Goal: Contribute content: Contribute content

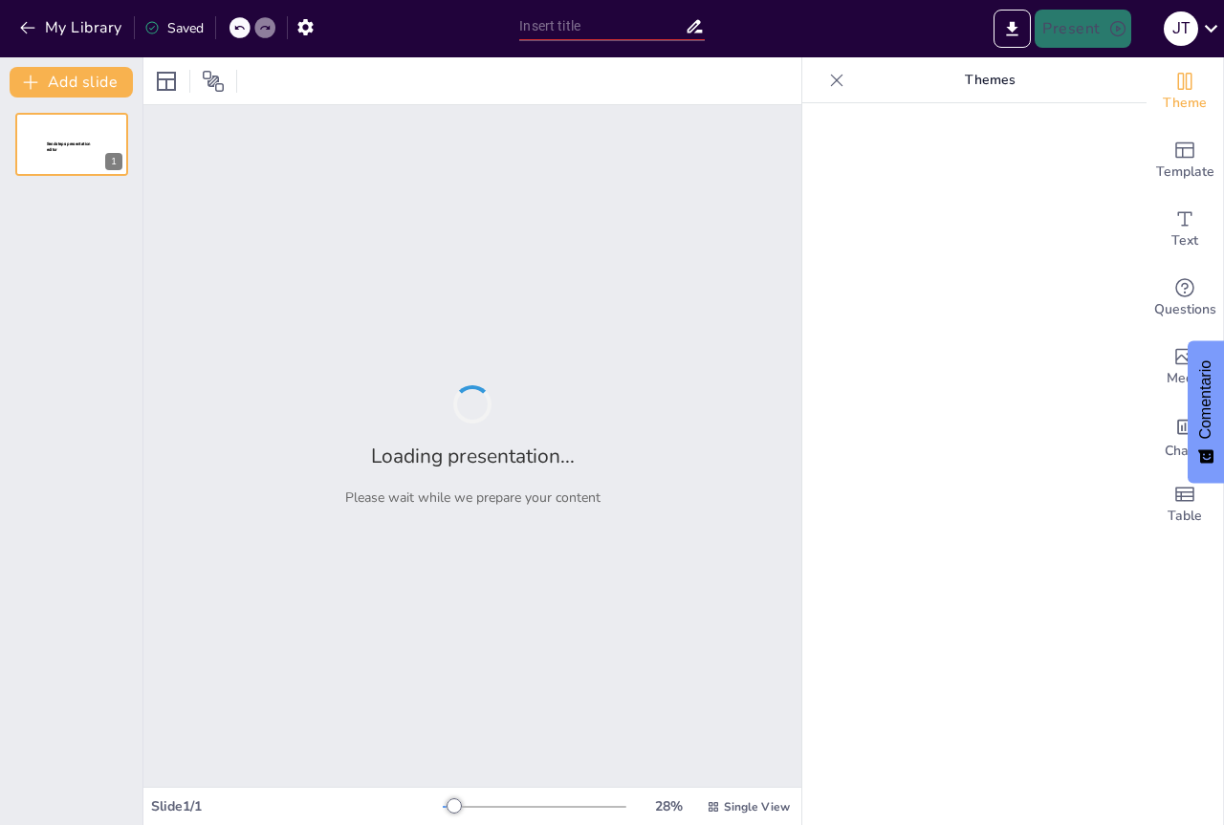
type input "Pronóstico y Esperanza de Vida en Personas con [MEDICAL_DATA]: Realidades y Per…"
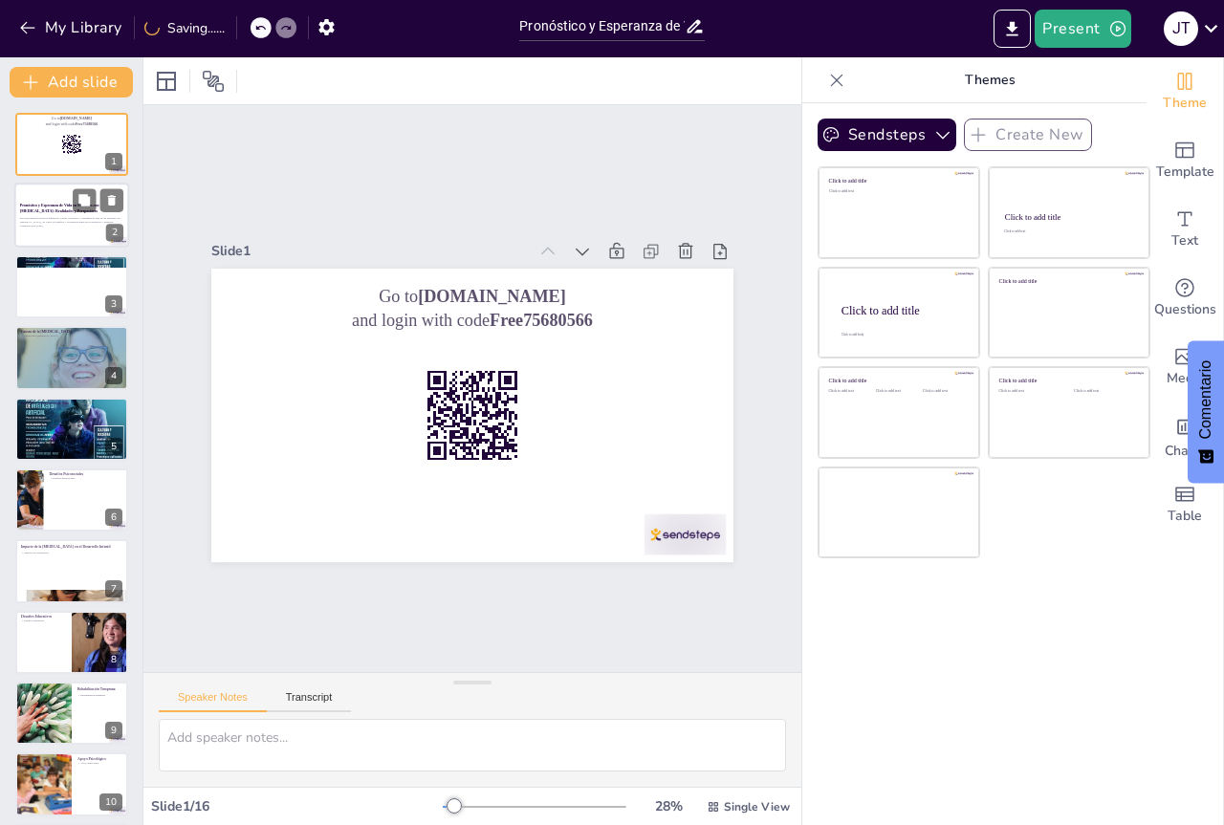
click at [70, 227] on p "Generated with [URL]" at bounding box center [71, 227] width 103 height 4
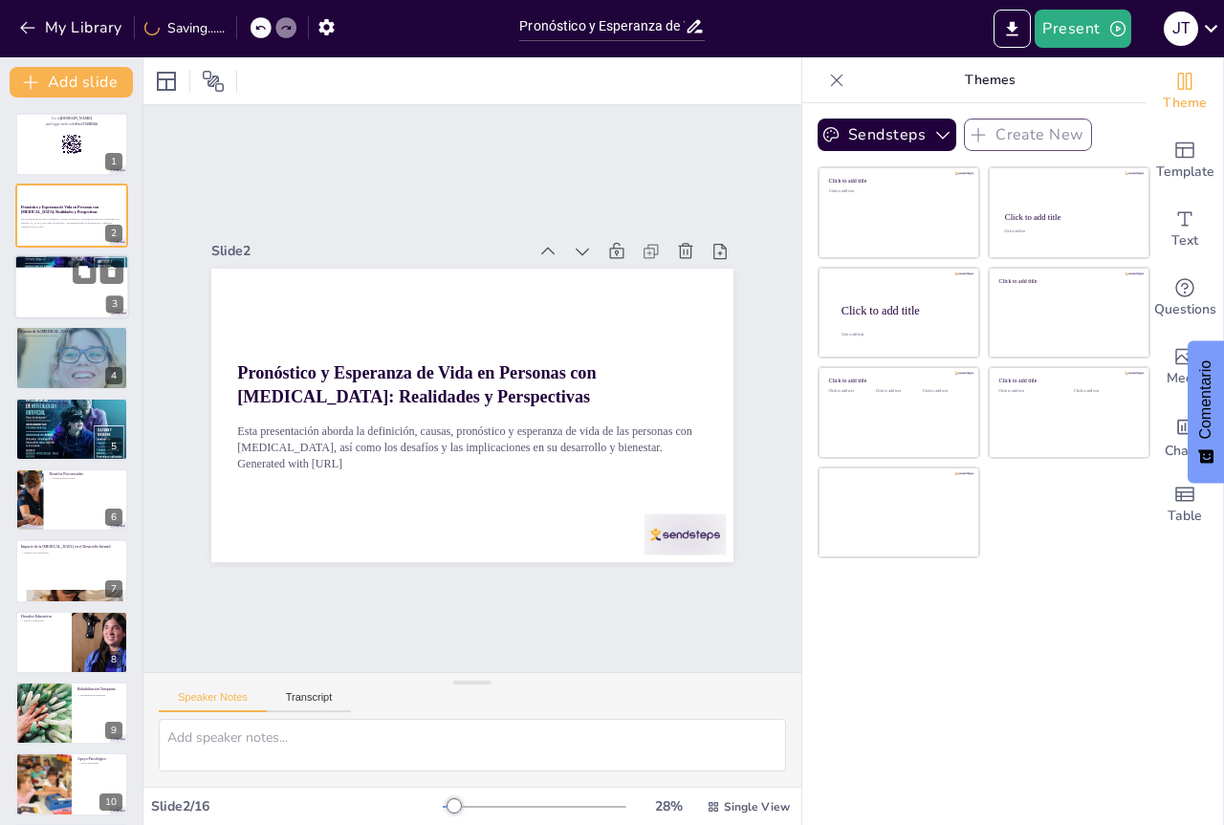
checkbox input "true"
click at [73, 304] on div at bounding box center [71, 286] width 115 height 65
type textarea "La clasificación de la [MEDICAL_DATA] es esencial para entender las diferentes …"
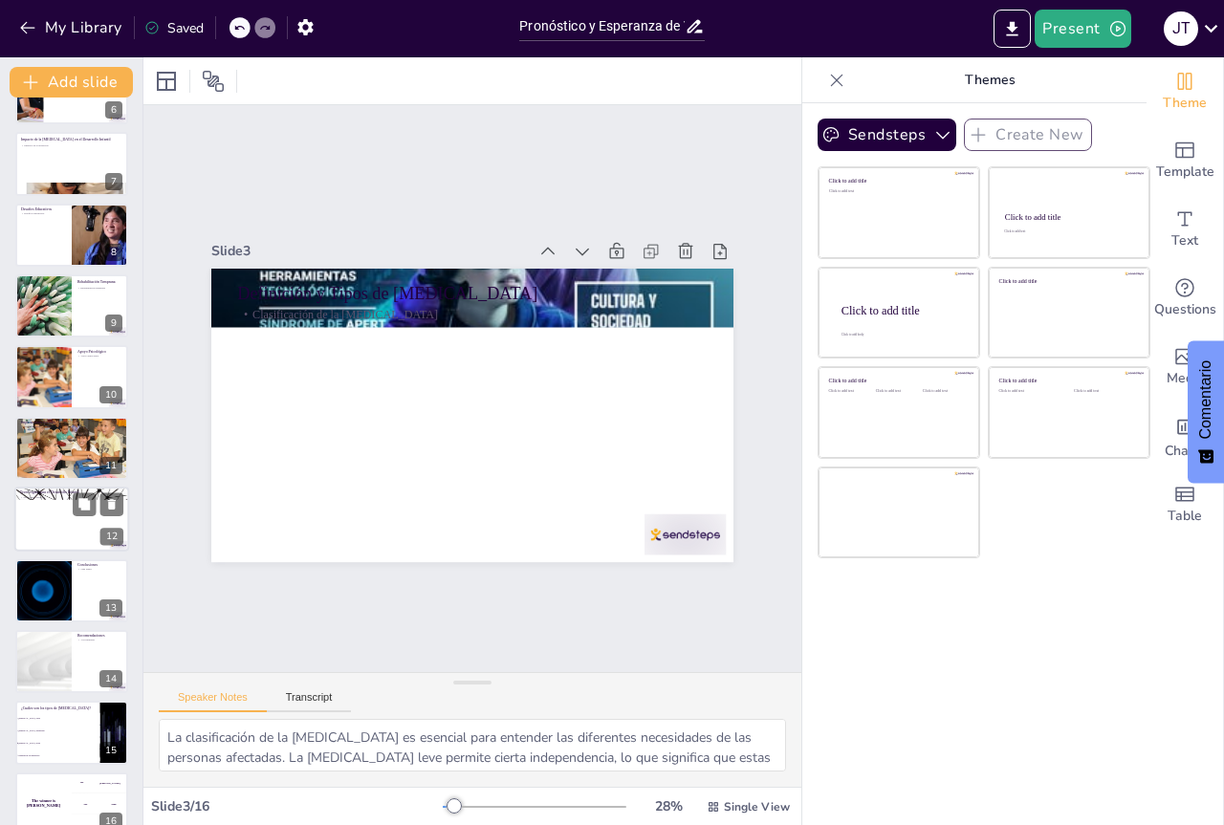
scroll to position [433, 0]
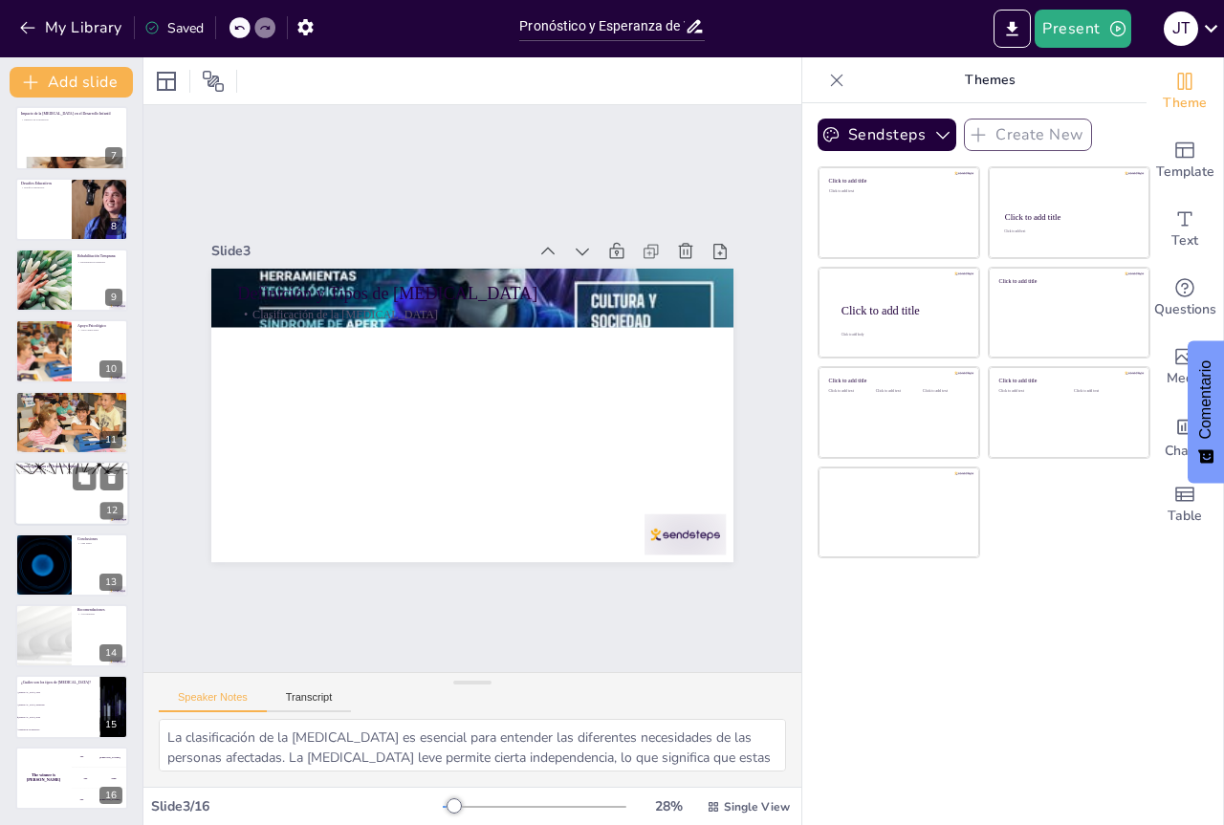
checkbox input "true"
click at [35, 500] on div at bounding box center [71, 493] width 115 height 65
type textarea "Las tecnologías asistivas desempeñan un papel fundamental en el aprendizaje de …"
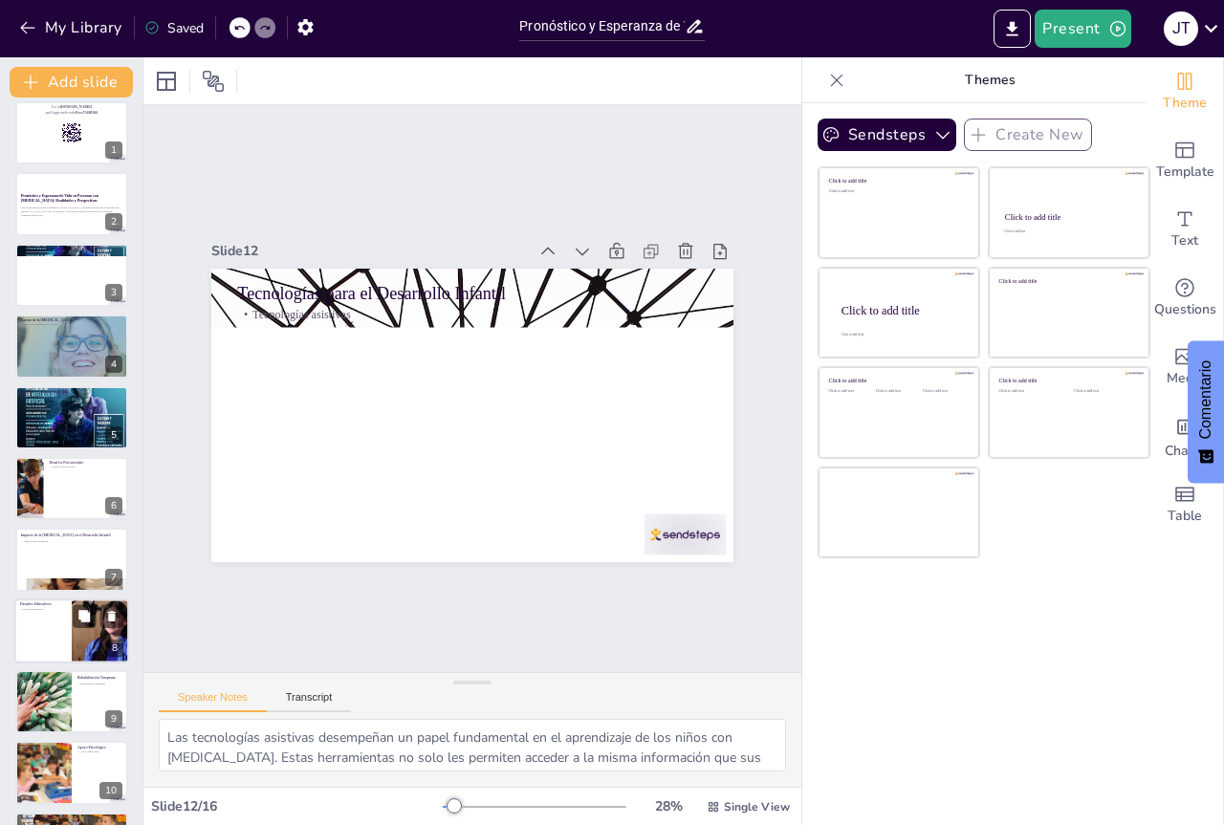
scroll to position [0, 0]
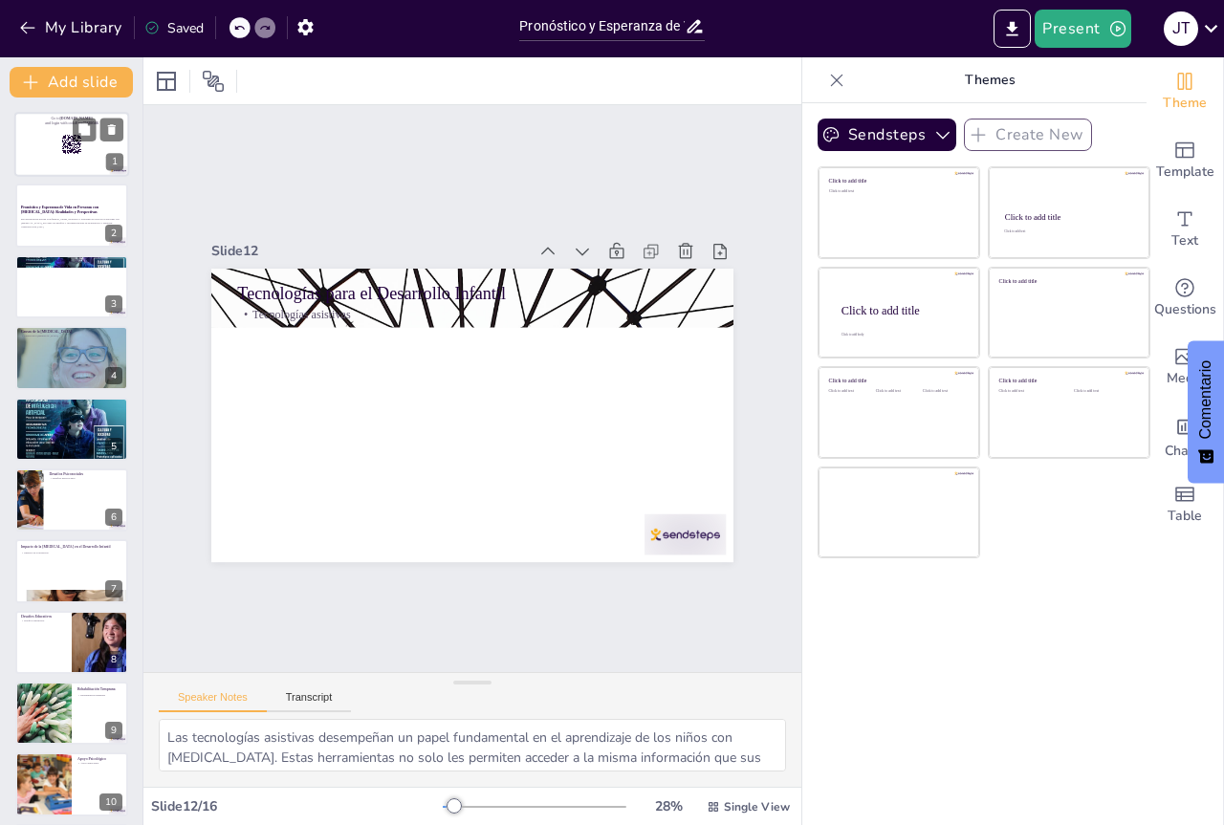
checkbox input "true"
click at [42, 147] on div at bounding box center [71, 144] width 115 height 65
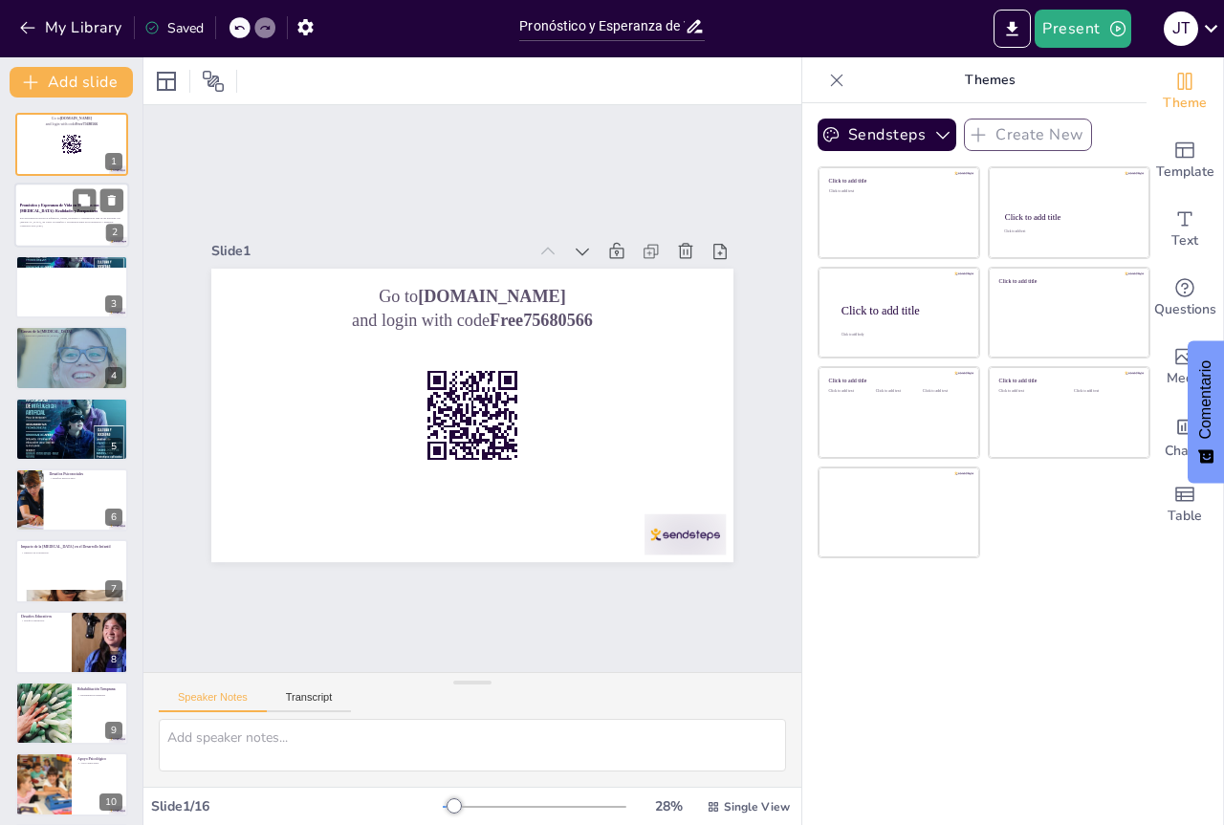
click at [66, 236] on div at bounding box center [71, 216] width 115 height 65
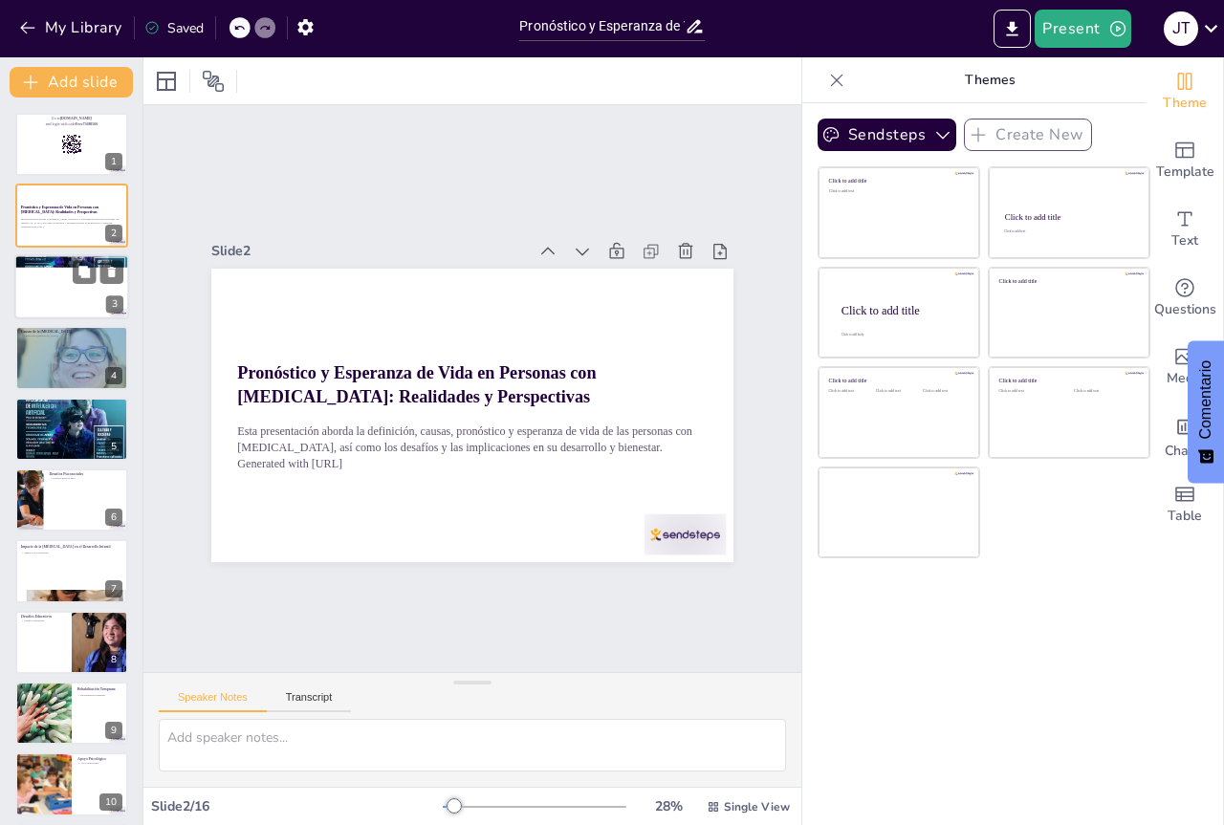
checkbox input "true"
click at [67, 301] on div at bounding box center [71, 286] width 115 height 65
type textarea "La clasificación de la [MEDICAL_DATA] es esencial para entender las diferentes …"
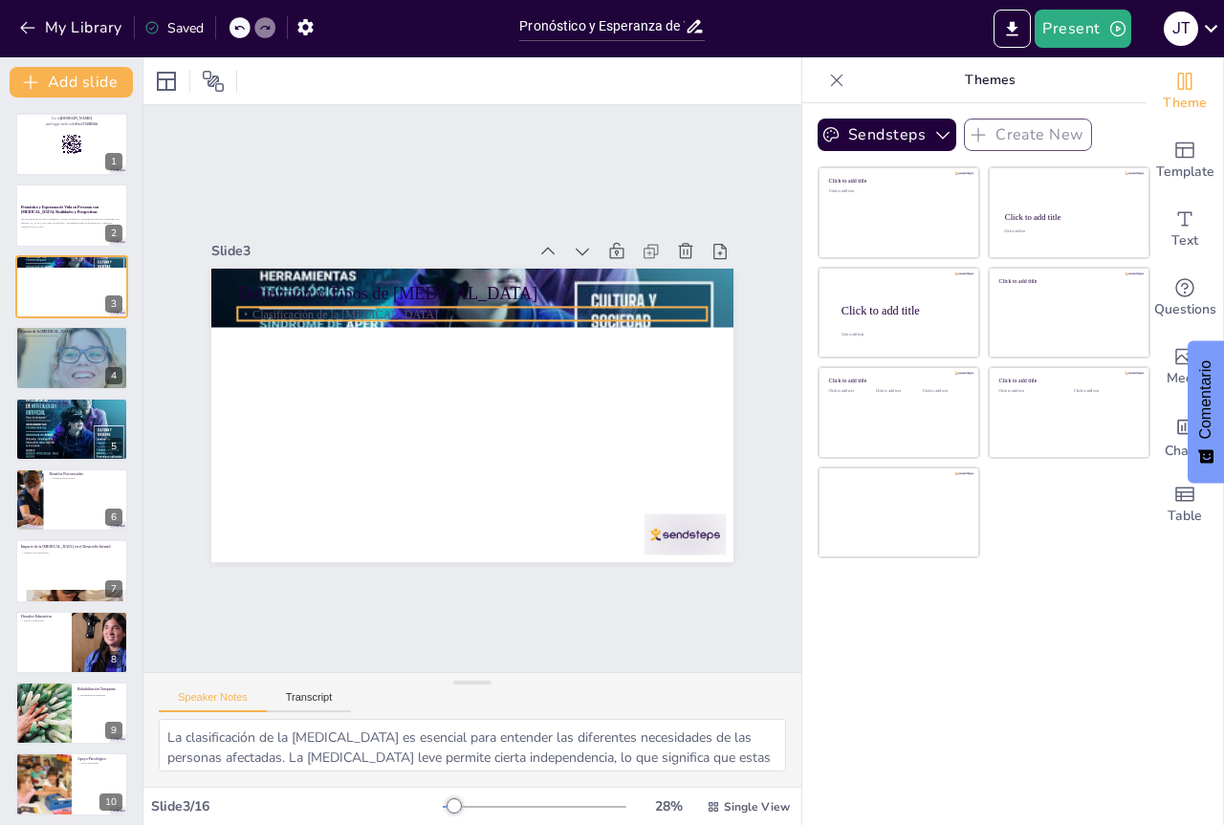
click at [386, 306] on p "Clasificación de la [MEDICAL_DATA]" at bounding box center [480, 314] width 468 height 65
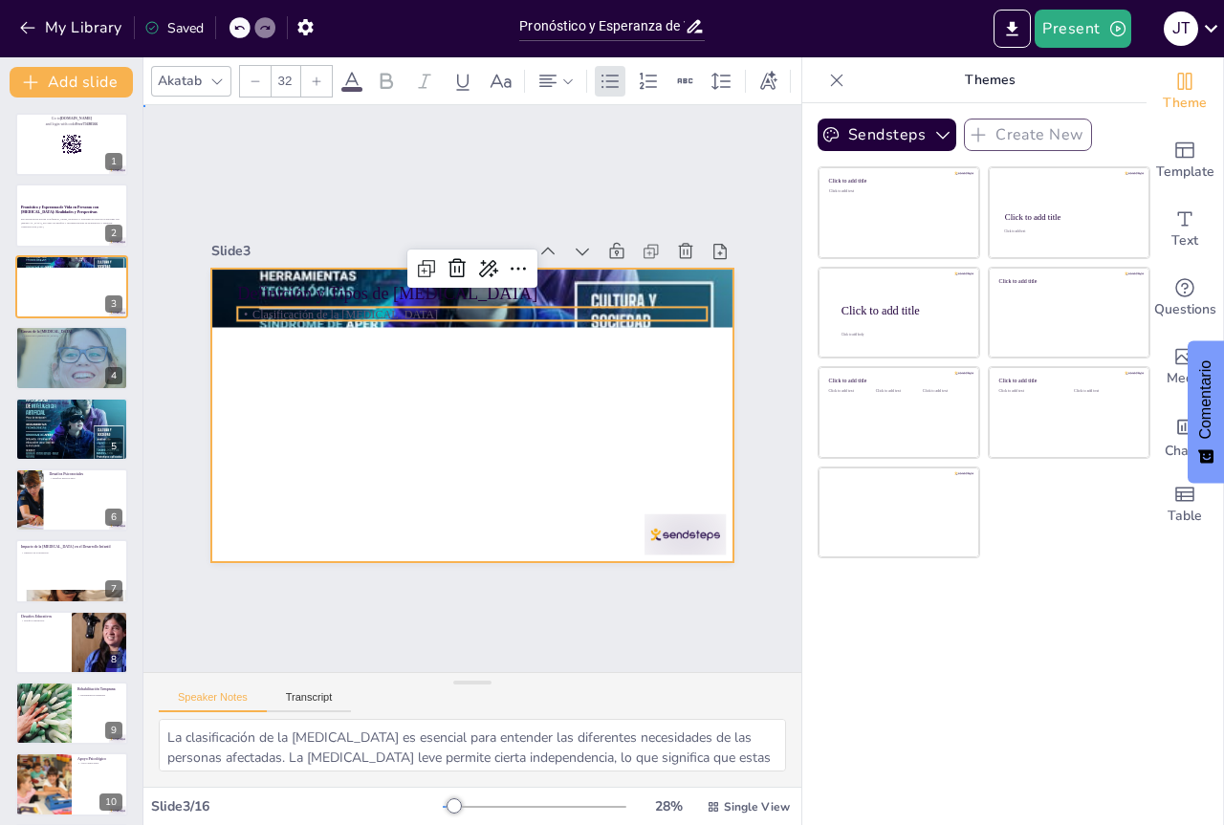
click at [389, 363] on div at bounding box center [467, 415] width 572 height 396
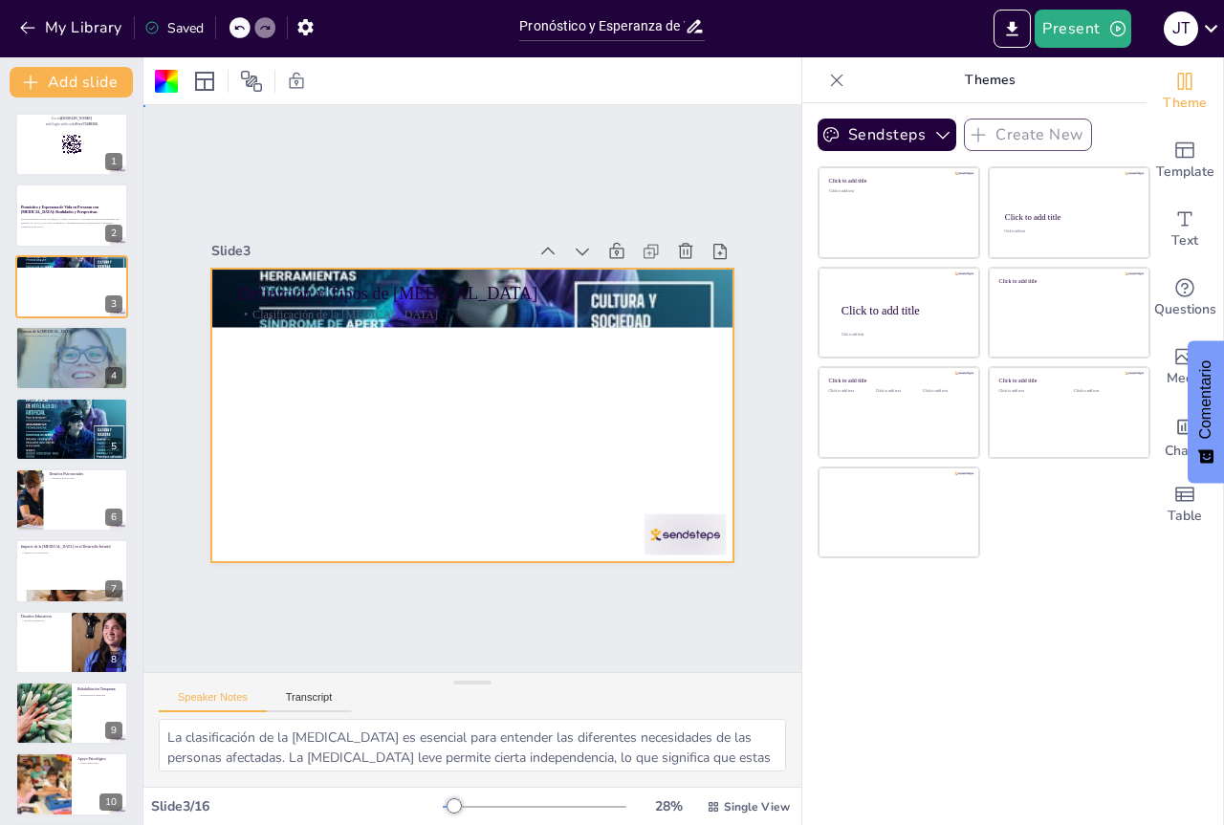
click at [393, 439] on div at bounding box center [461, 413] width 597 height 481
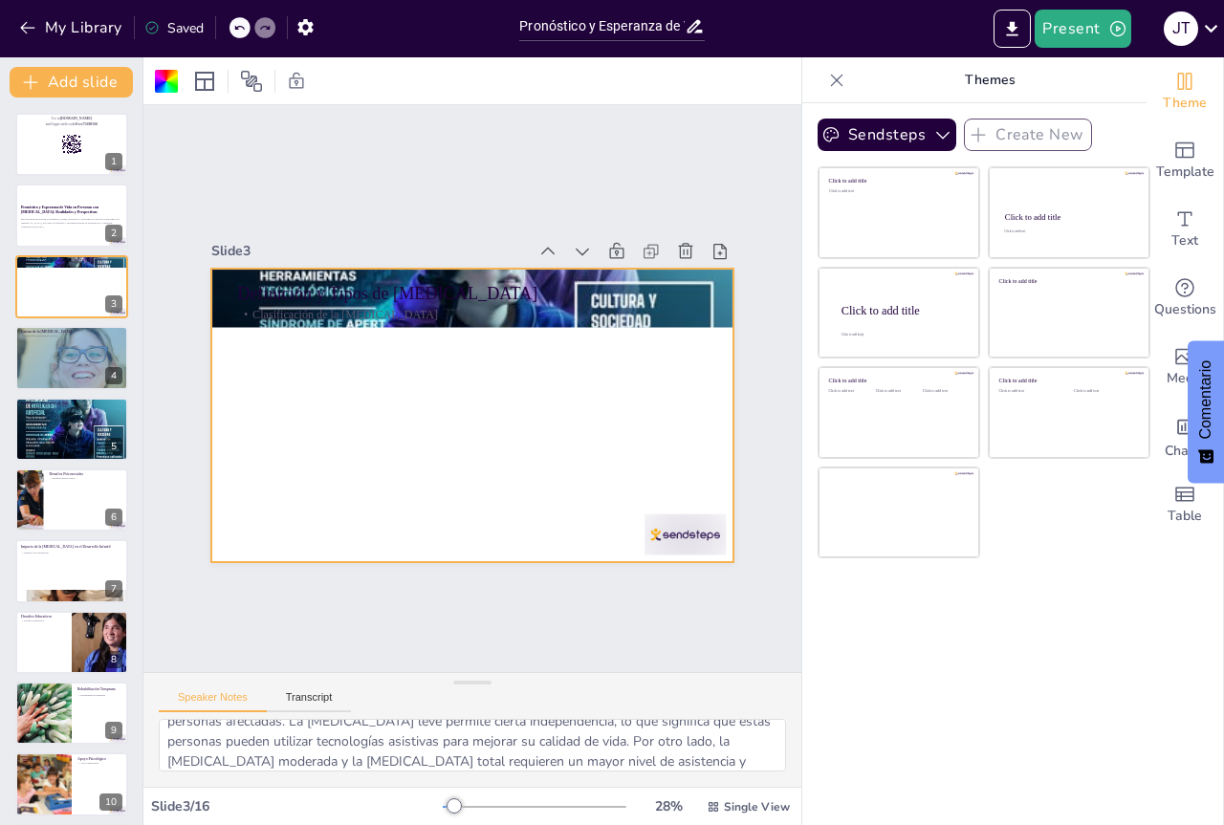
scroll to position [65, 0]
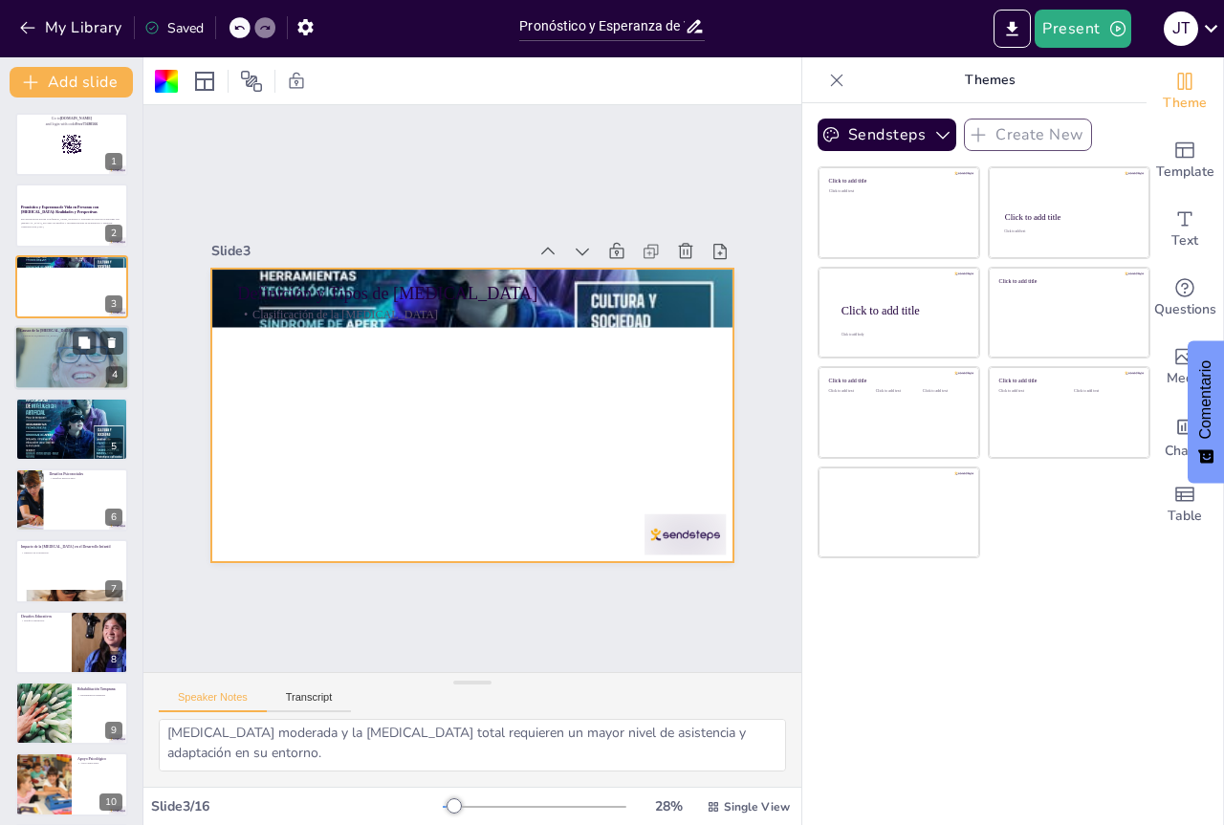
checkbox input "true"
click at [68, 361] on div at bounding box center [71, 358] width 115 height 72
type textarea "Comprender las causas de la [MEDICAL_DATA] es fundamental para el diagnóstico y…"
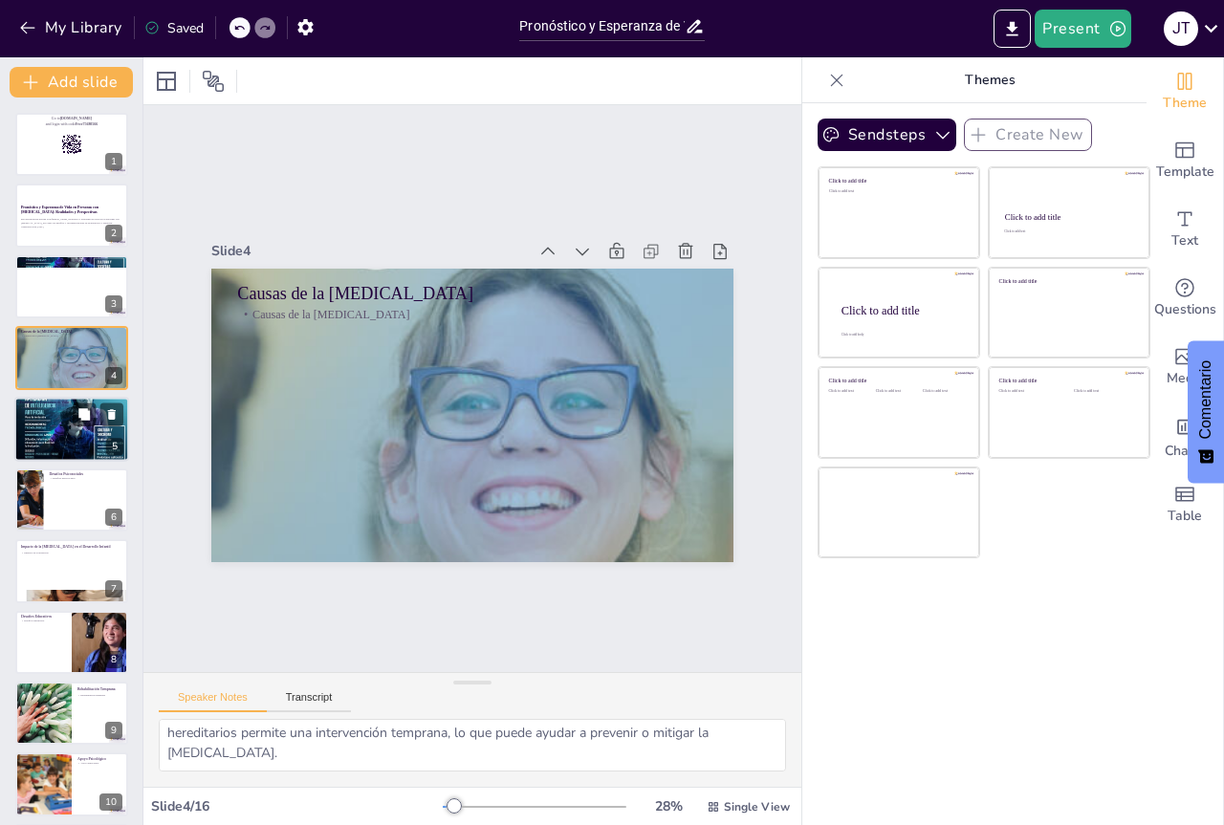
checkbox input "true"
click at [68, 408] on p "Esperanza de vida" at bounding box center [71, 406] width 103 height 4
type textarea "La esperanza de vida de las personas con [MEDICAL_DATA] puede ser comparable a …"
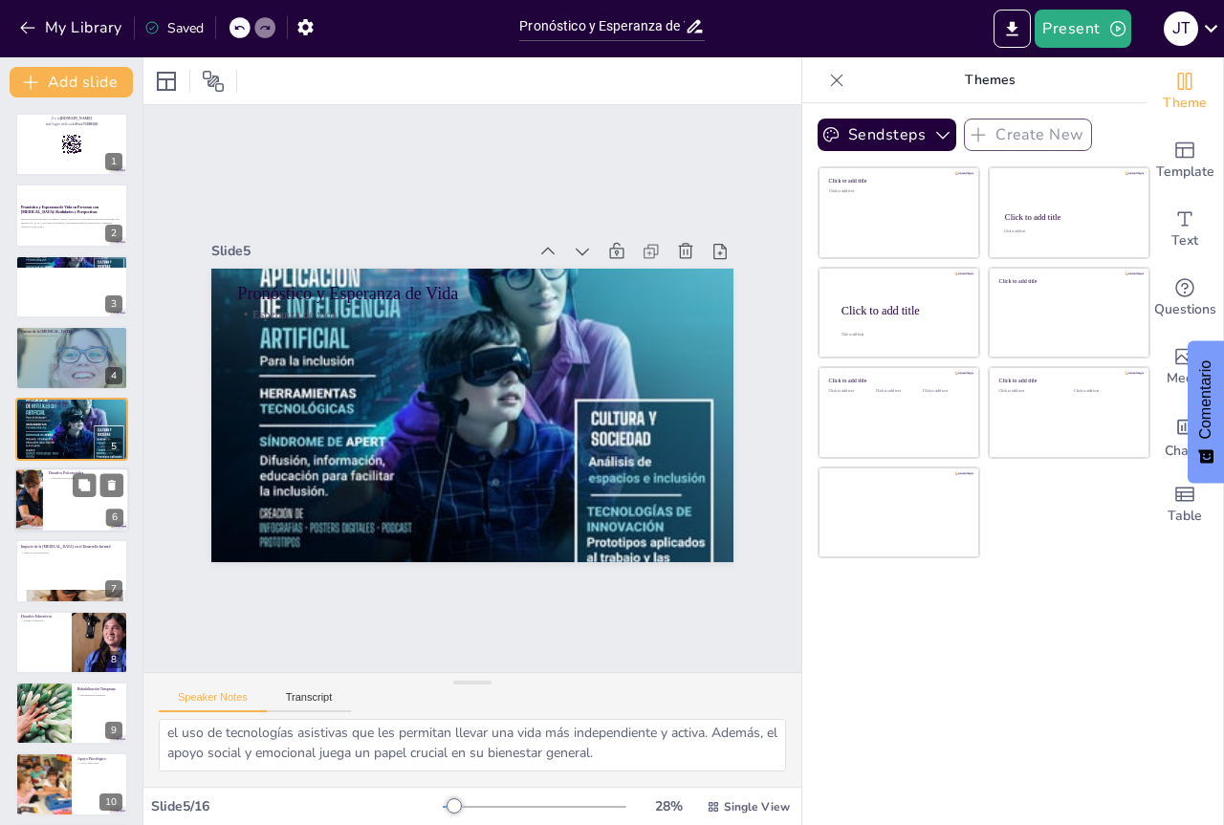
checkbox input "true"
click at [71, 502] on div at bounding box center [71, 500] width 115 height 65
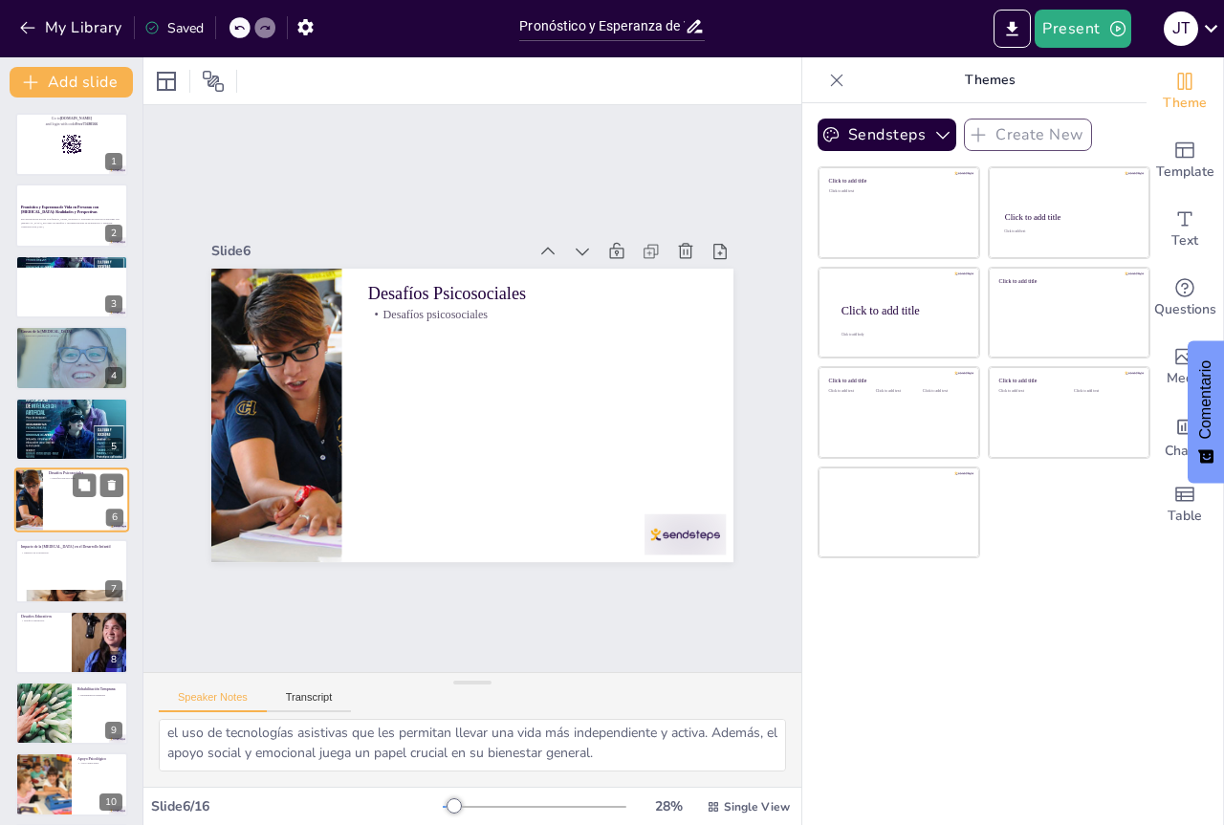
type textarea "Los desafíos psicosociales son un aspecto importante a considerar en la vida de…"
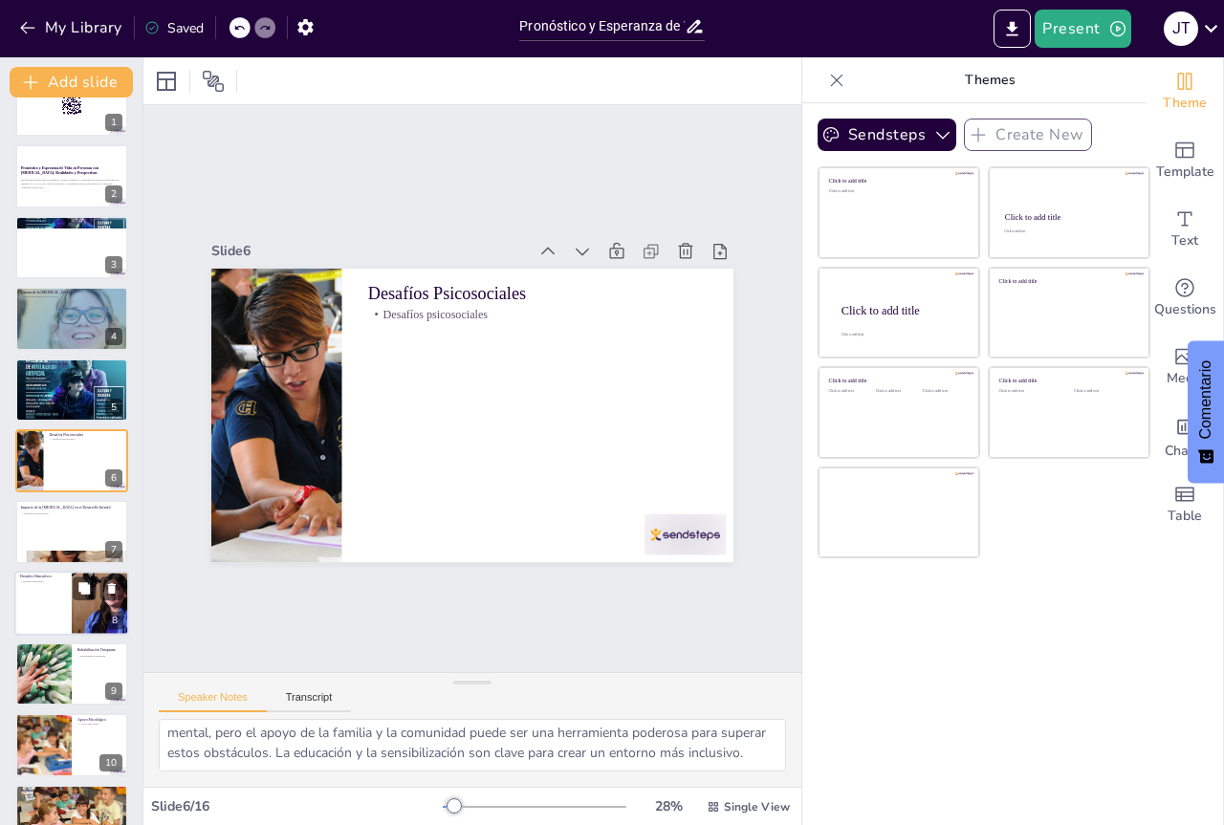
checkbox input "true"
click at [52, 582] on p "Desafíos educativos" at bounding box center [43, 581] width 46 height 4
type textarea "La educación inclusiva es fundamental para el desarrollo de los niños con [MEDI…"
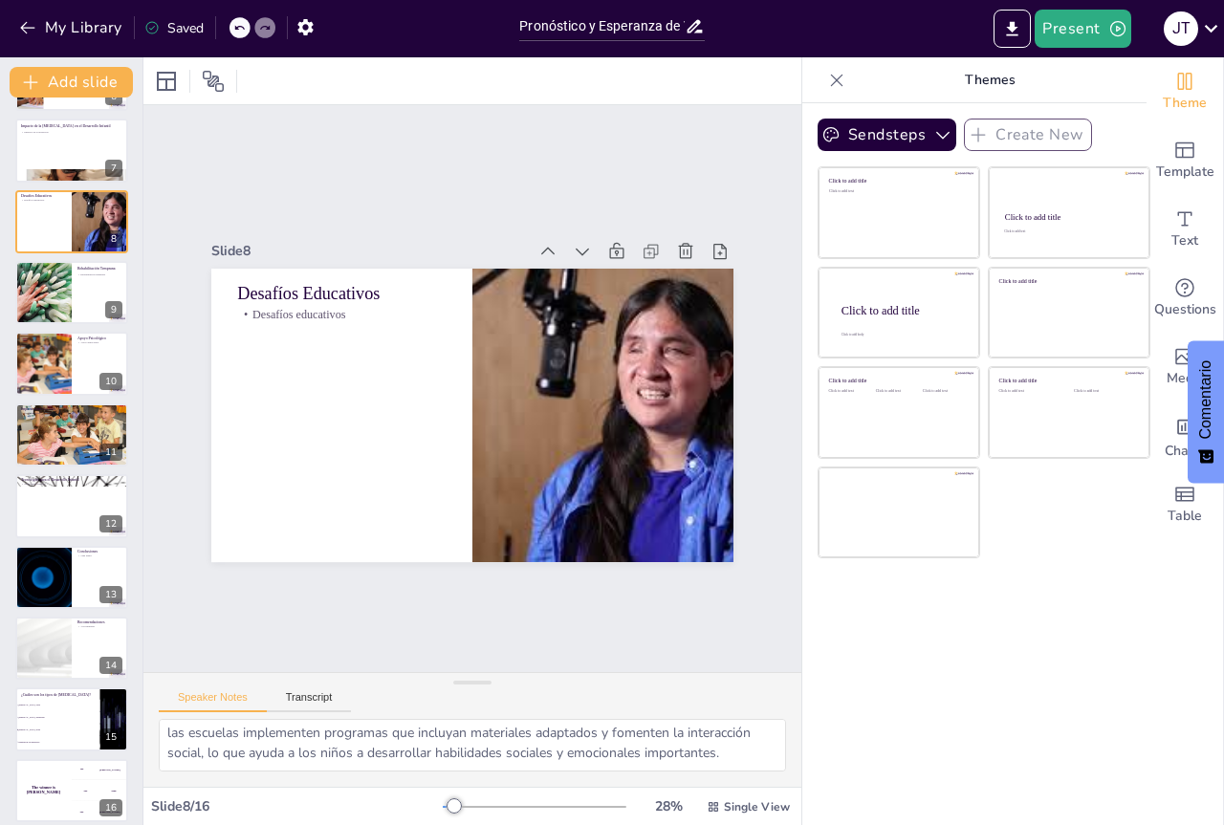
scroll to position [433, 0]
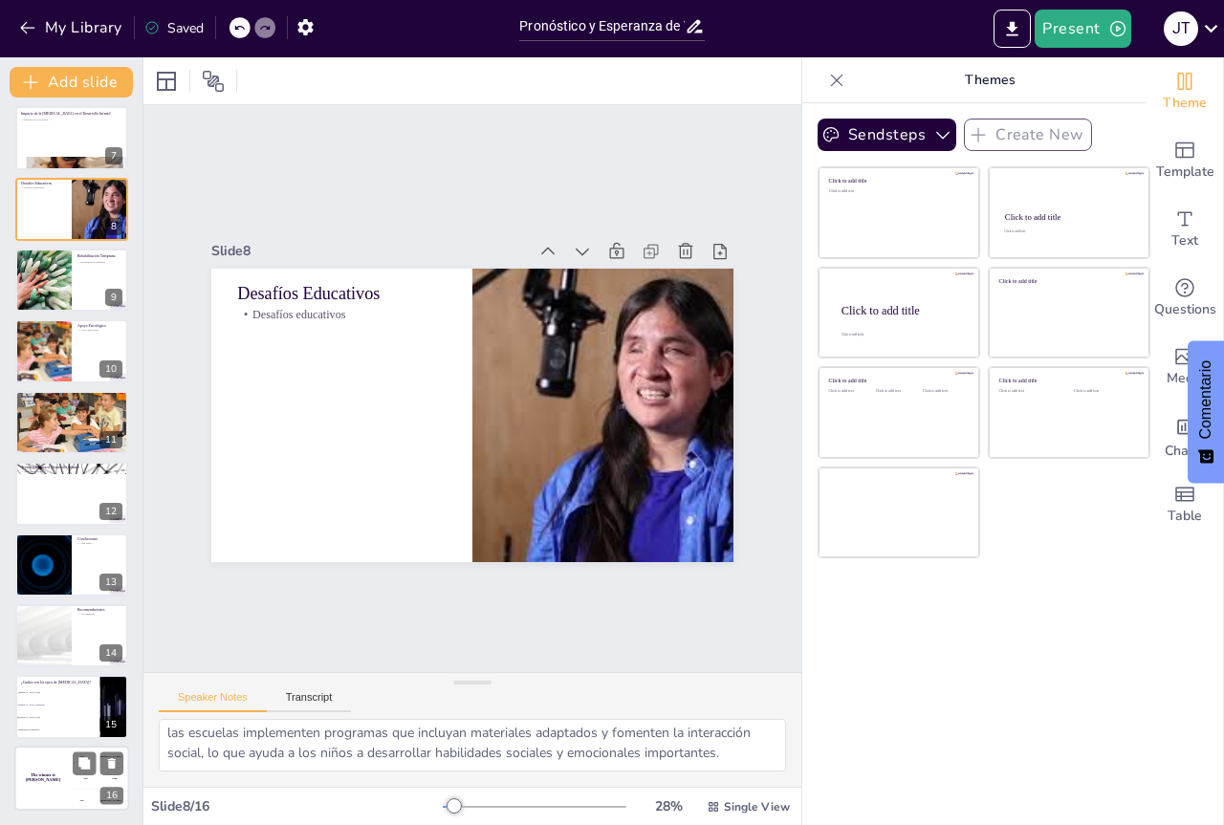
checkbox input "true"
click at [68, 771] on div "The winner is [PERSON_NAME]" at bounding box center [42, 778] width 57 height 65
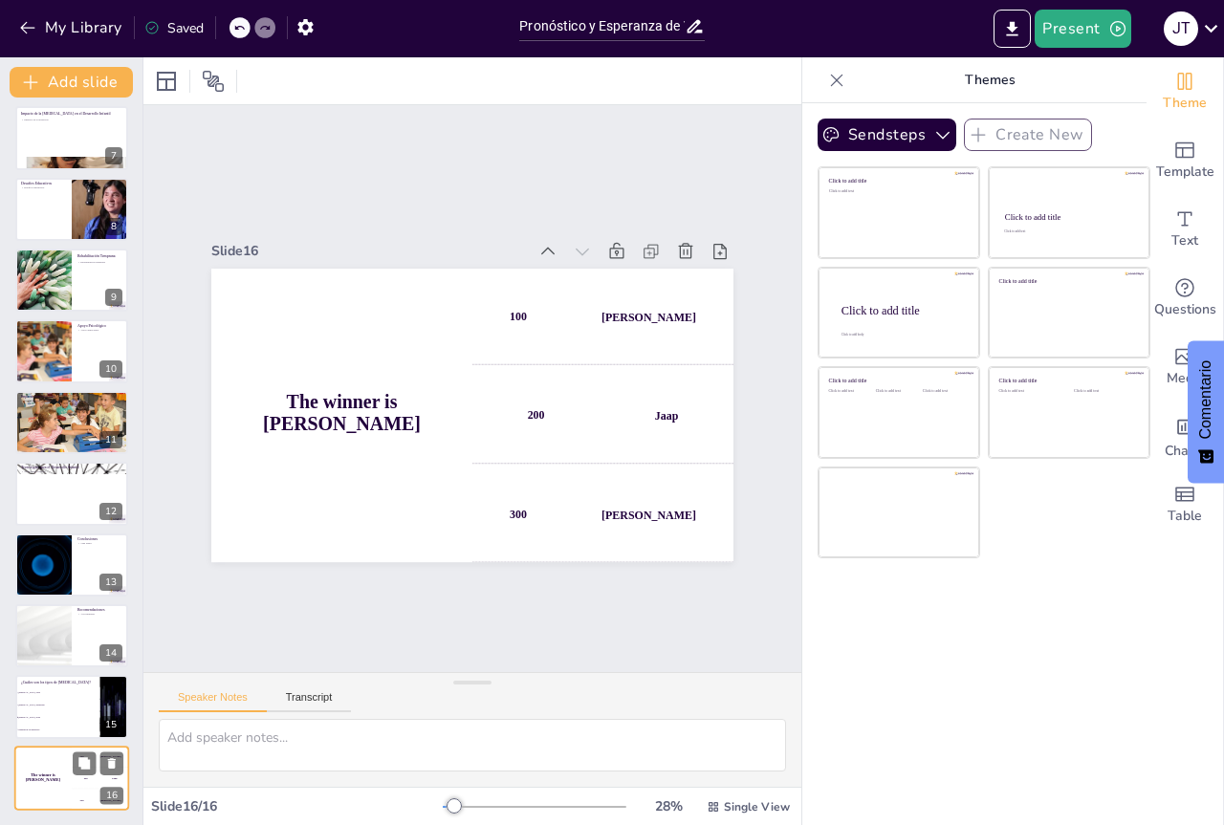
scroll to position [0, 0]
checkbox input "true"
click at [61, 684] on p "¿Cuáles son los tipos de [MEDICAL_DATA]?" at bounding box center [57, 682] width 75 height 6
type textarea "La respuesta correcta es "[MEDICAL_DATA] Total", que es uno de los tipos de [ME…"
checkbox input "true"
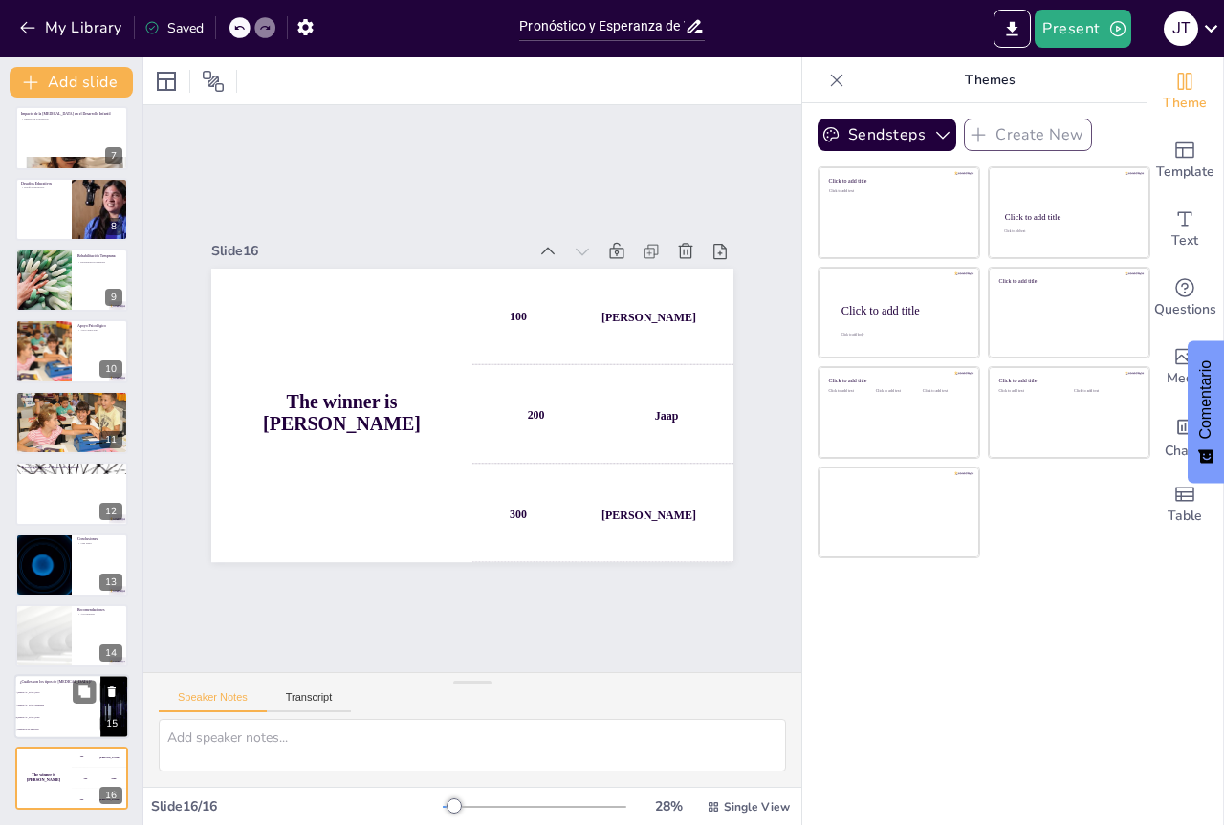
checkbox input "true"
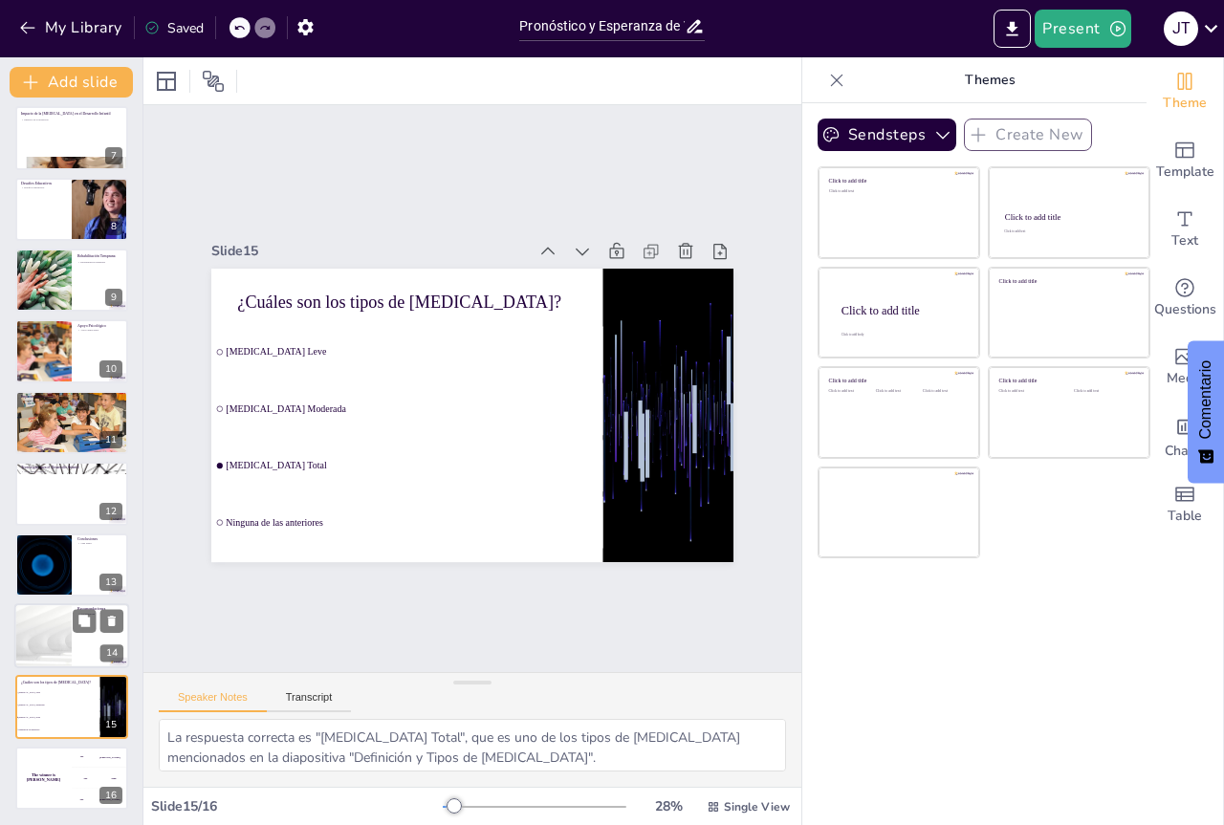
checkbox input "true"
click at [60, 635] on div at bounding box center [43, 635] width 115 height 65
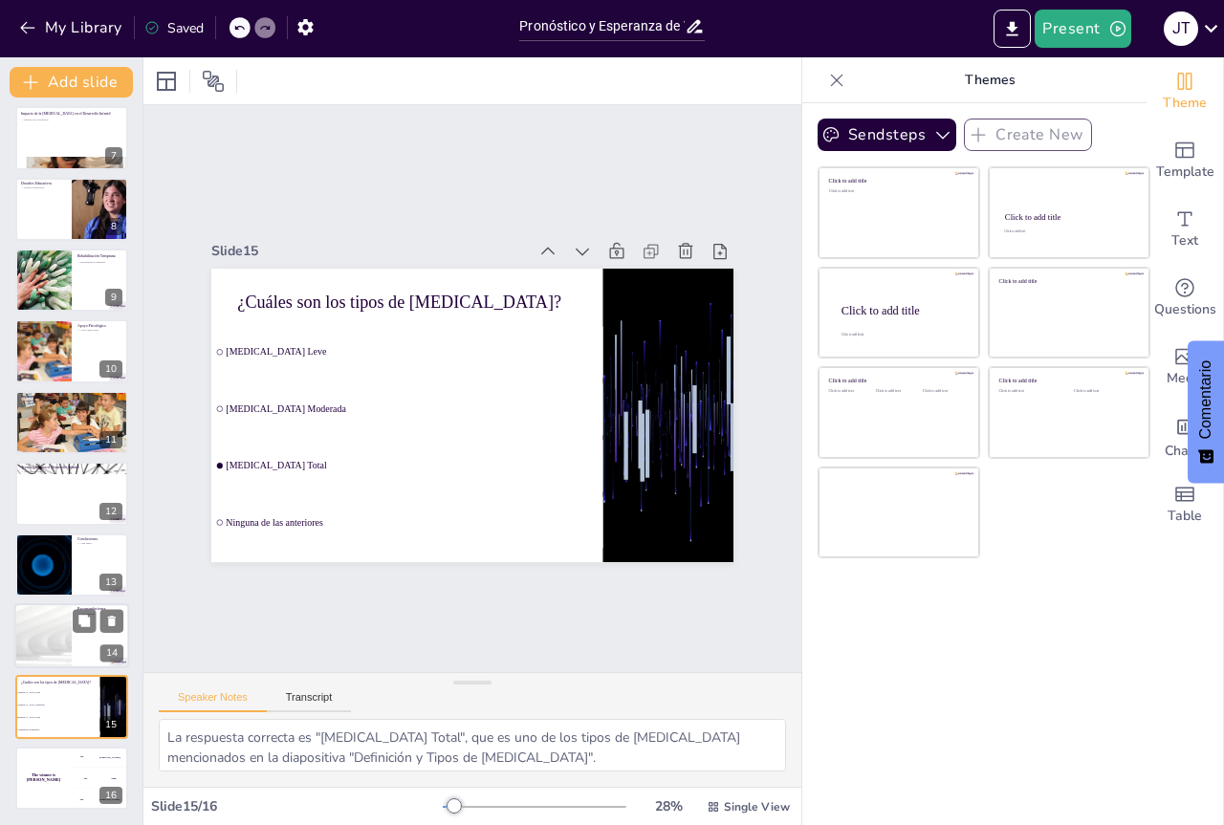
type textarea "Las recomendaciones para mejorar la vida de las personas con [MEDICAL_DATA] son…"
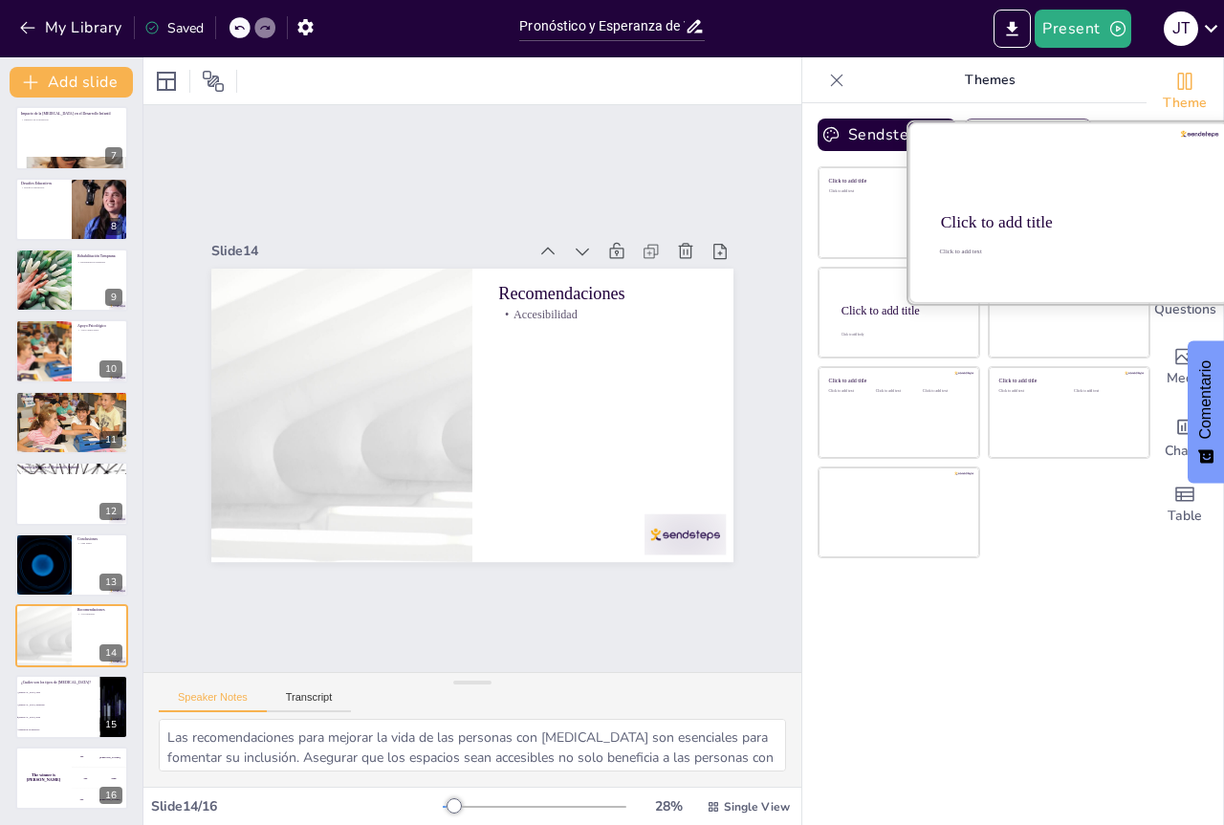
click at [1034, 229] on div "Click to add title" at bounding box center [1067, 222] width 253 height 19
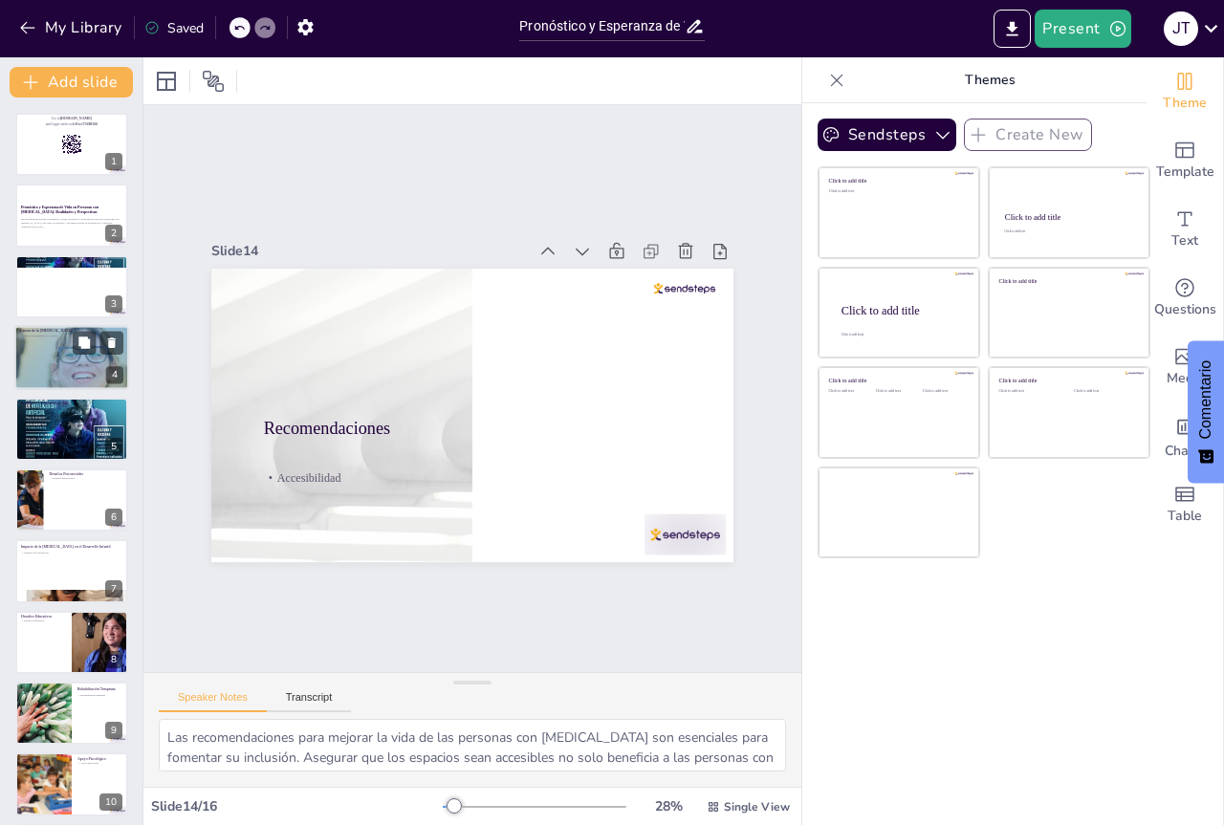
checkbox input "true"
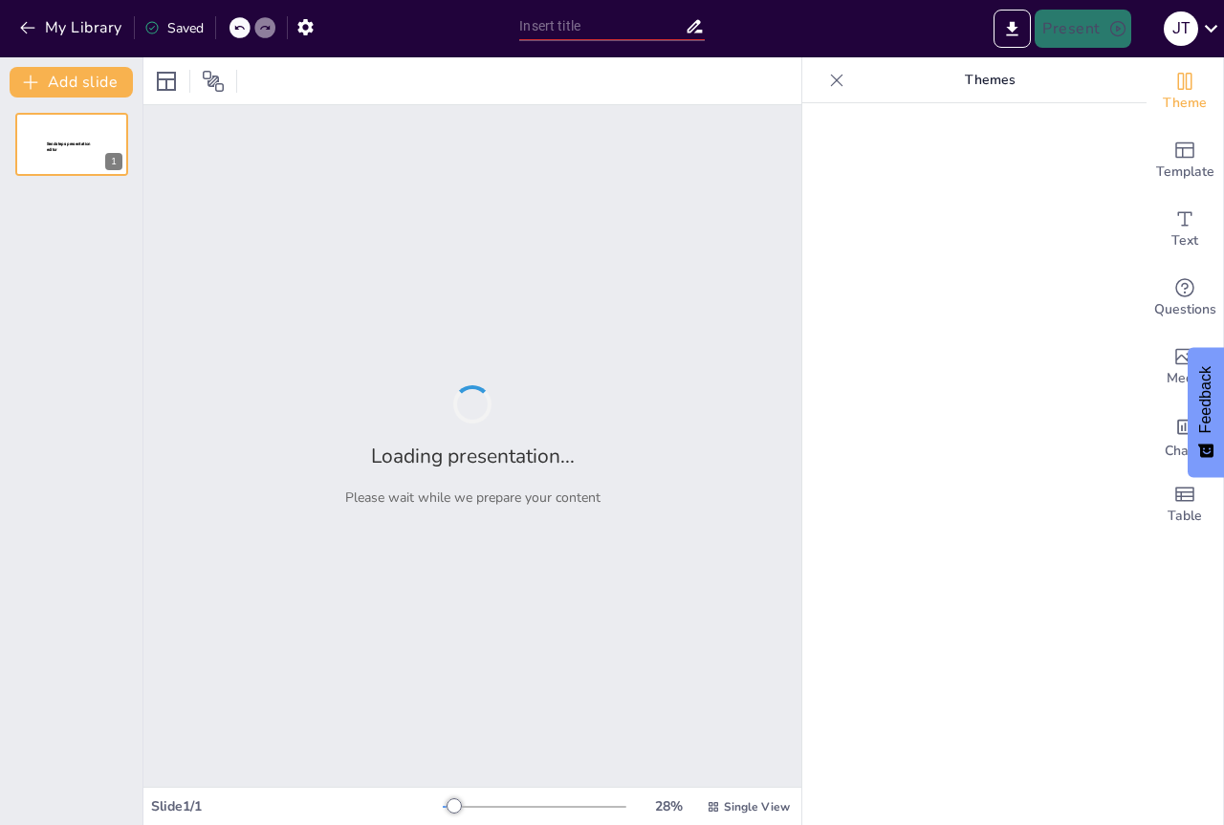
type input "Pronóstico y Esperanza de Vida en Personas con Discapacidad Visual: Mitos y Rea…"
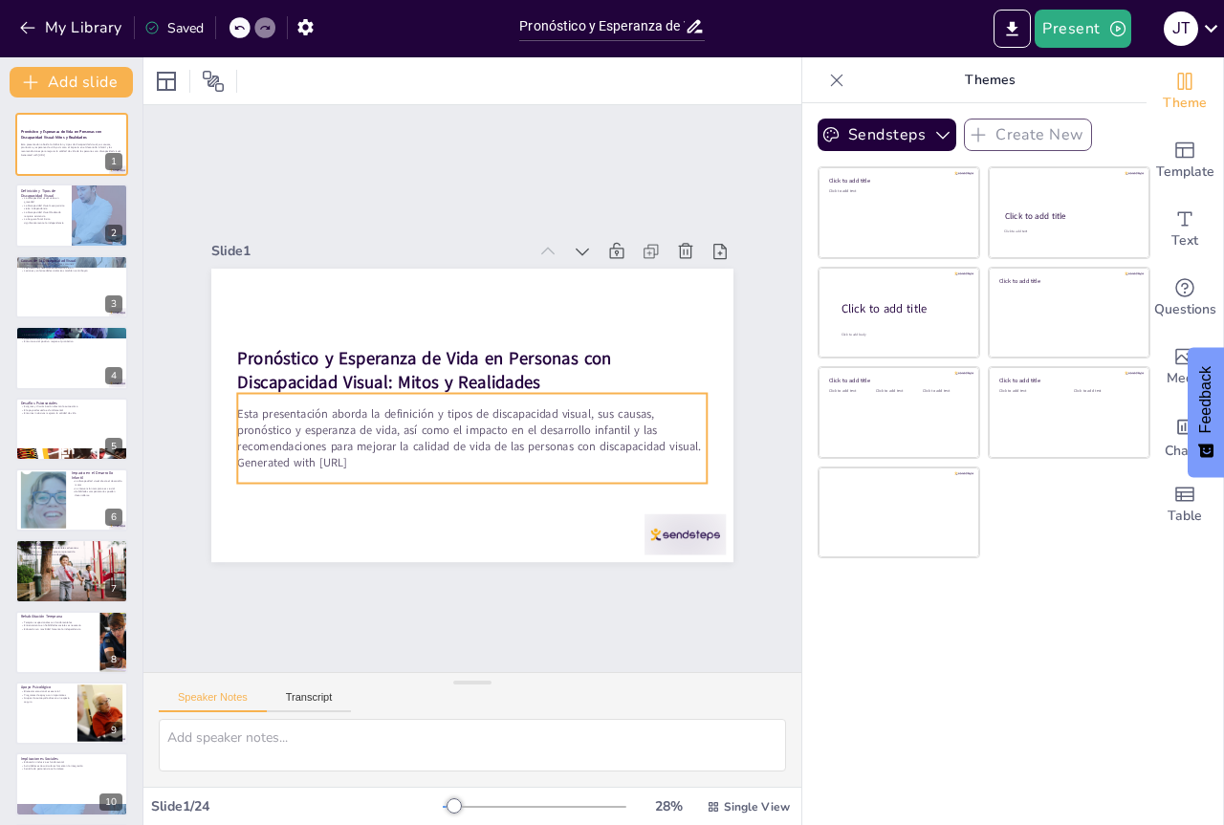
checkbox input "true"
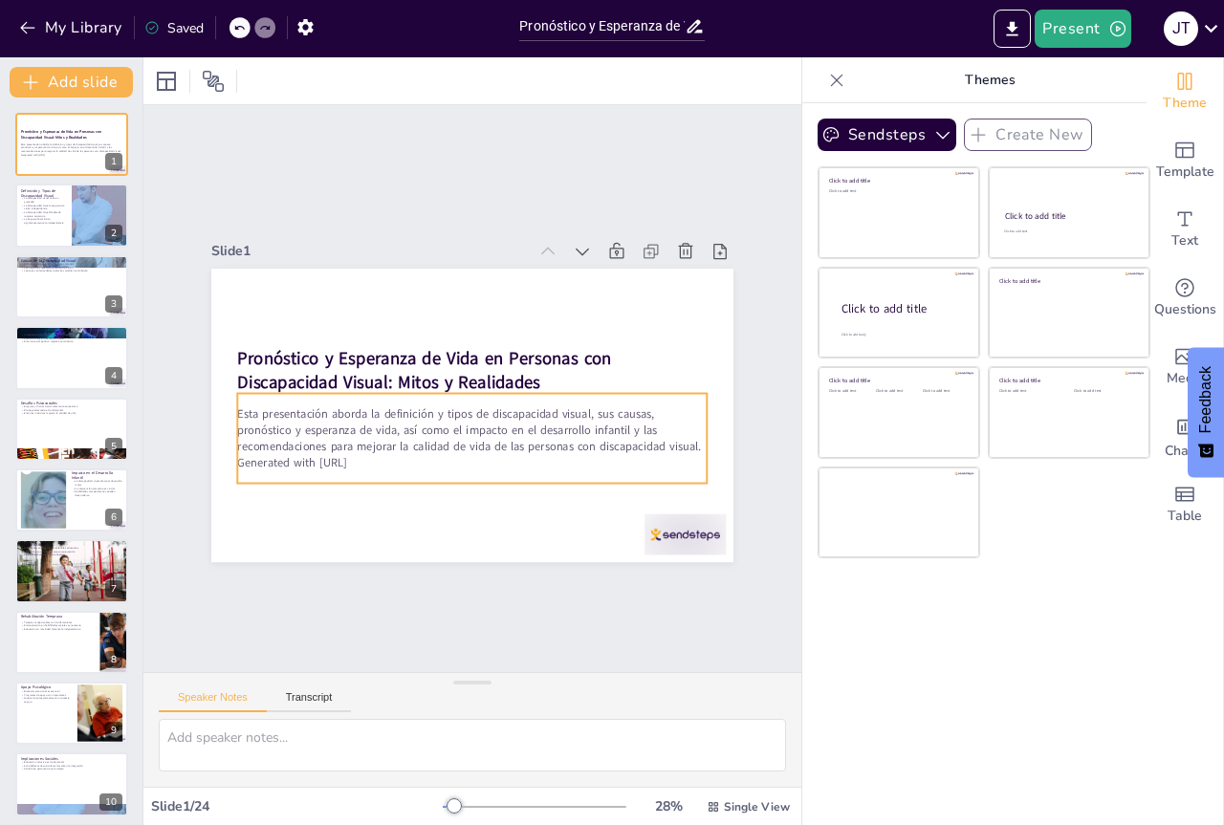
checkbox input "true"
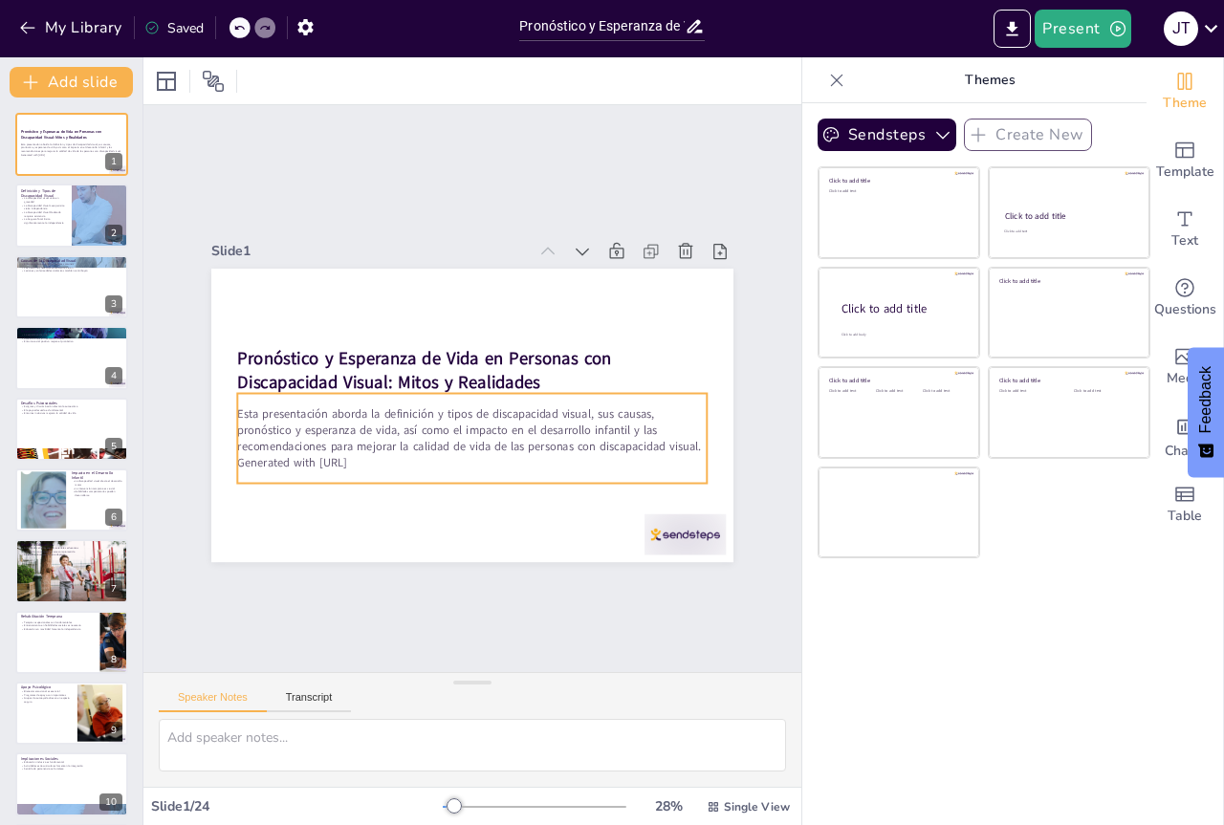
checkbox input "true"
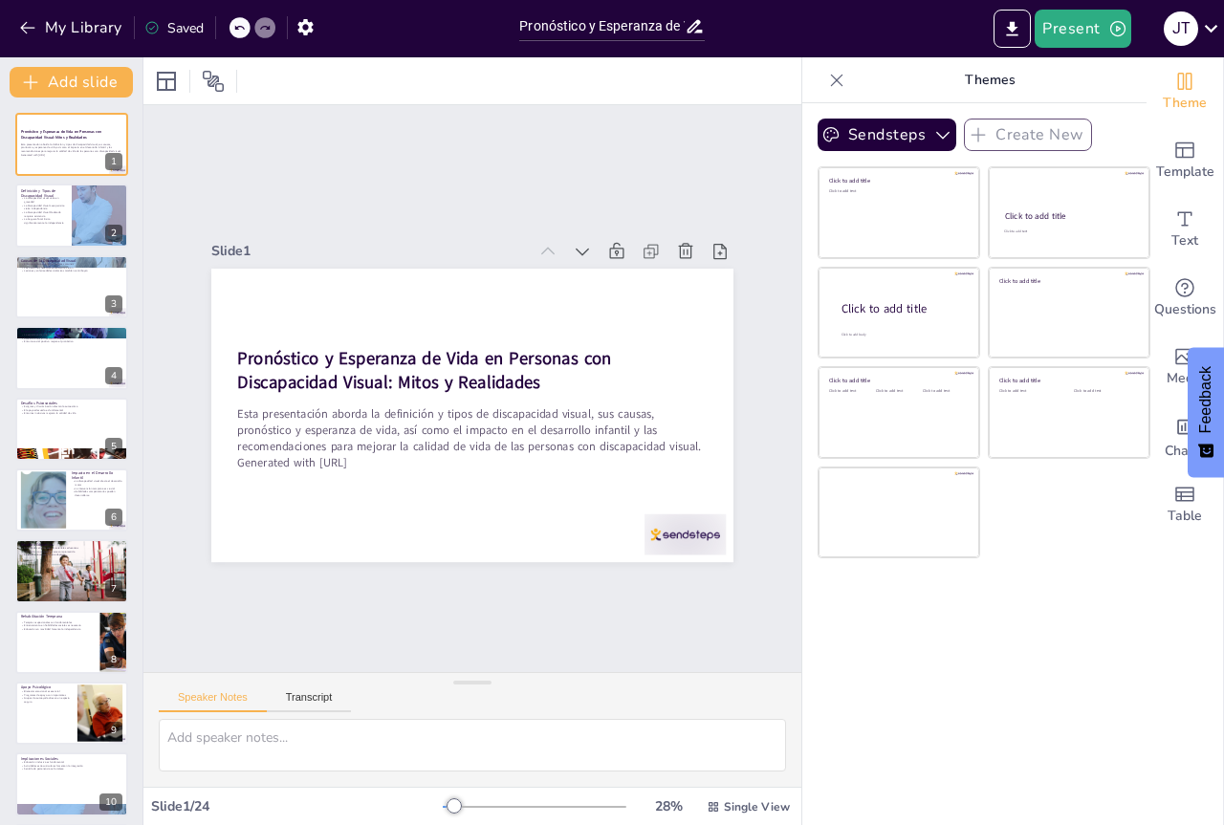
checkbox input "true"
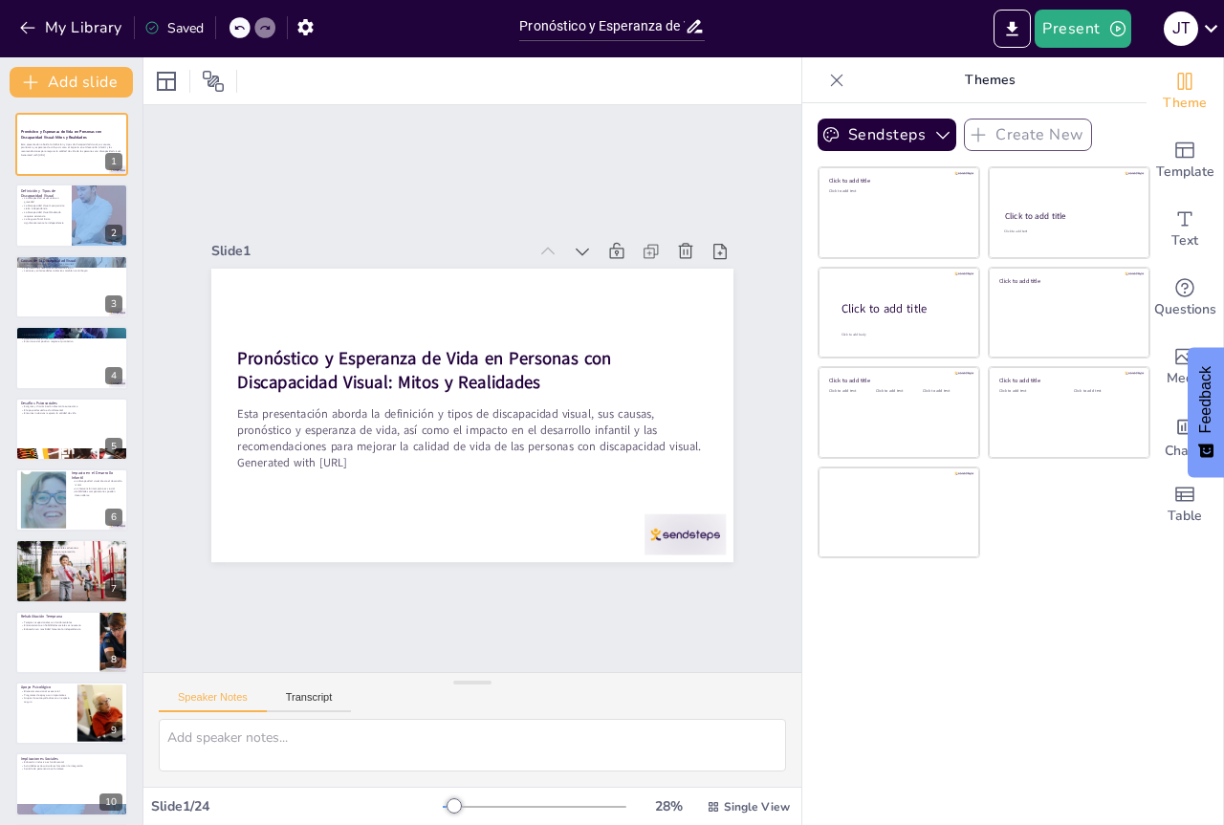
checkbox input "true"
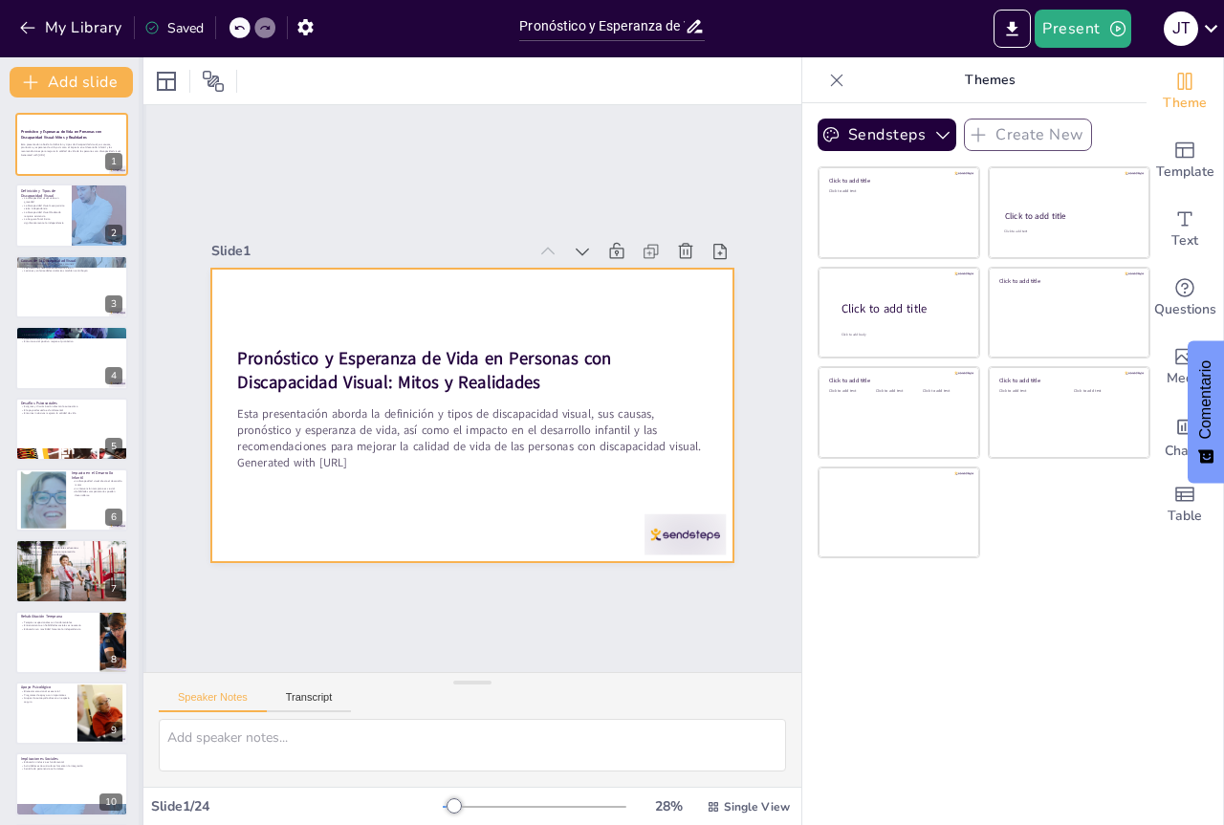
checkbox input "true"
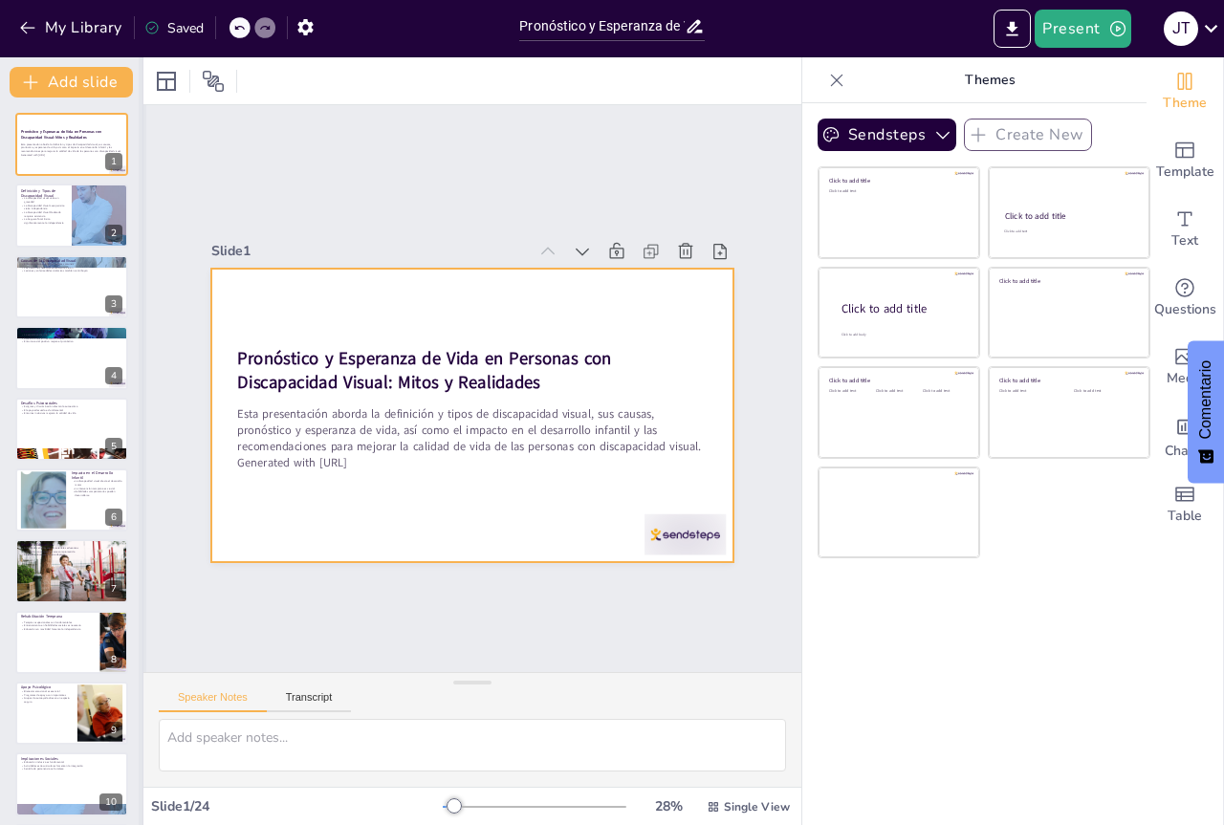
checkbox input "true"
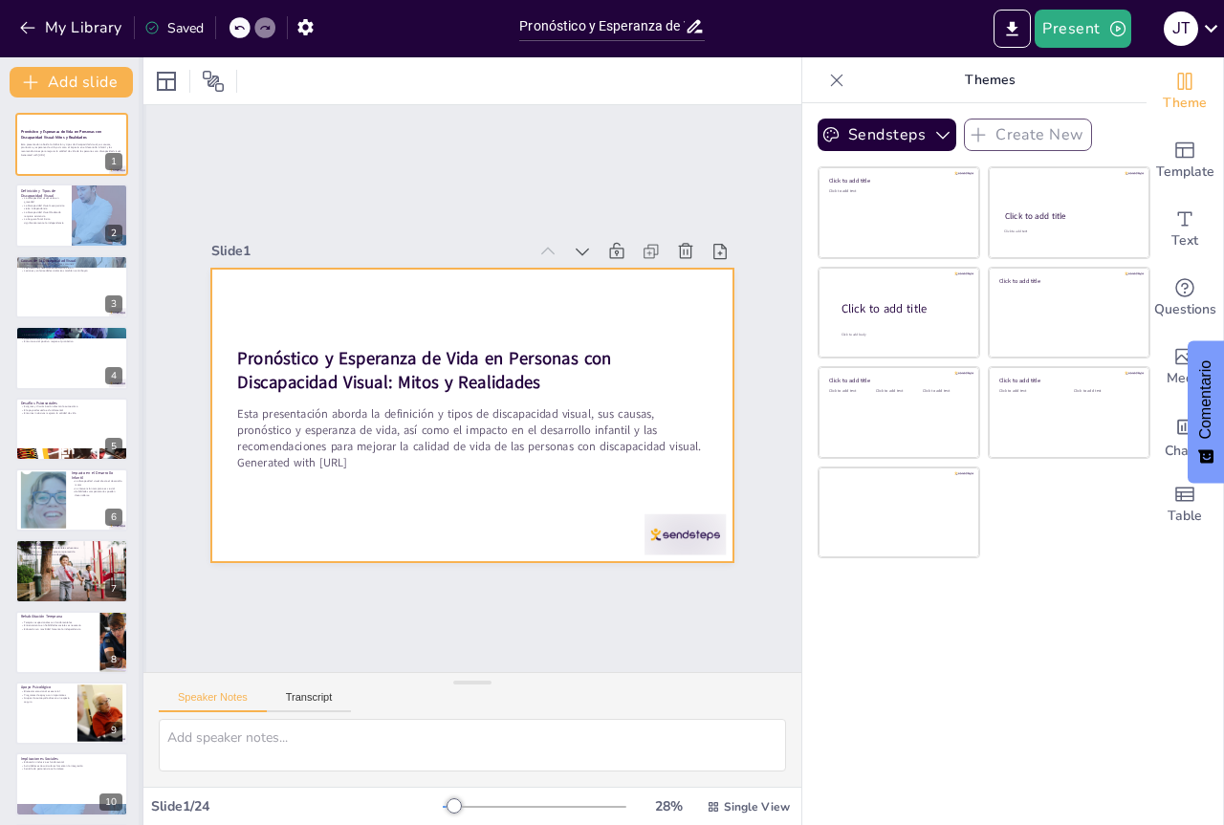
checkbox input "true"
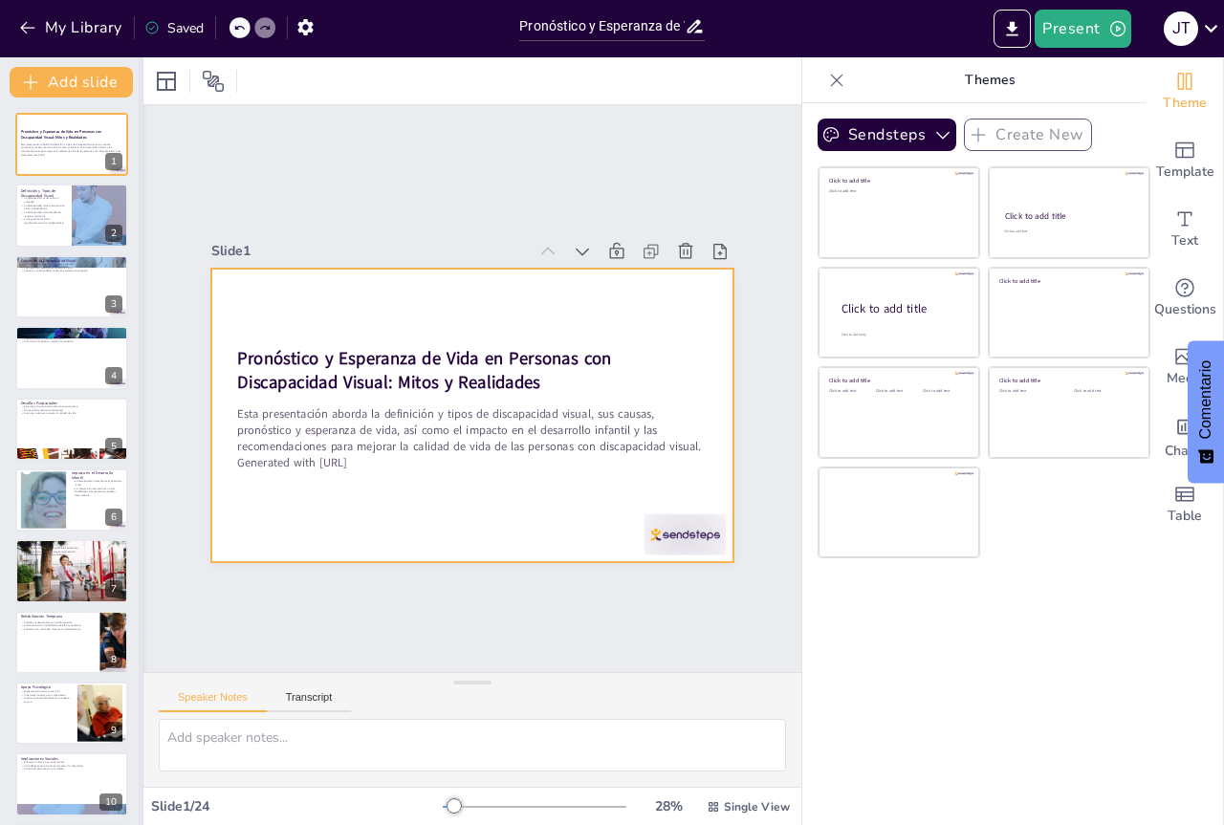
checkbox input "true"
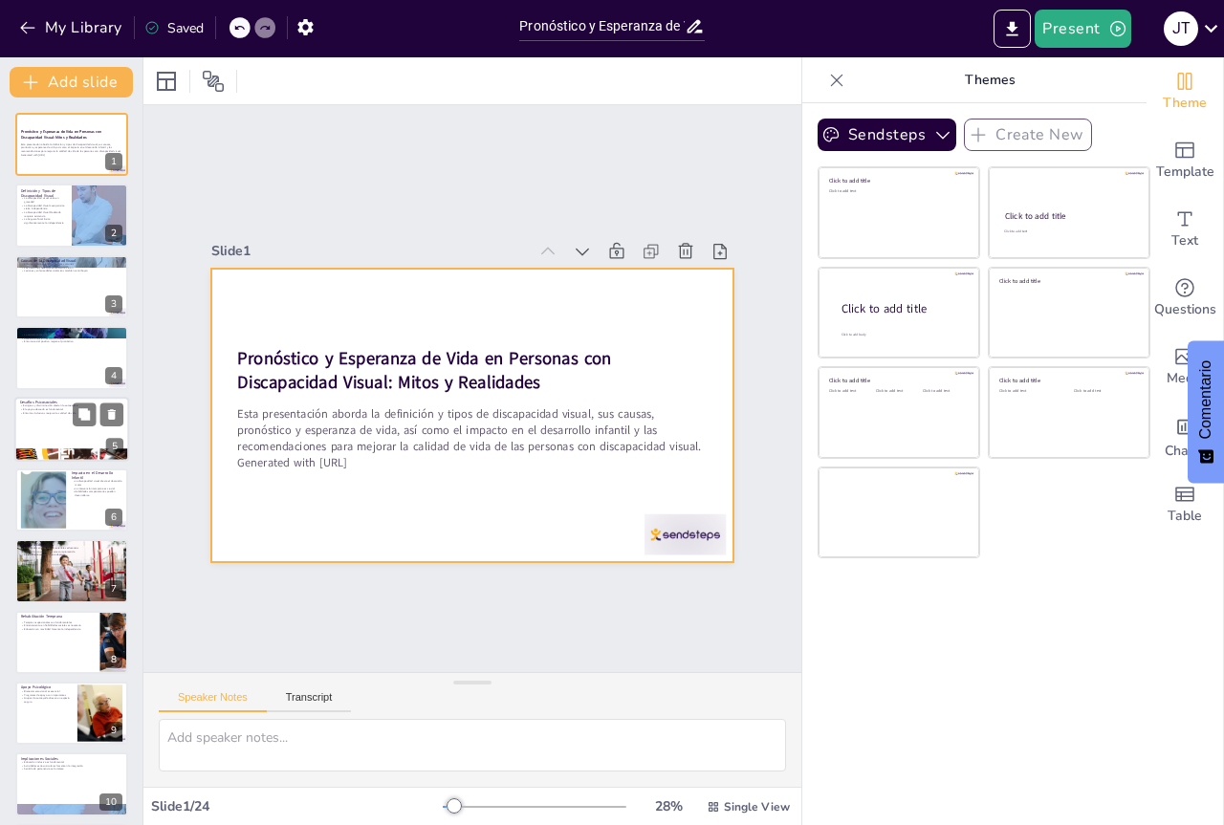
checkbox input "true"
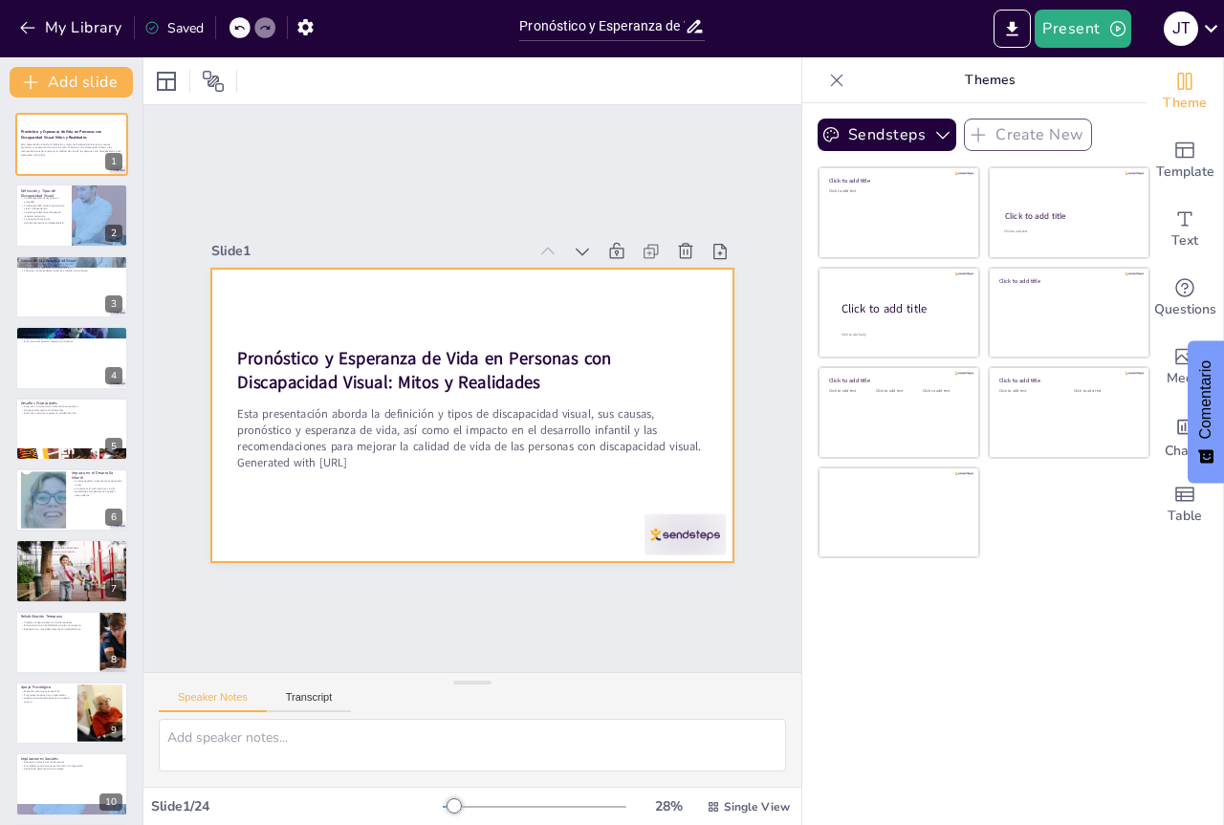
checkbox input "true"
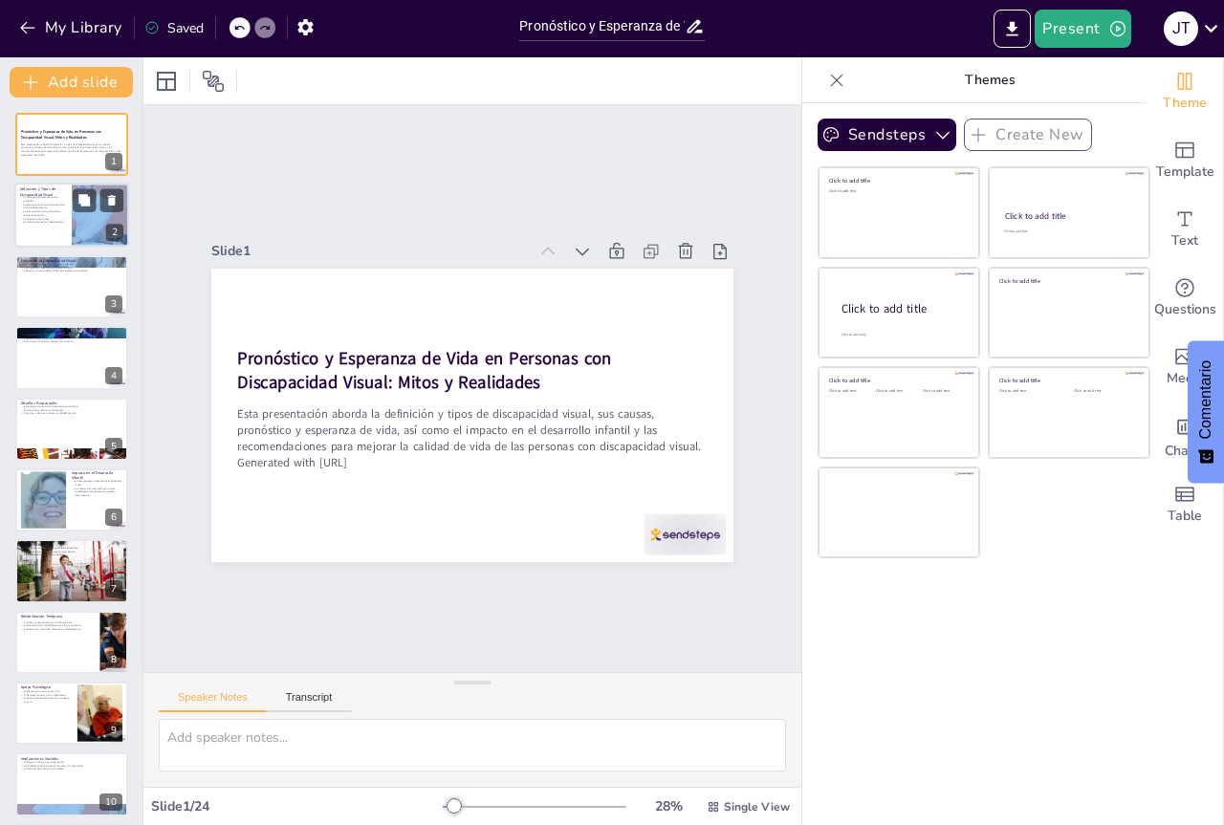
checkbox input "true"
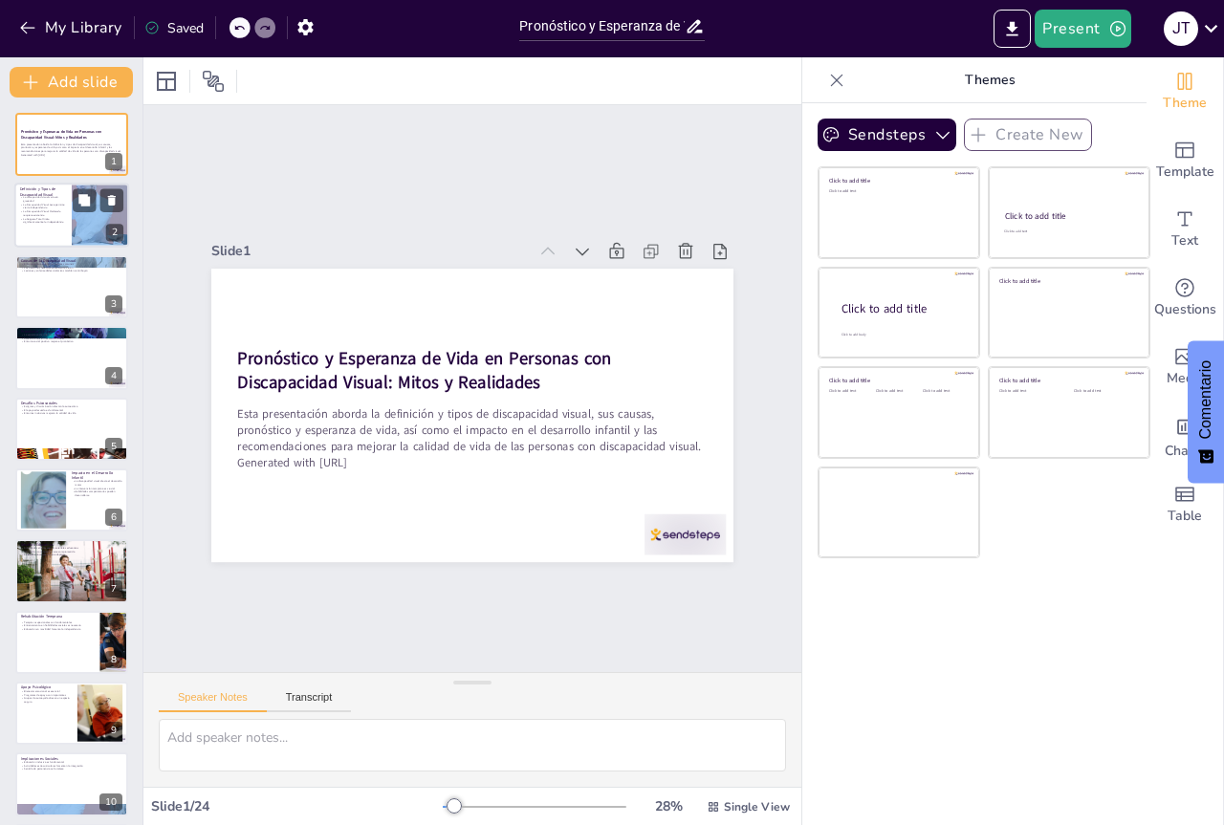
checkbox input "true"
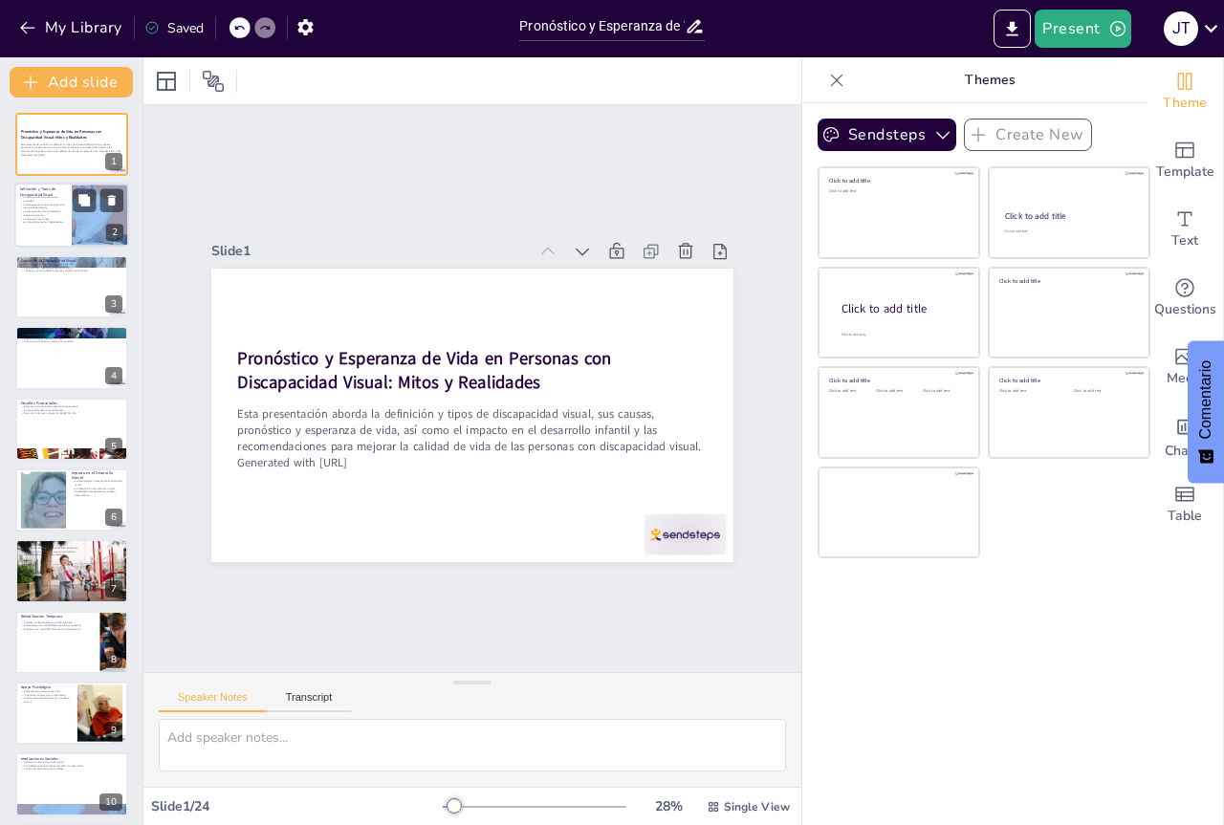
checkbox input "true"
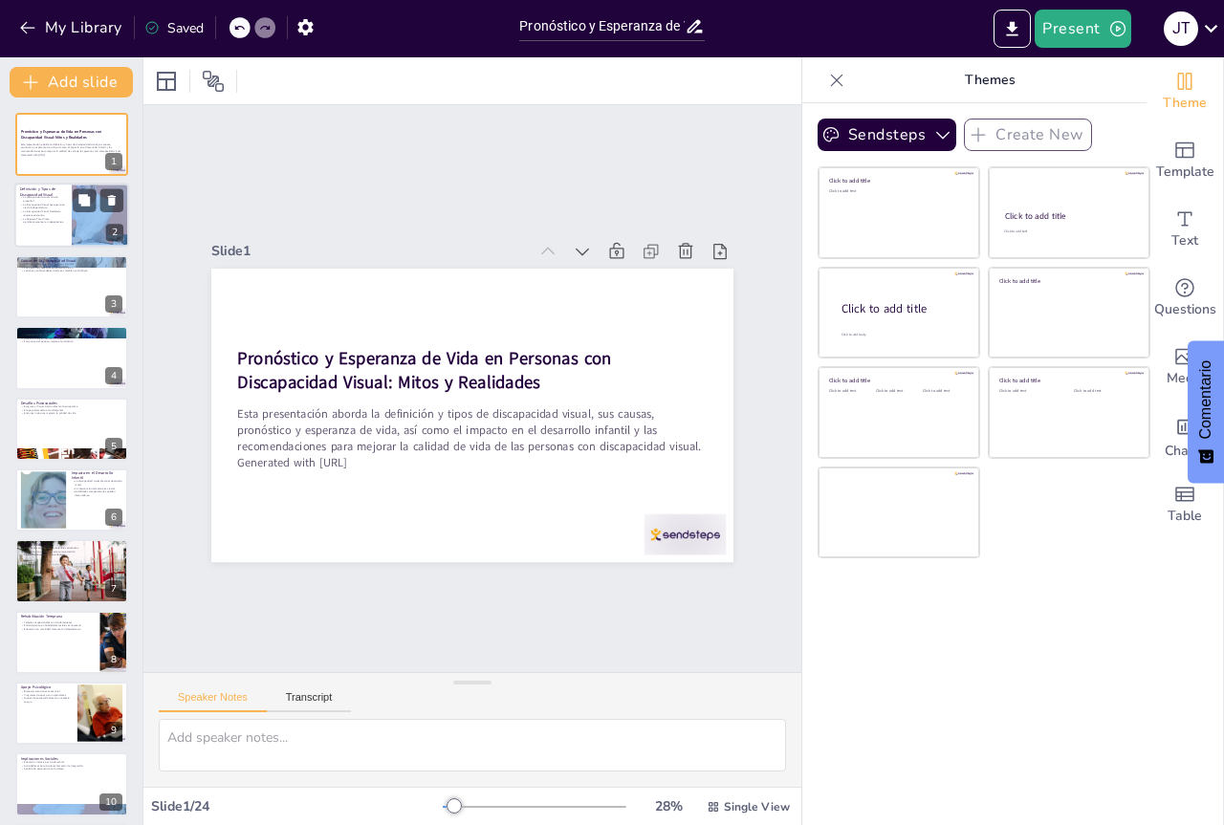
checkbox input "true"
click at [90, 218] on div at bounding box center [100, 216] width 103 height 65
checkbox input "true"
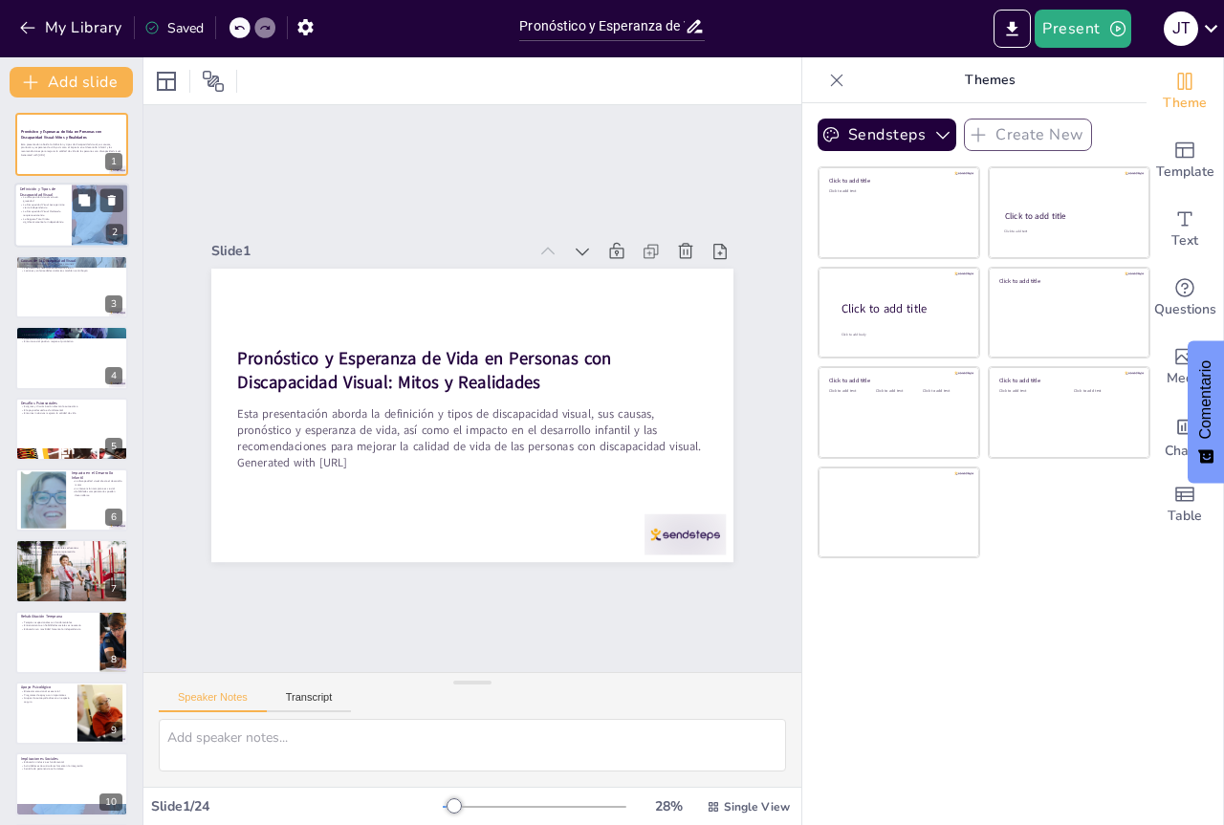
checkbox input "true"
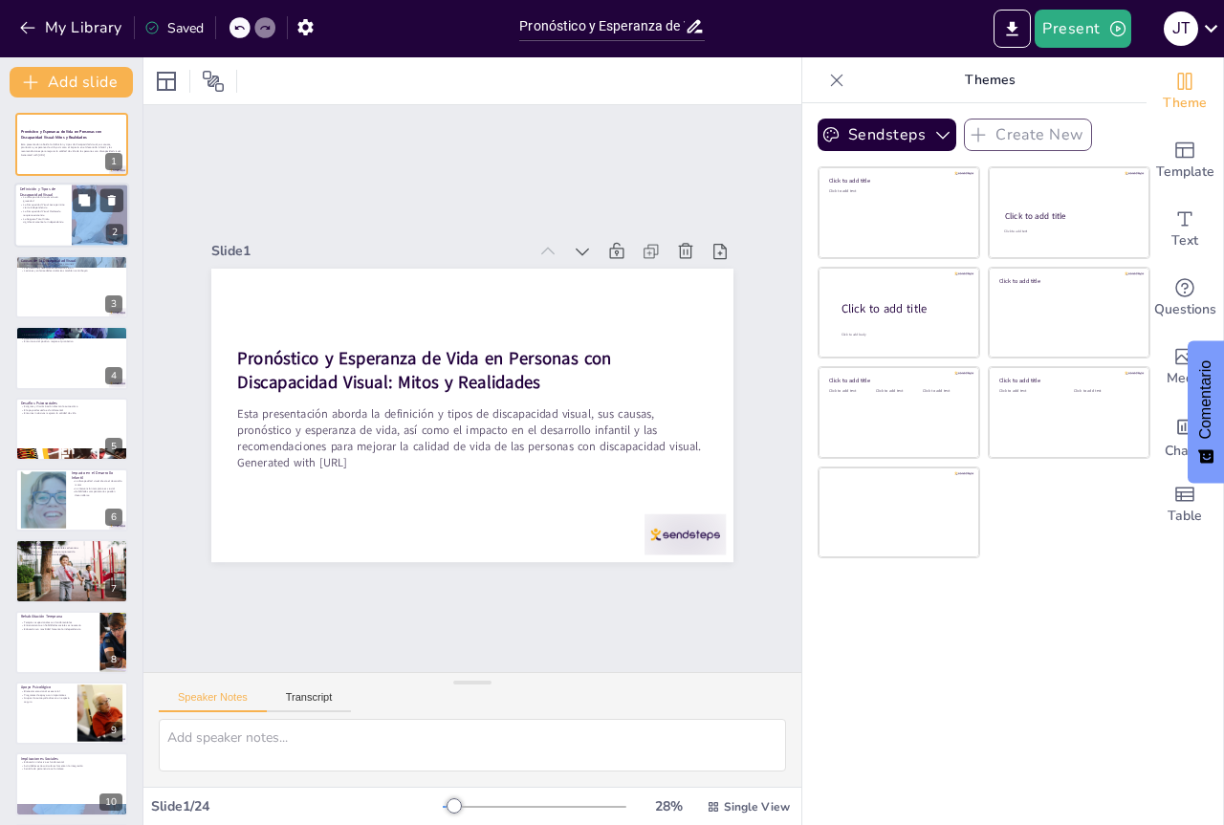
type textarea "La clasificación de la discapacidad visual es crucial para entender las diferen…"
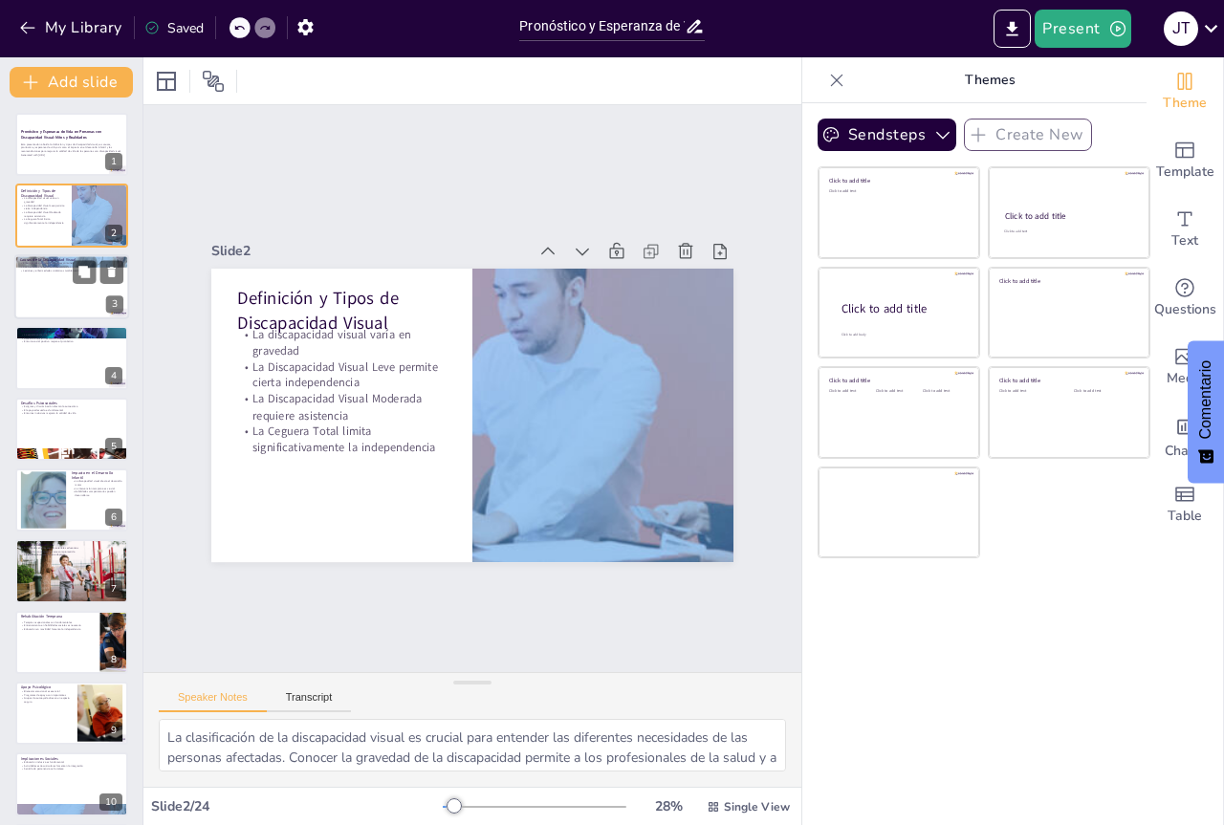
checkbox input "true"
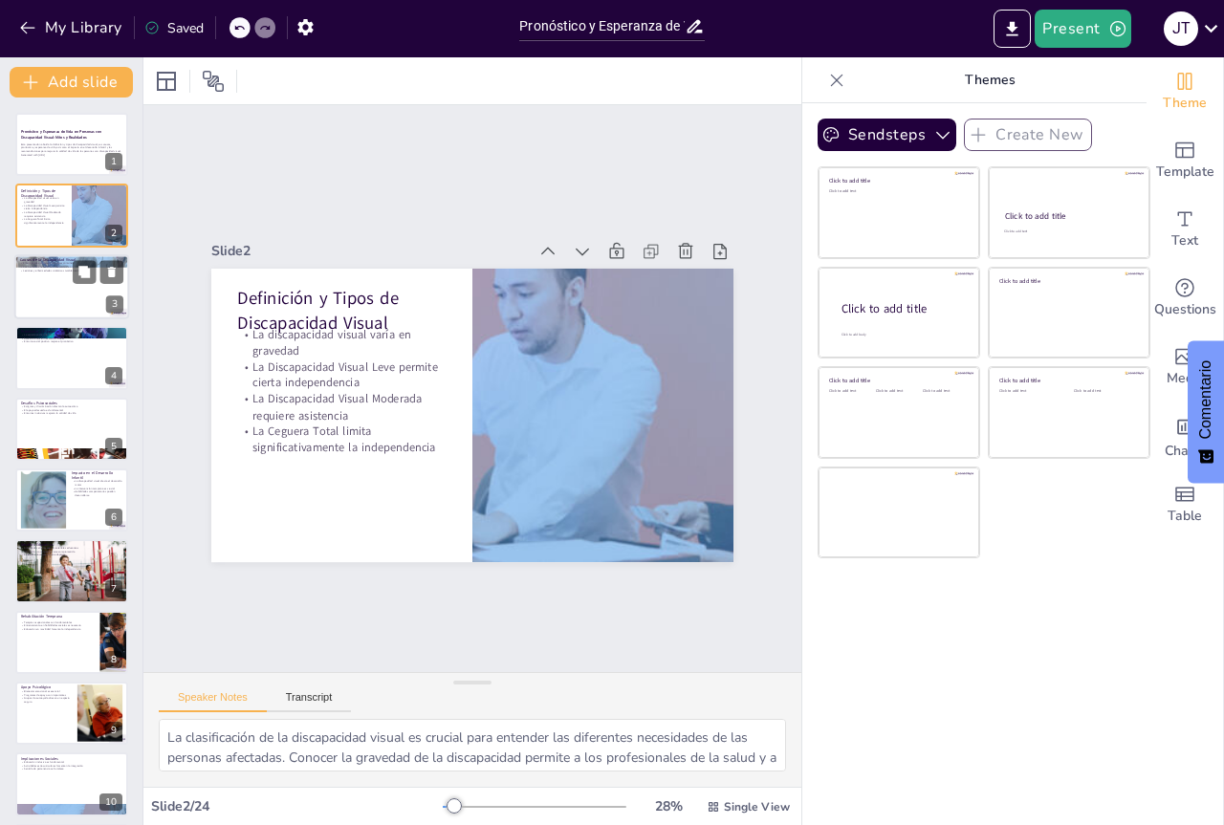
checkbox input "true"
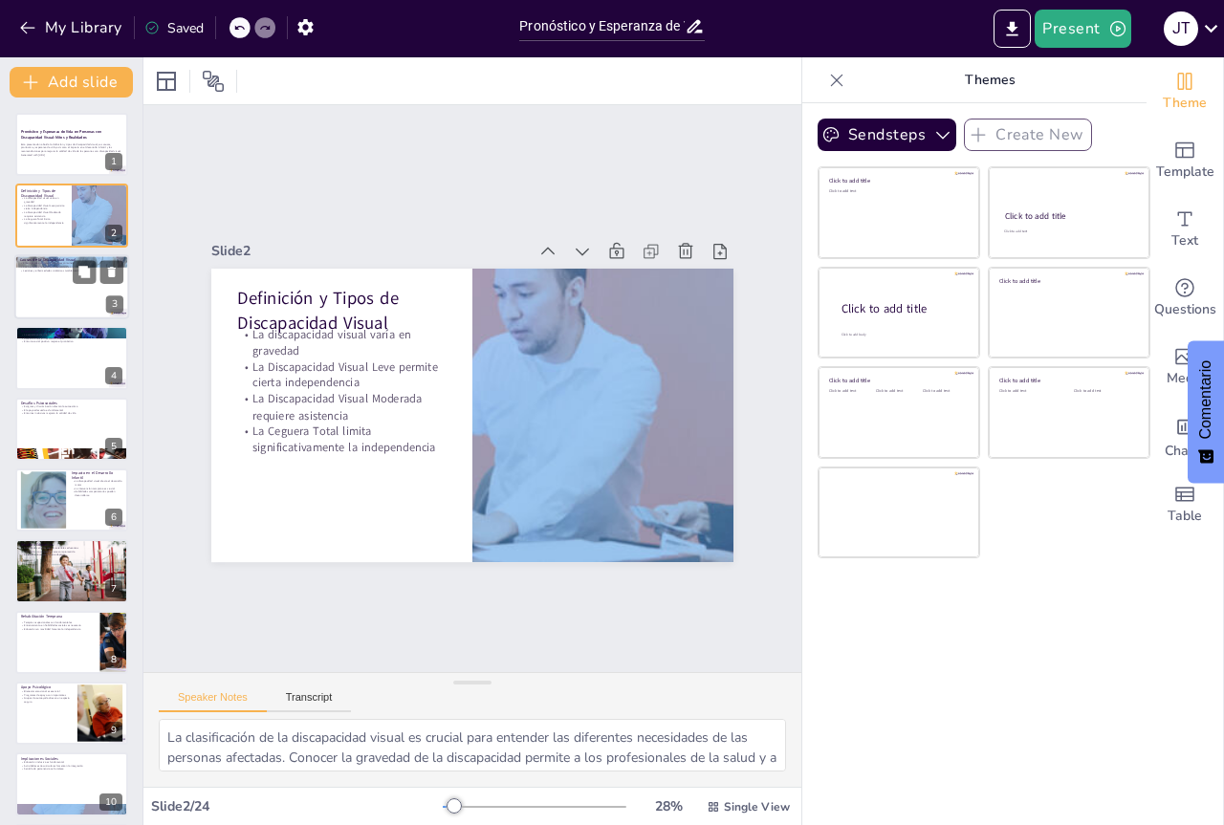
checkbox input "true"
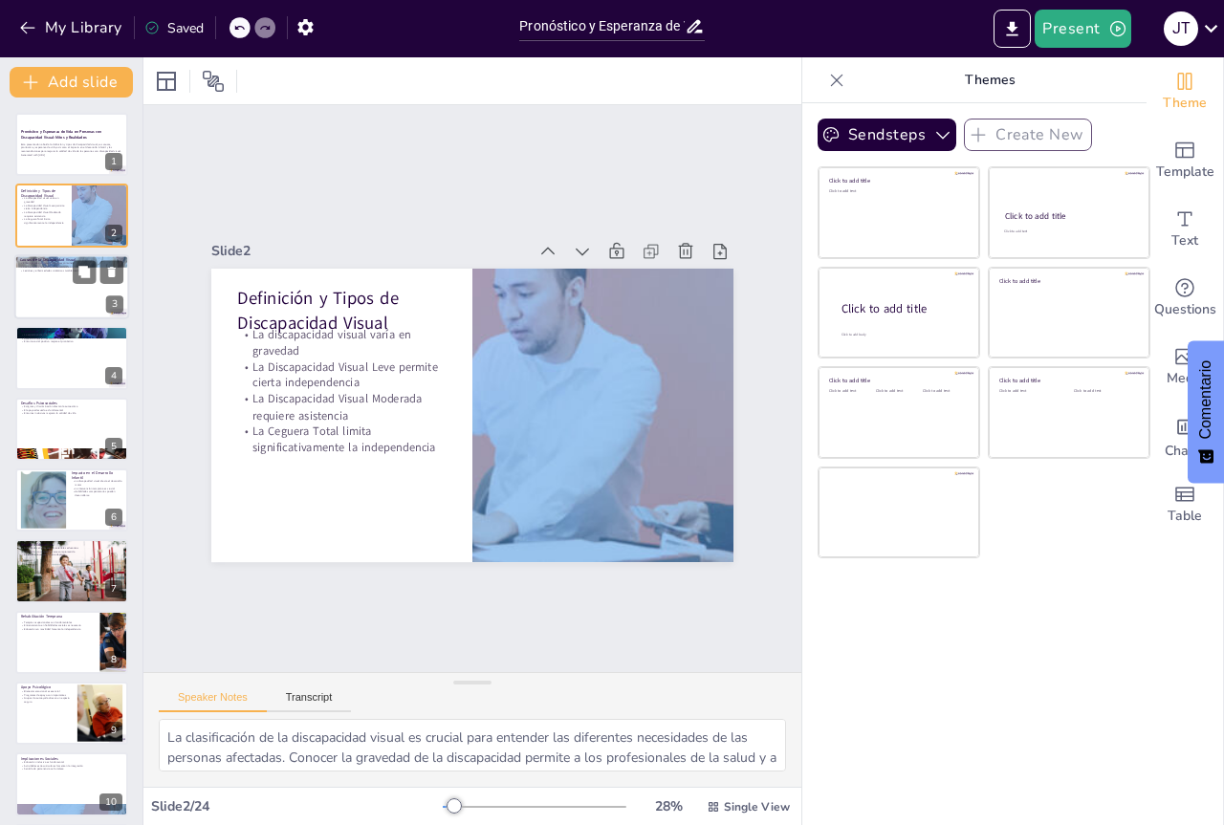
checkbox input "true"
click at [53, 298] on div at bounding box center [71, 286] width 115 height 65
checkbox input "true"
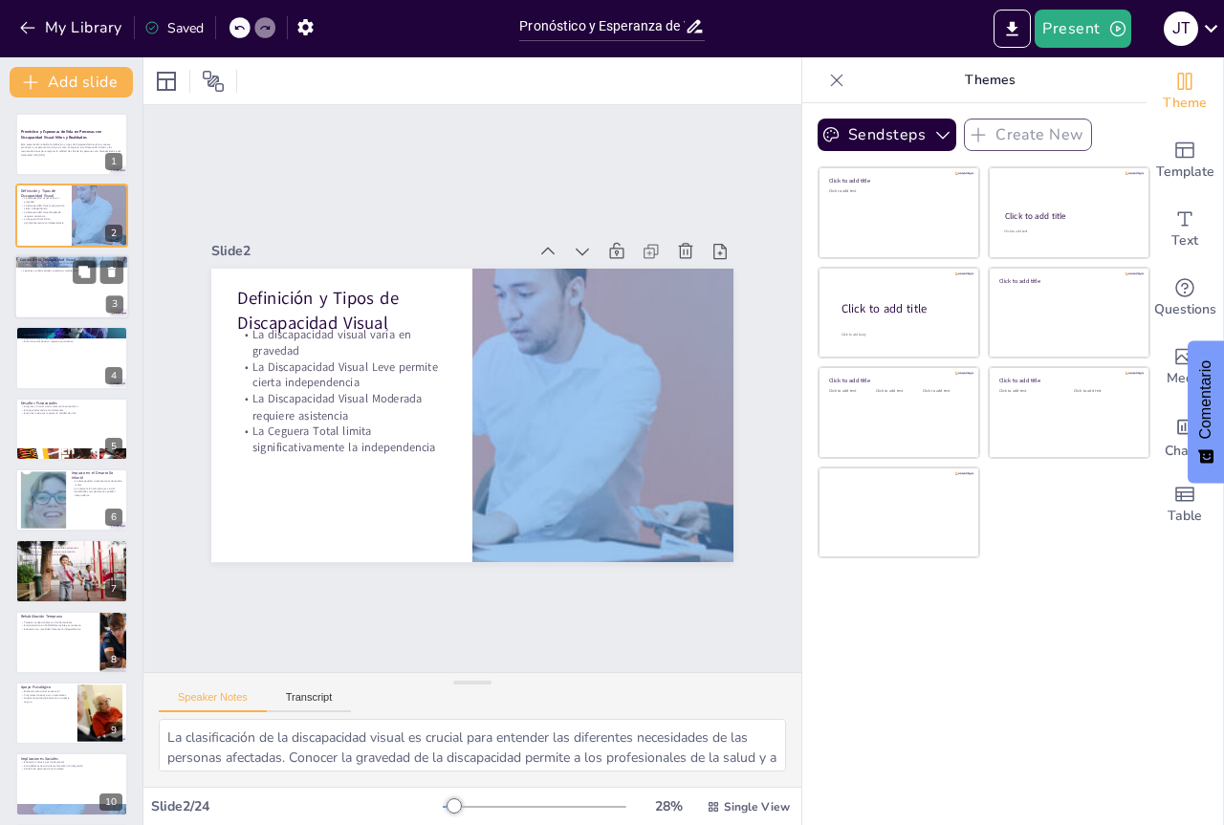
checkbox input "true"
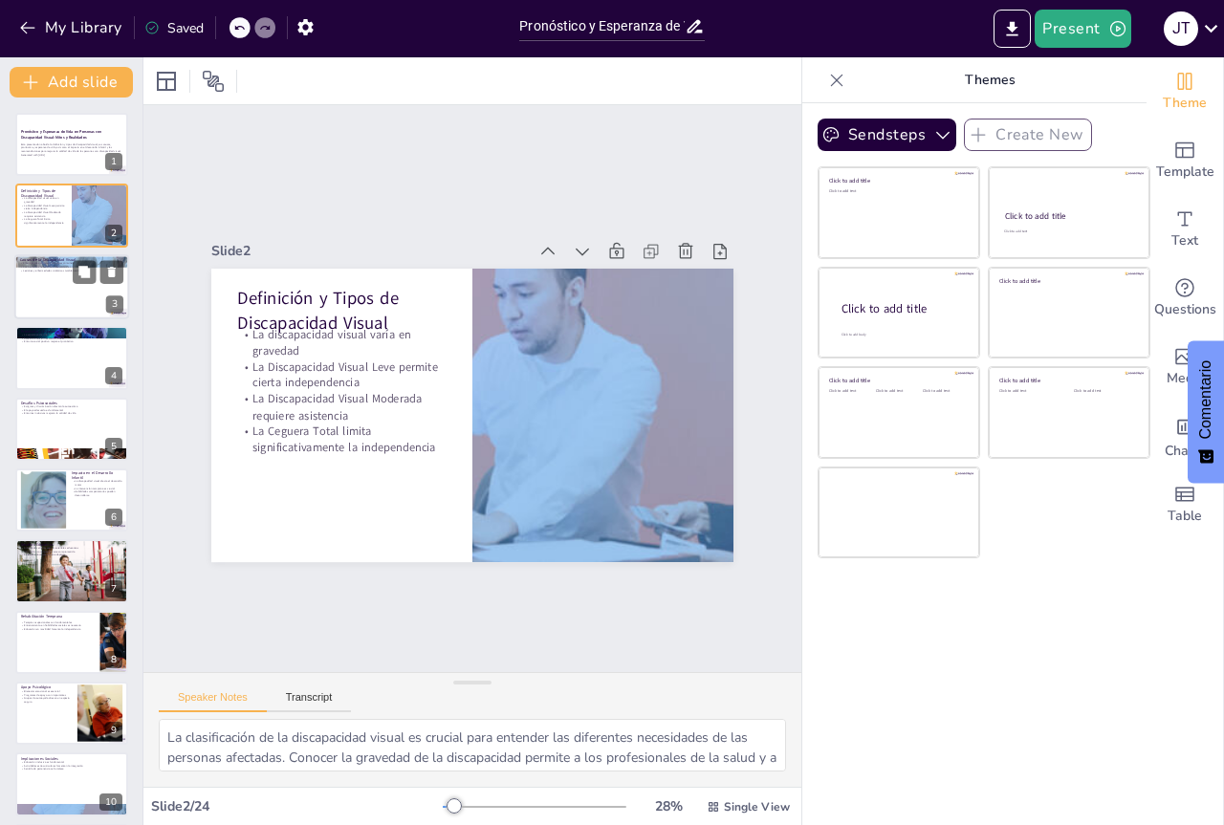
type textarea "Las enfermedades oculares son una de las principales causas de discapacidad vis…"
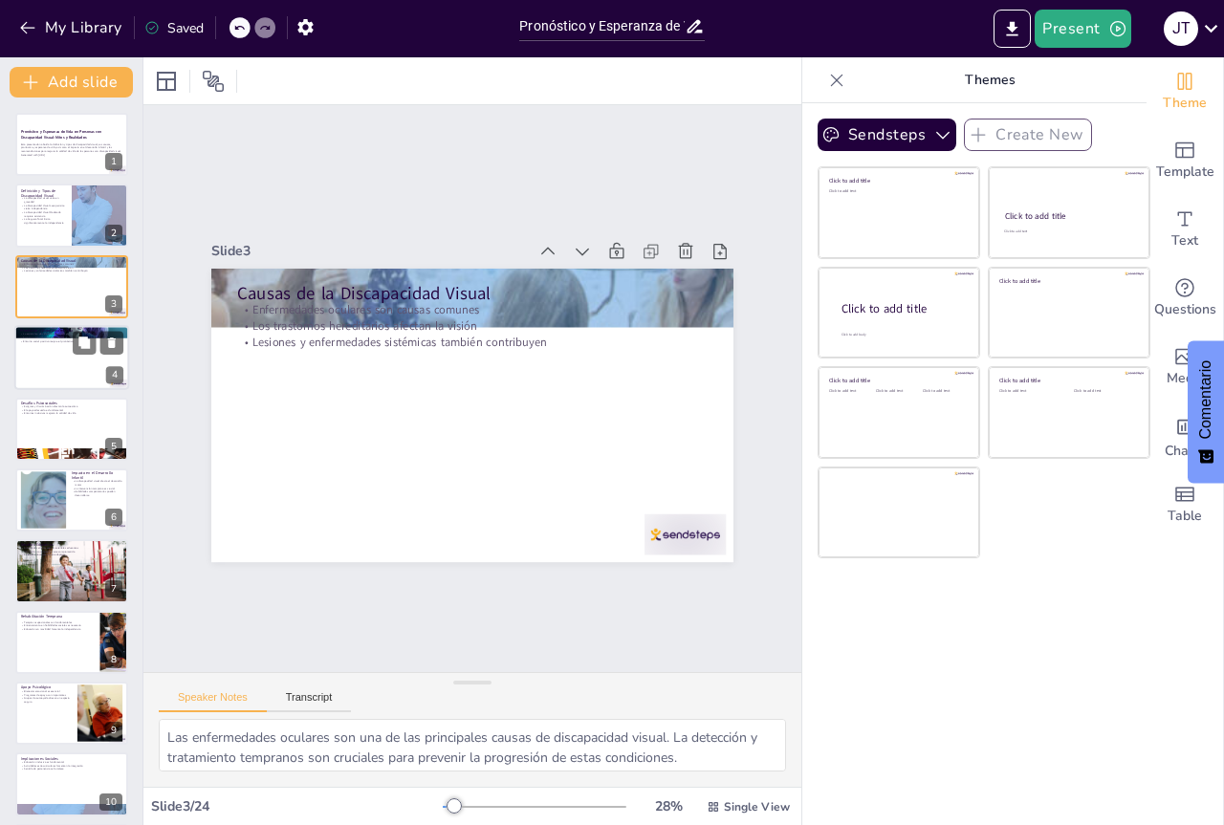
checkbox input "true"
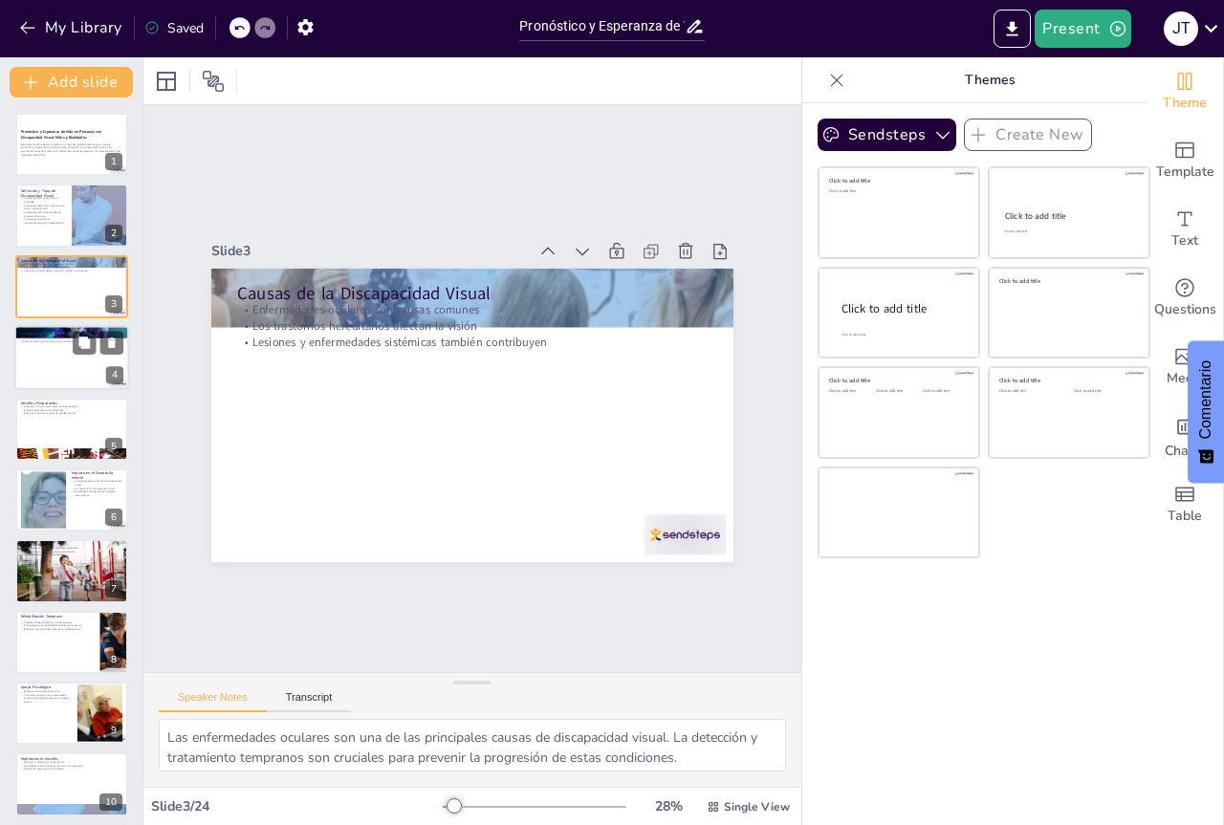
checkbox input "true"
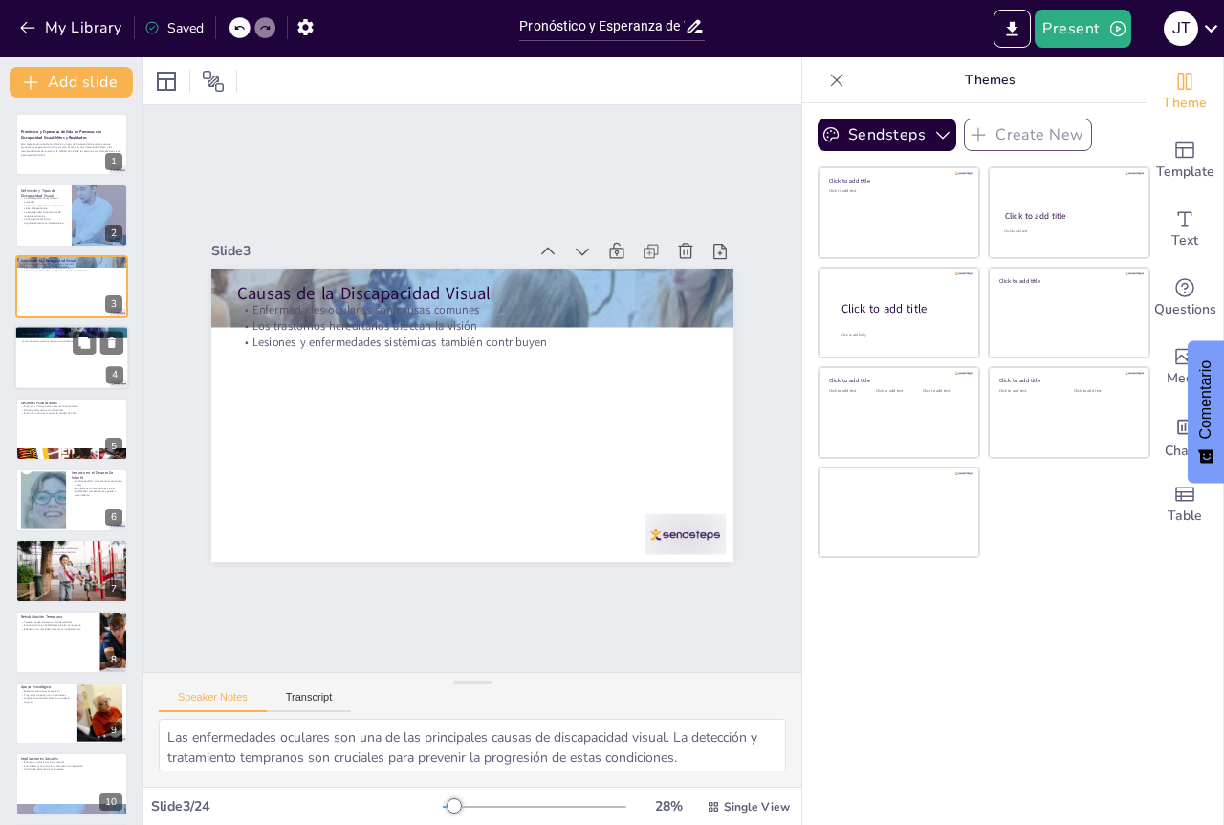
checkbox input "true"
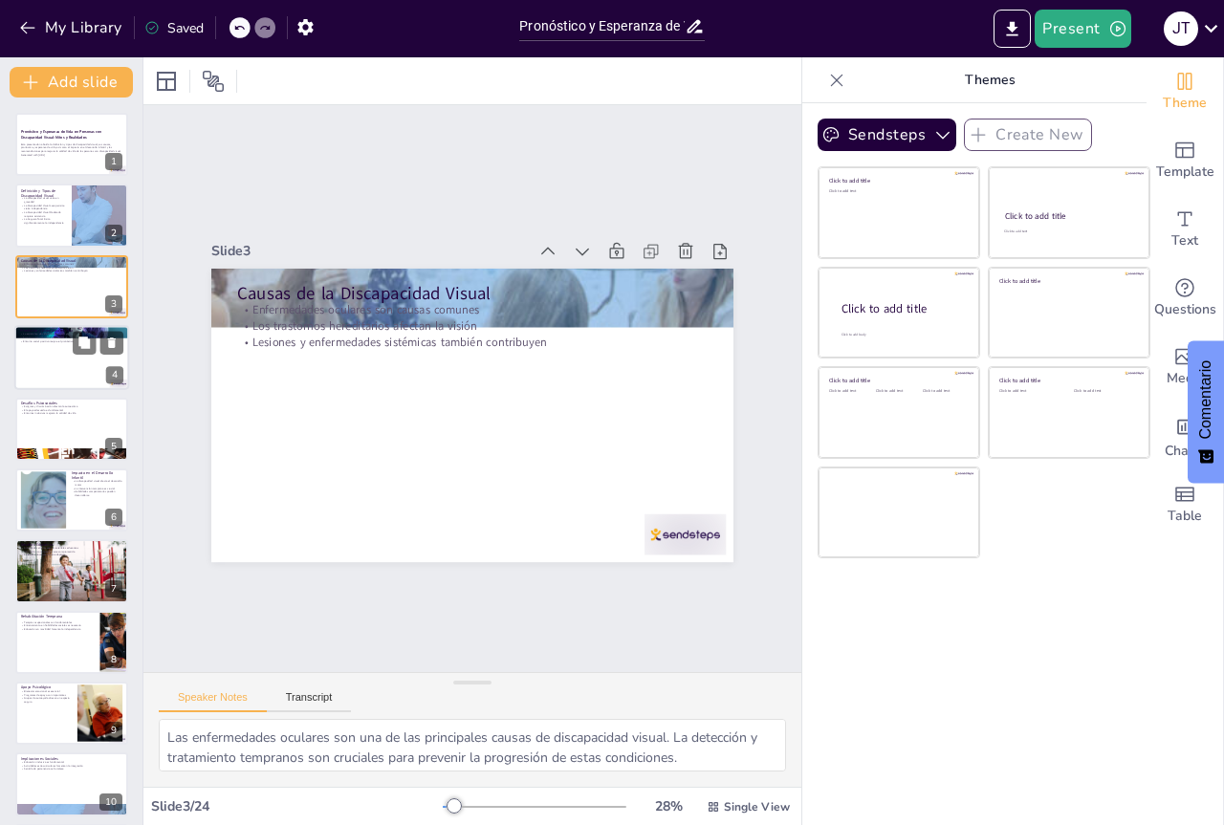
checkbox input "true"
click at [44, 362] on div at bounding box center [71, 357] width 115 height 65
checkbox input "true"
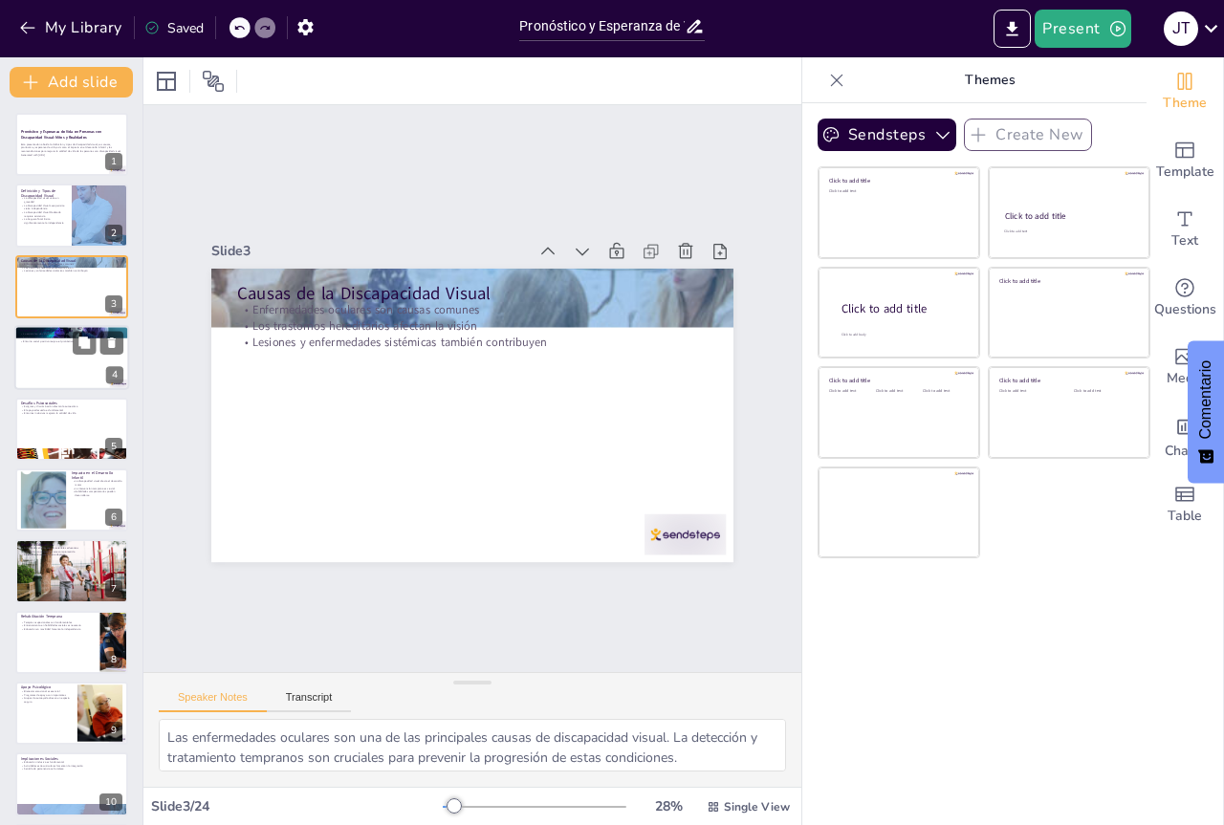
checkbox input "true"
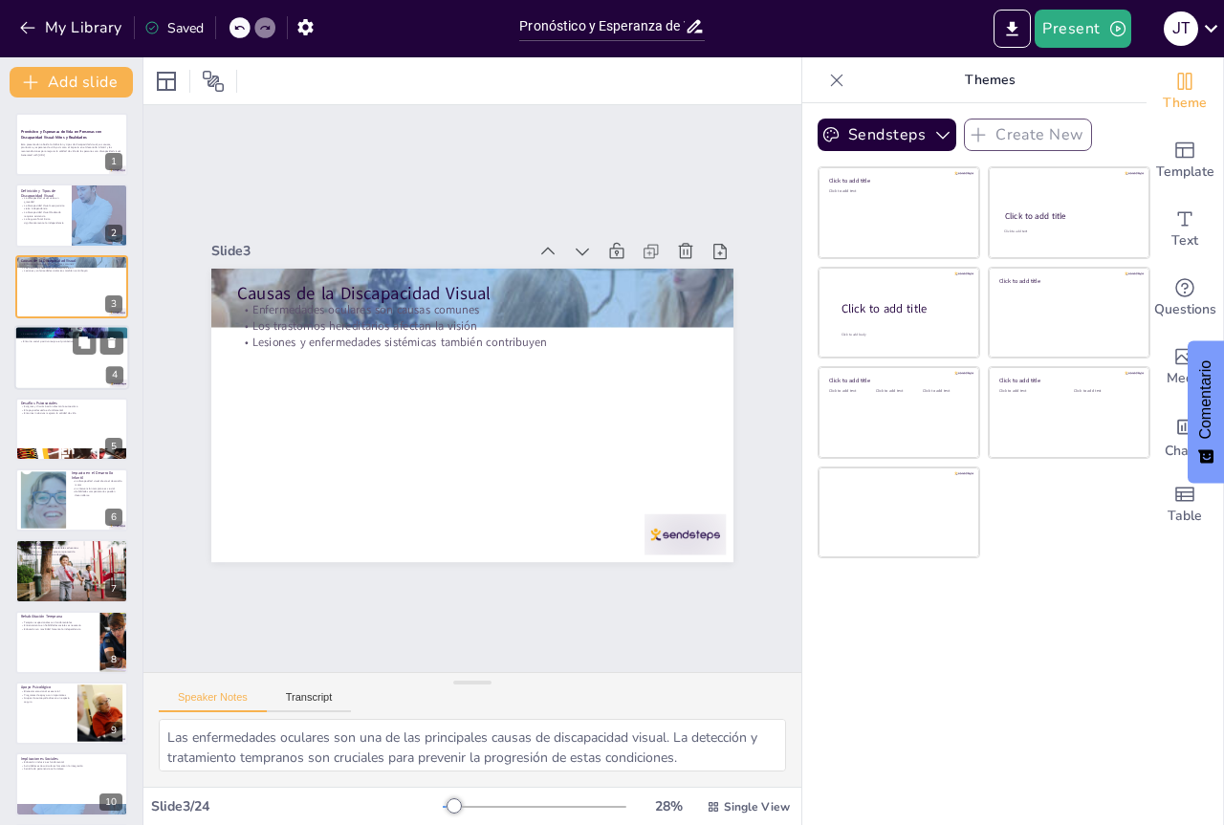
type textarea "Contrario a la creencia popular, la esperanza de vida de las personas con disca…"
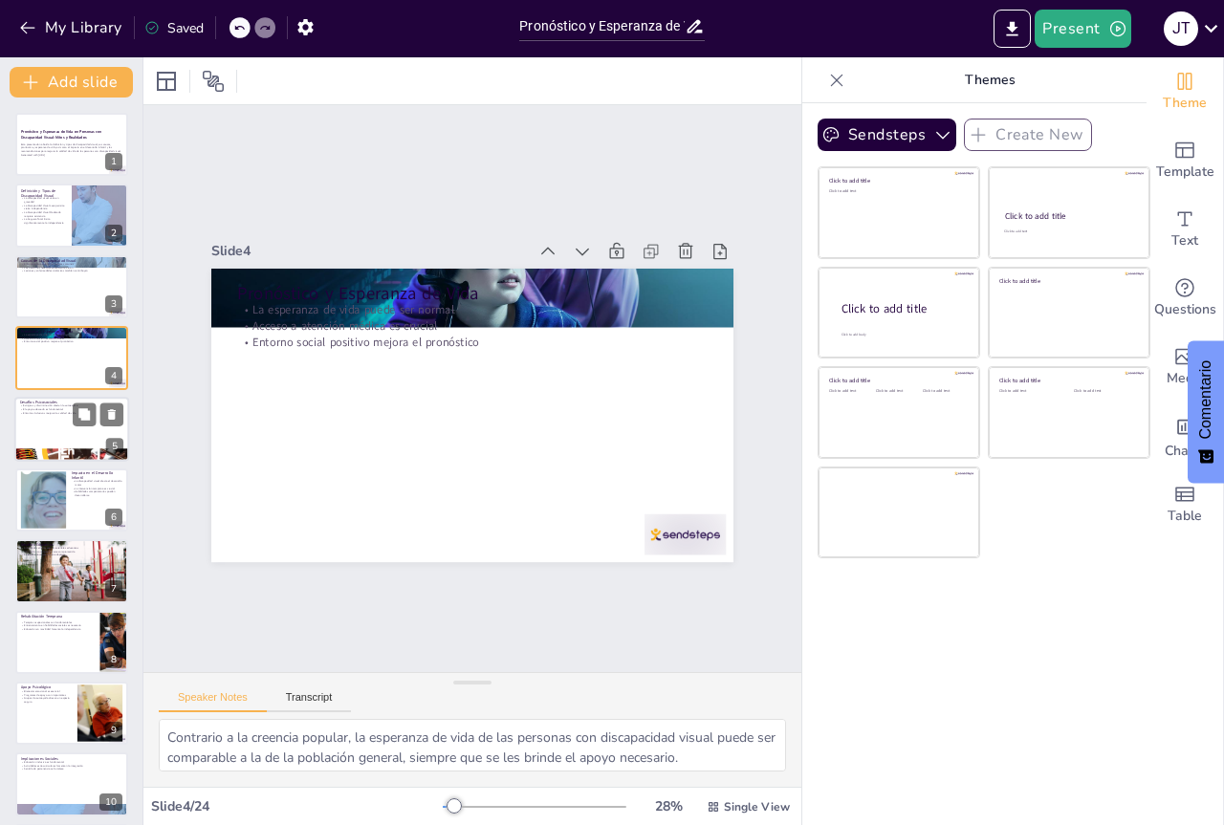
checkbox input "true"
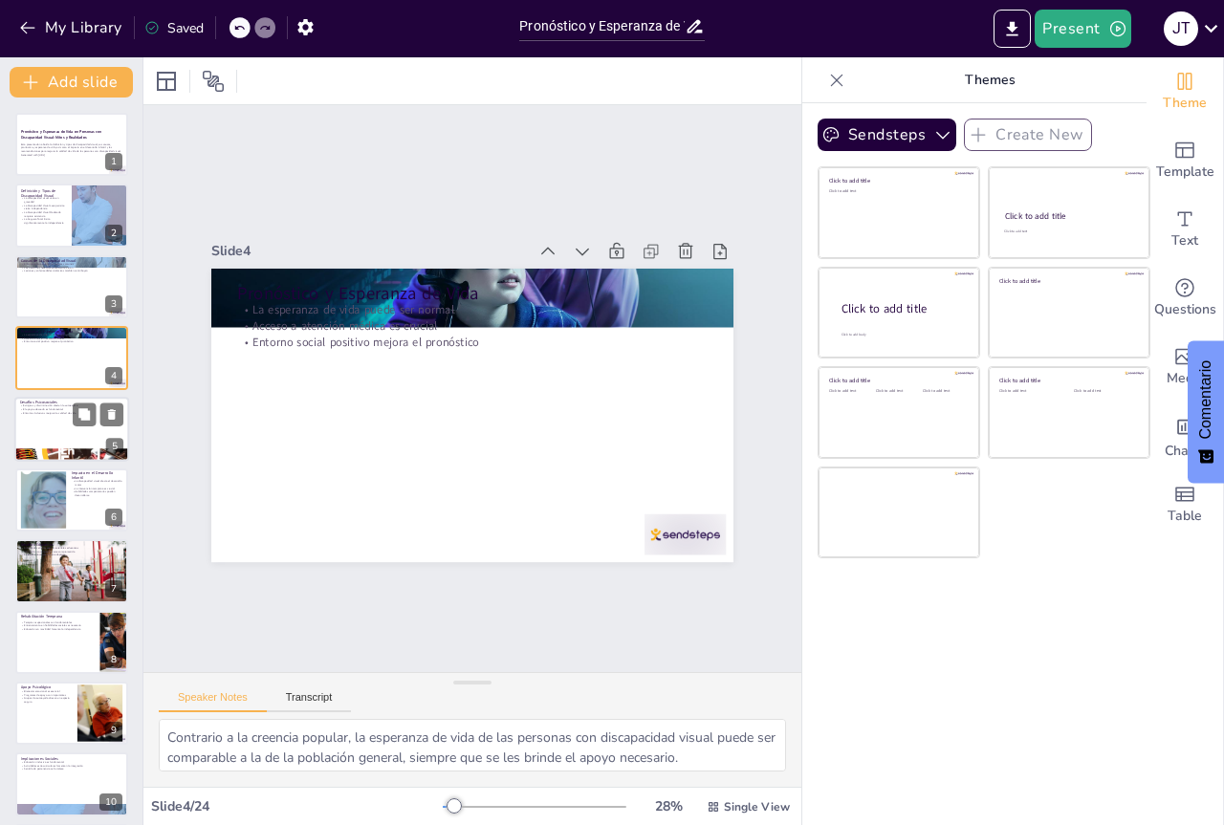
checkbox input "true"
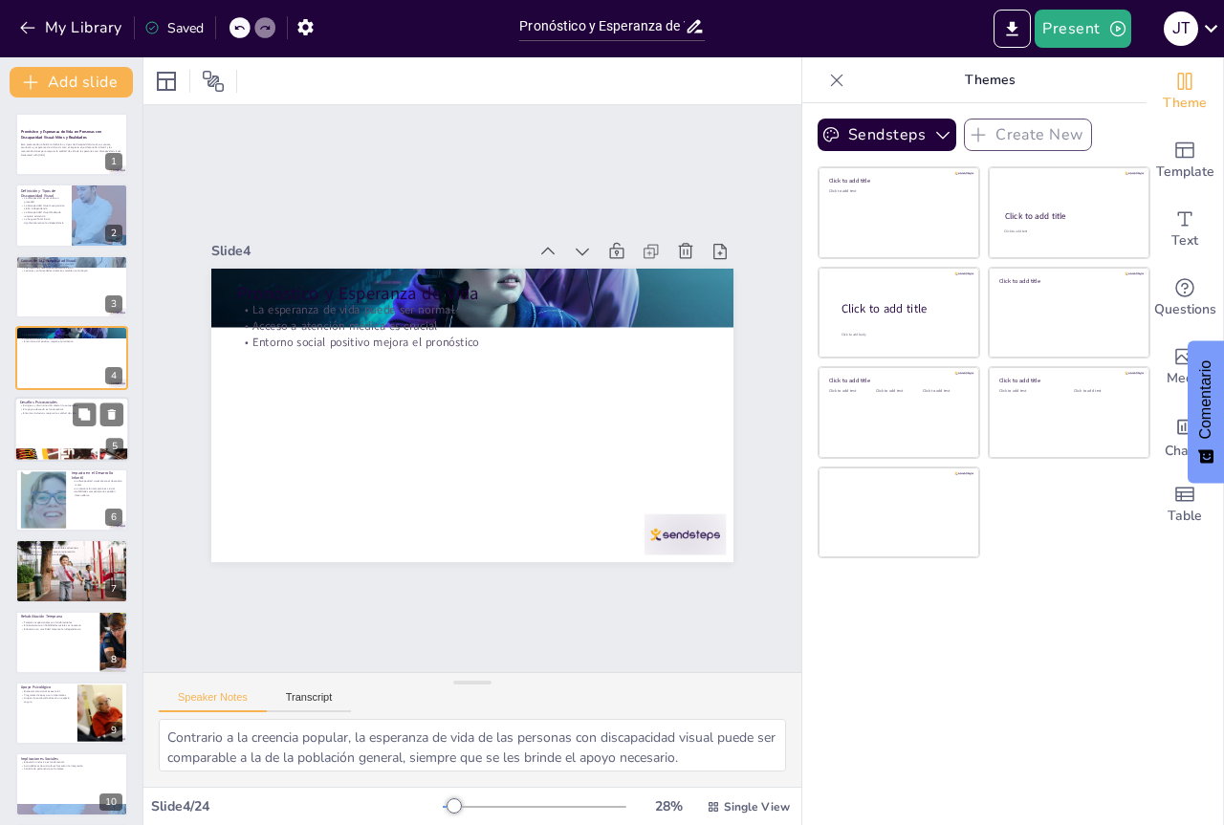
checkbox input "true"
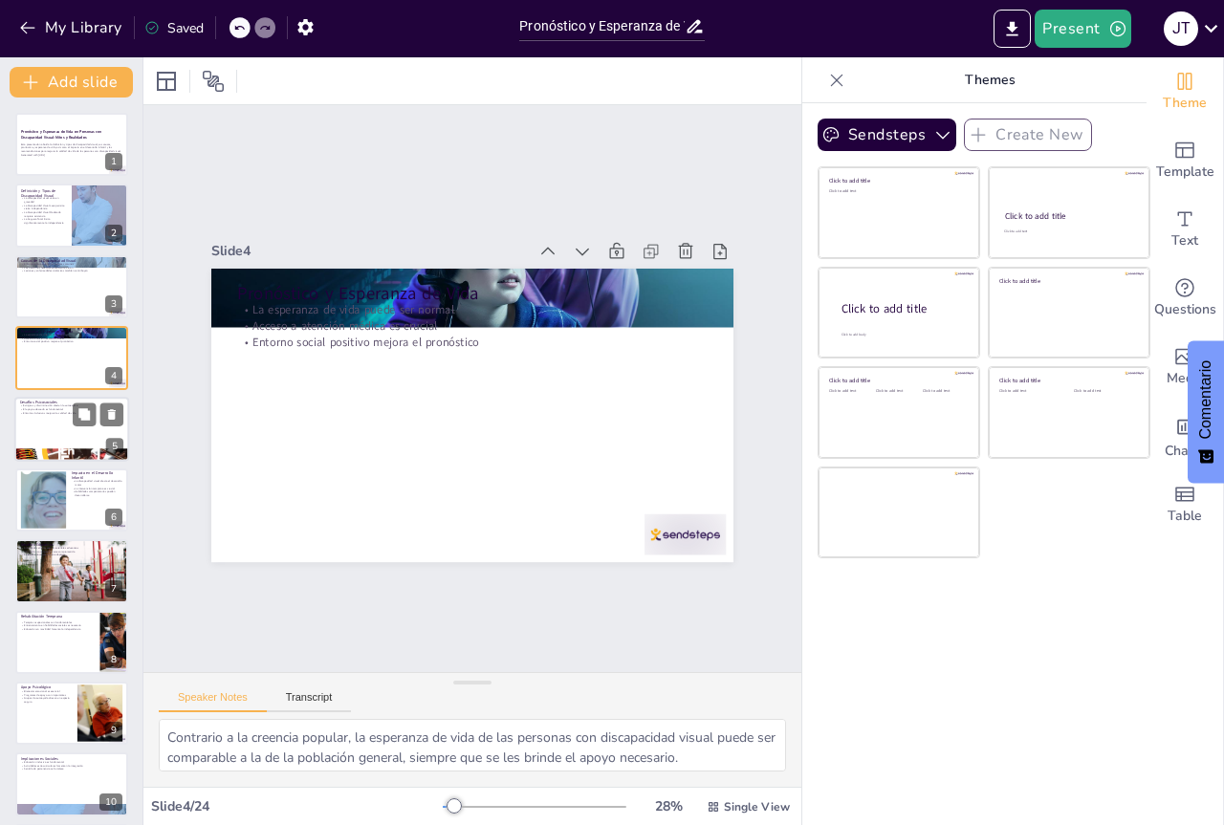
checkbox input "true"
click at [49, 430] on div at bounding box center [71, 429] width 115 height 65
checkbox input "true"
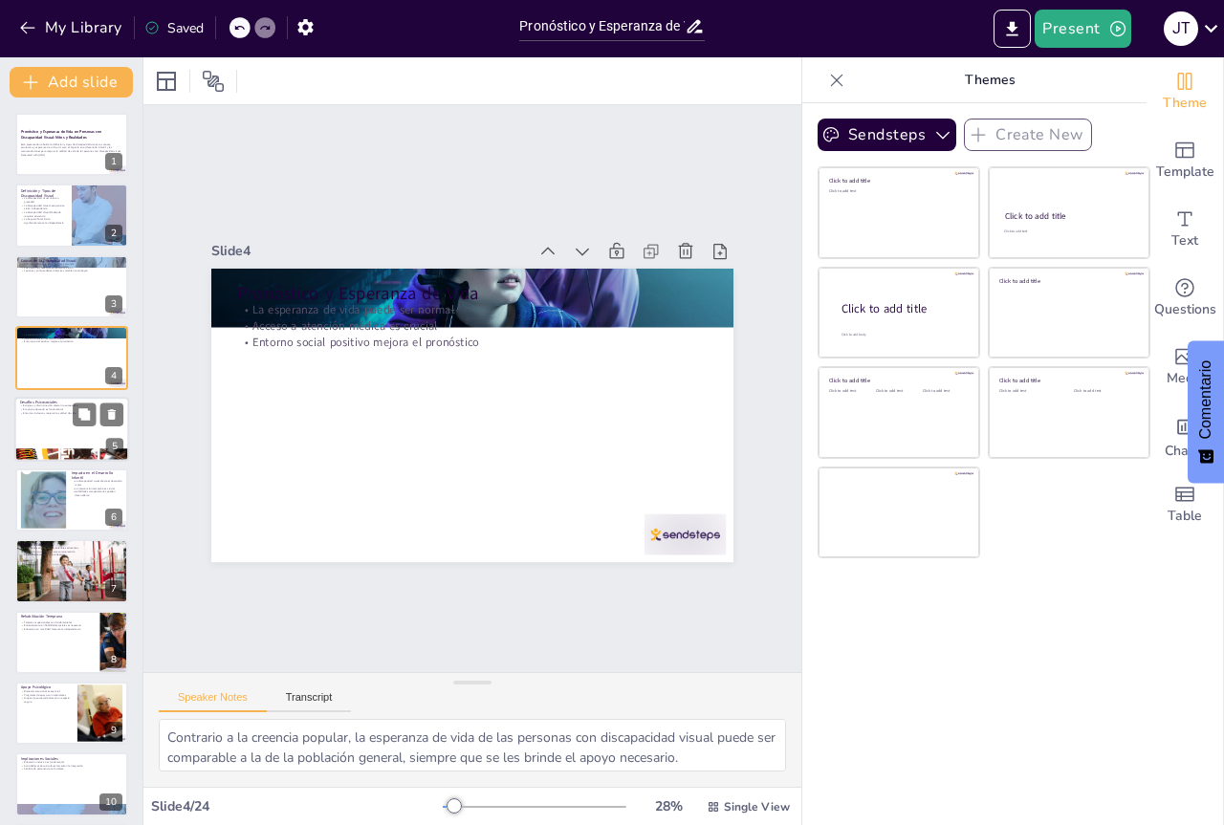
checkbox input "true"
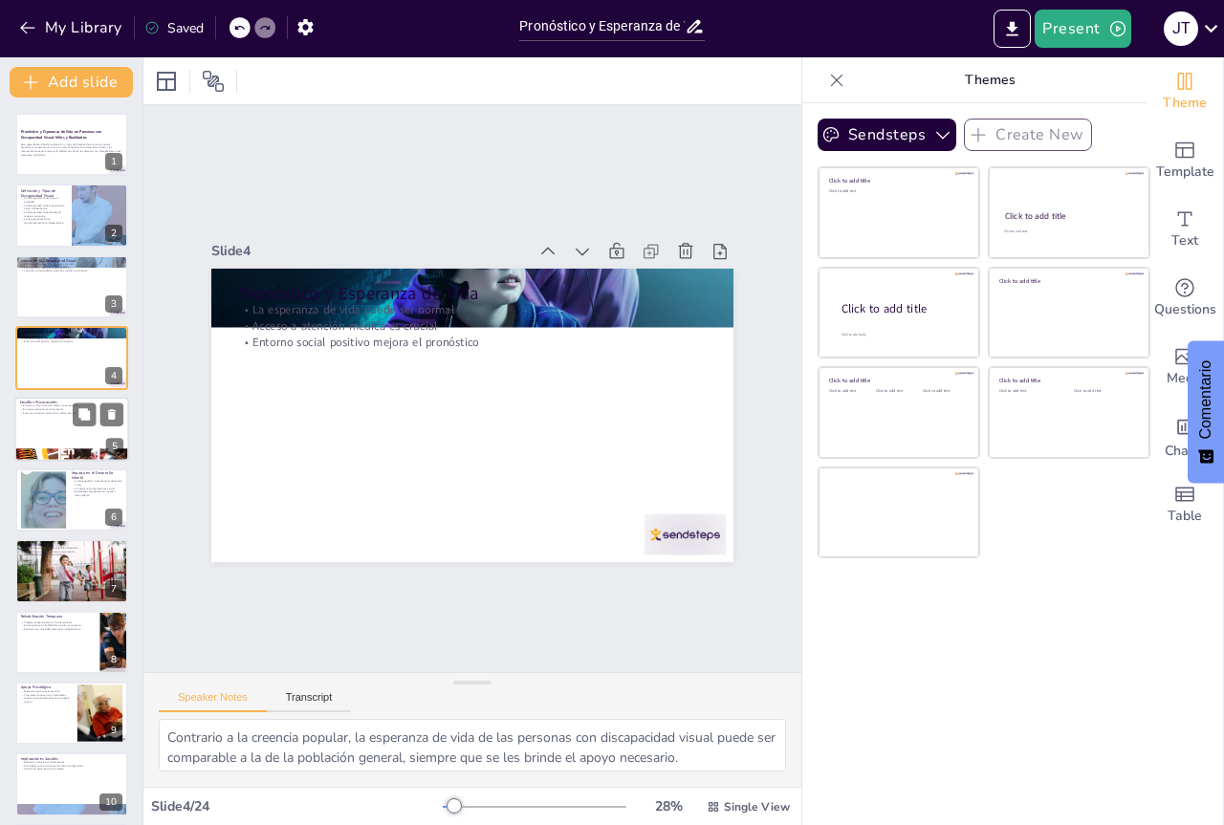
type textarea "El estigma social puede ser un obstáculo importante para las personas con disca…"
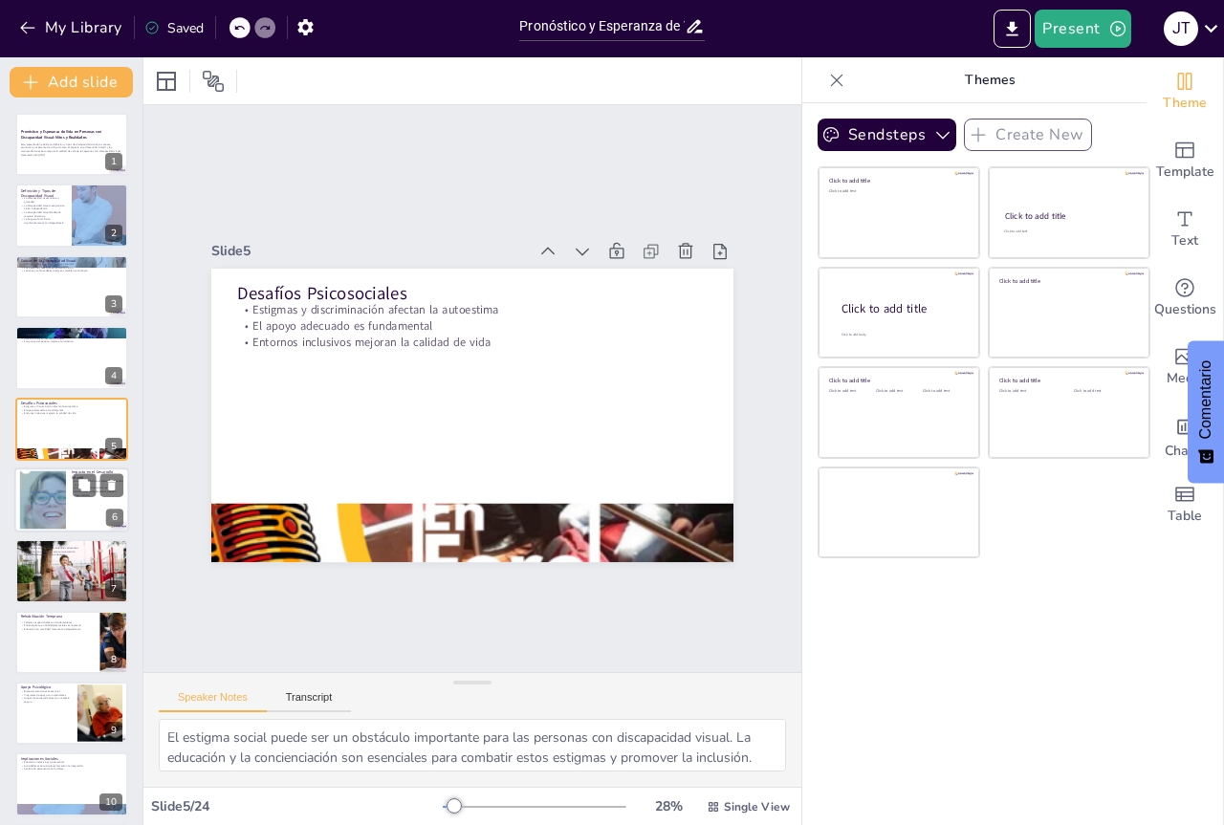
checkbox input "true"
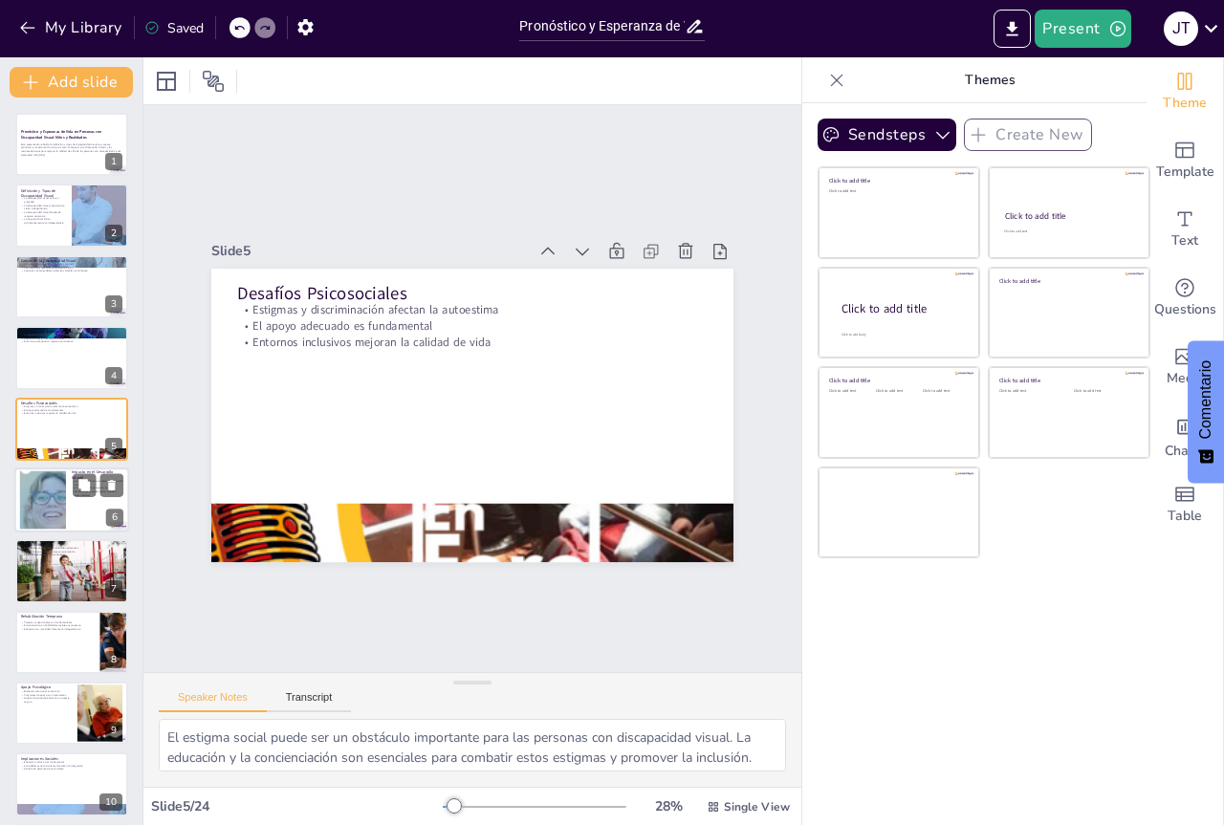
checkbox input "true"
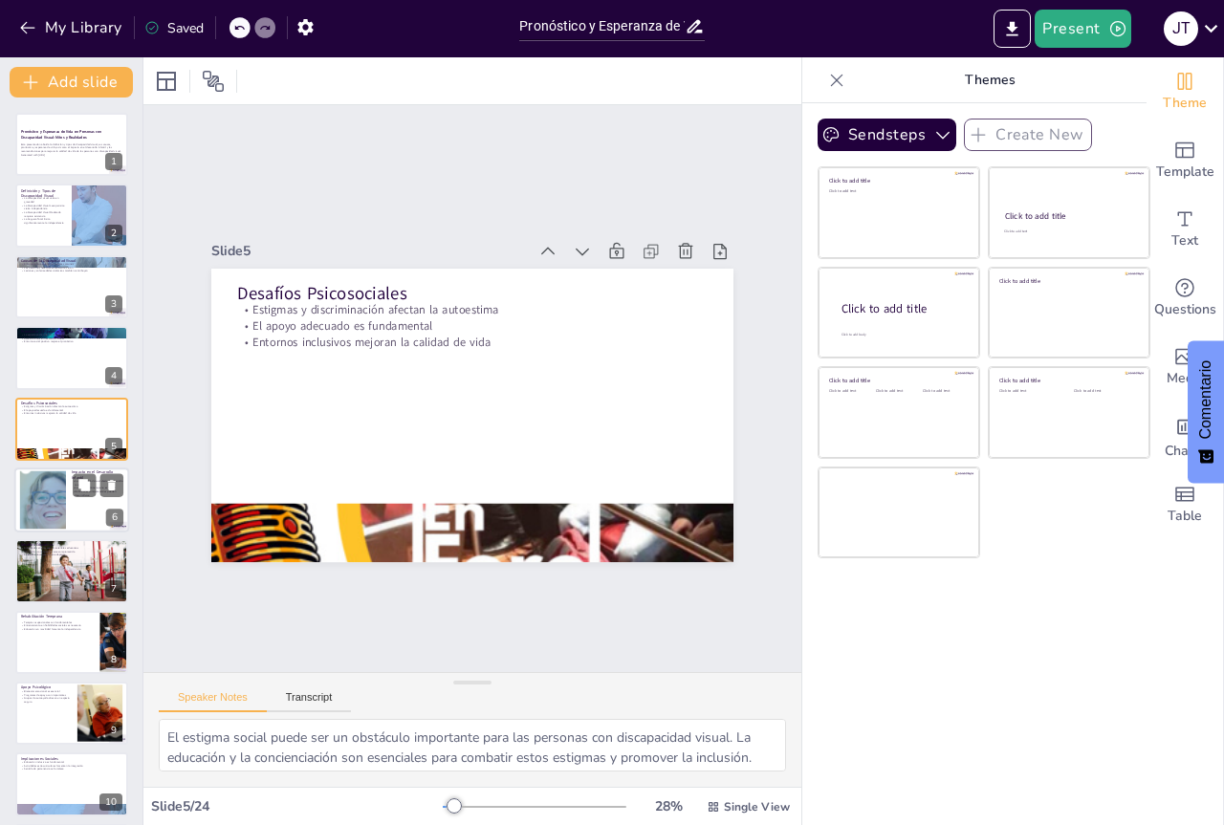
checkbox input "true"
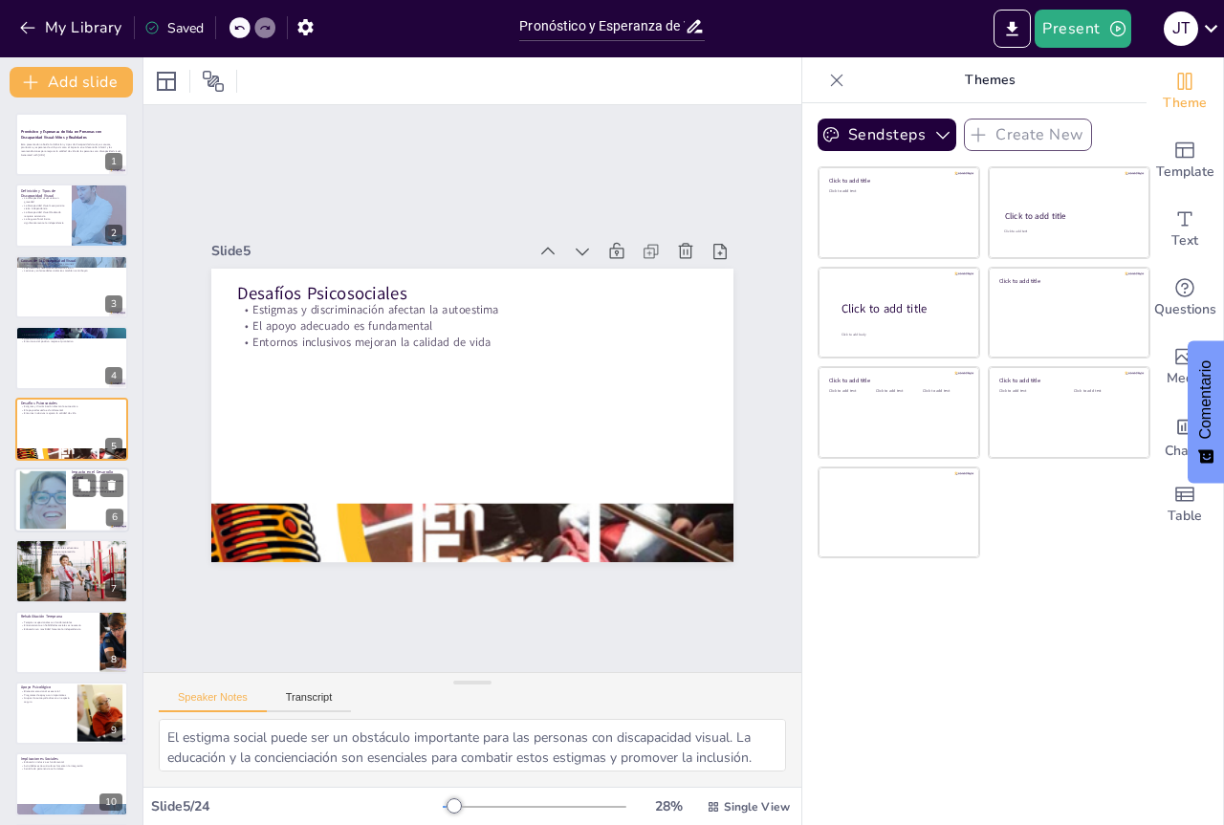
checkbox input "true"
click at [71, 502] on div at bounding box center [71, 500] width 115 height 65
checkbox input "true"
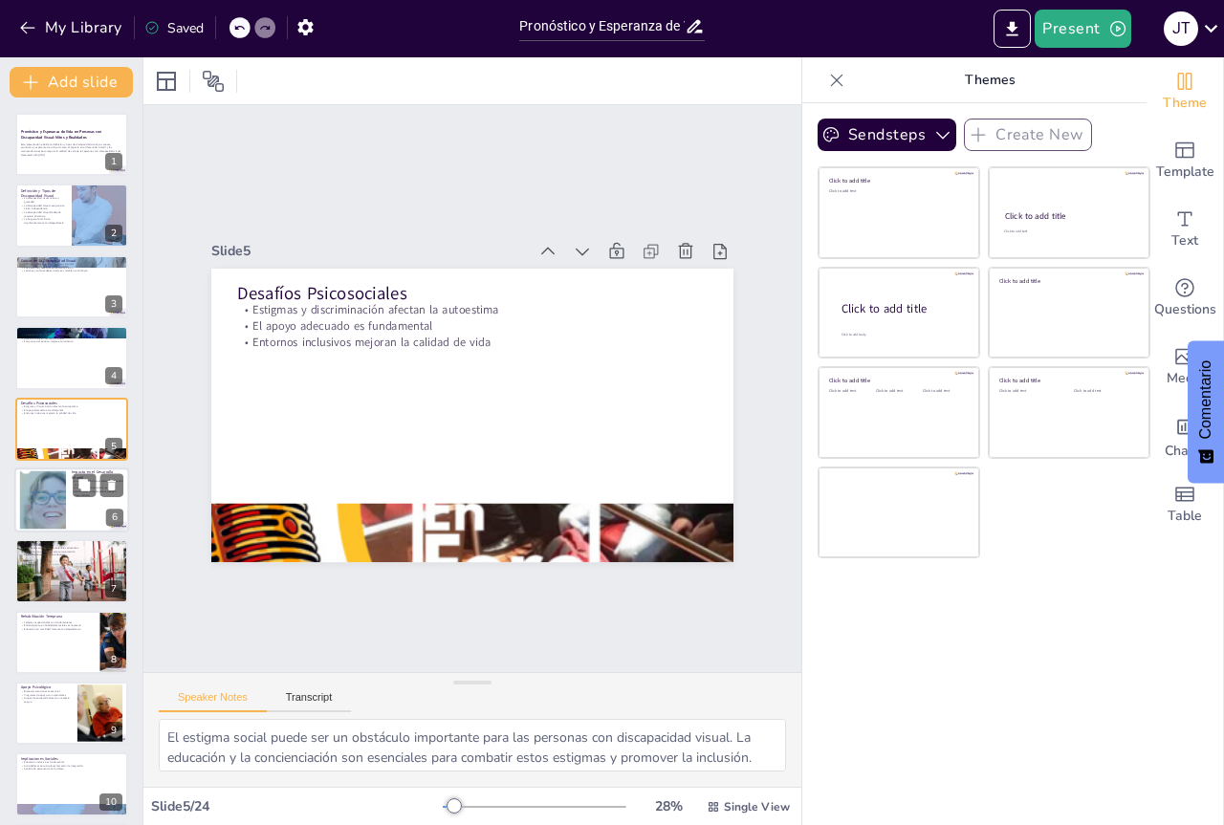
checkbox input "true"
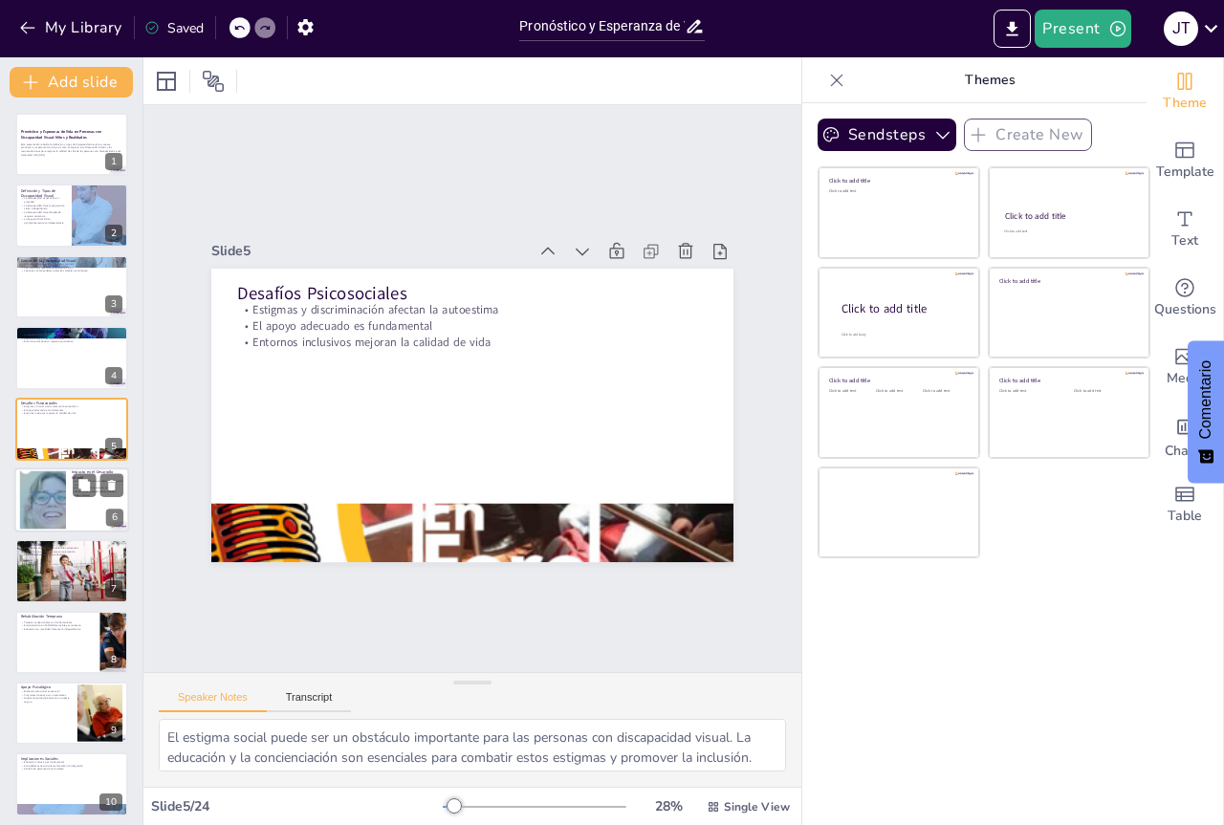
type textarea "El desarrollo motor puede verse afectado, y los niños pueden necesitar terapias…"
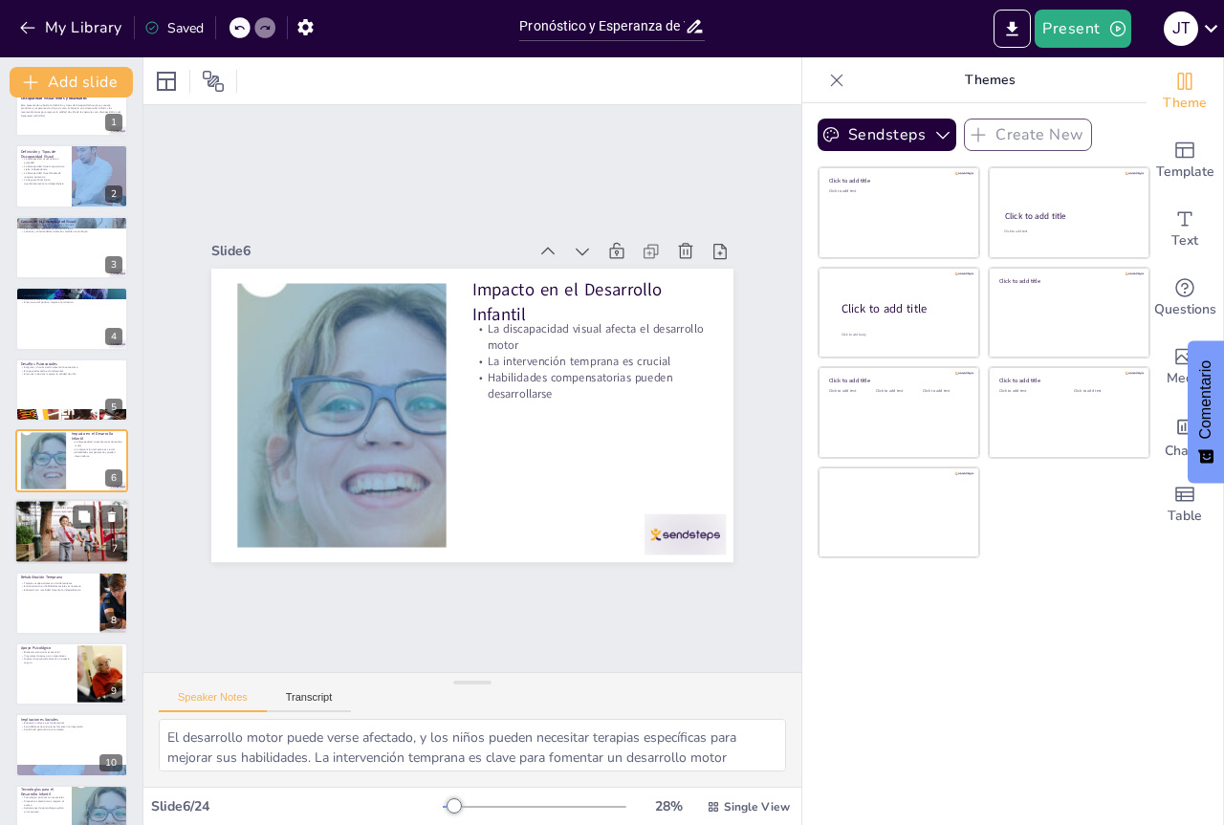
checkbox input "true"
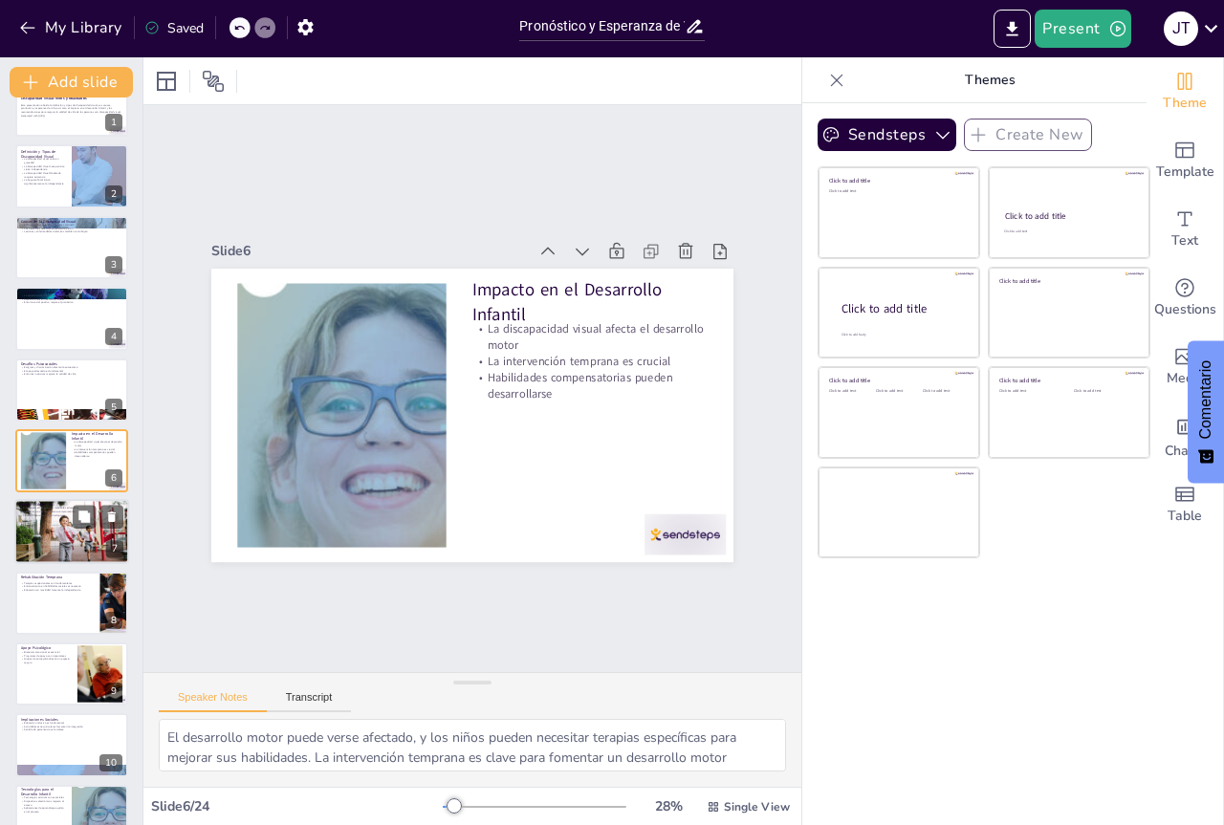
checkbox input "true"
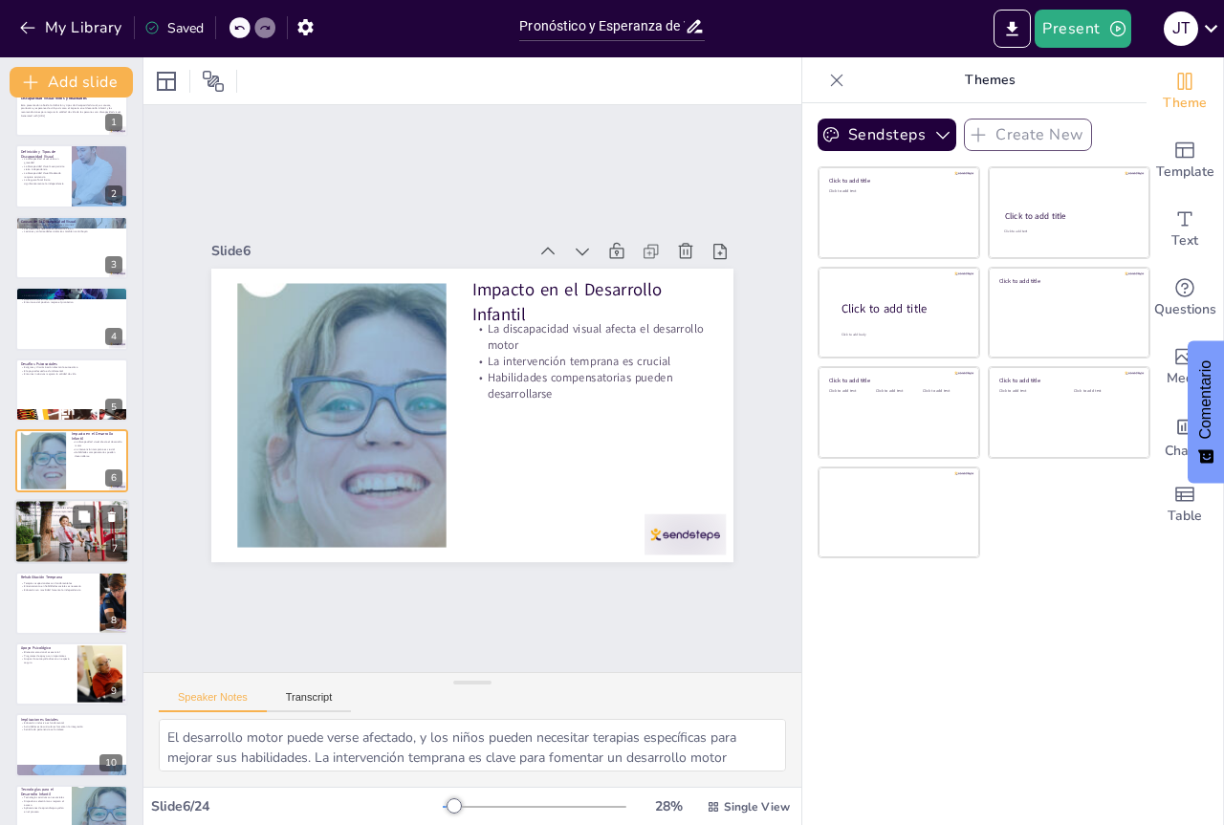
checkbox input "true"
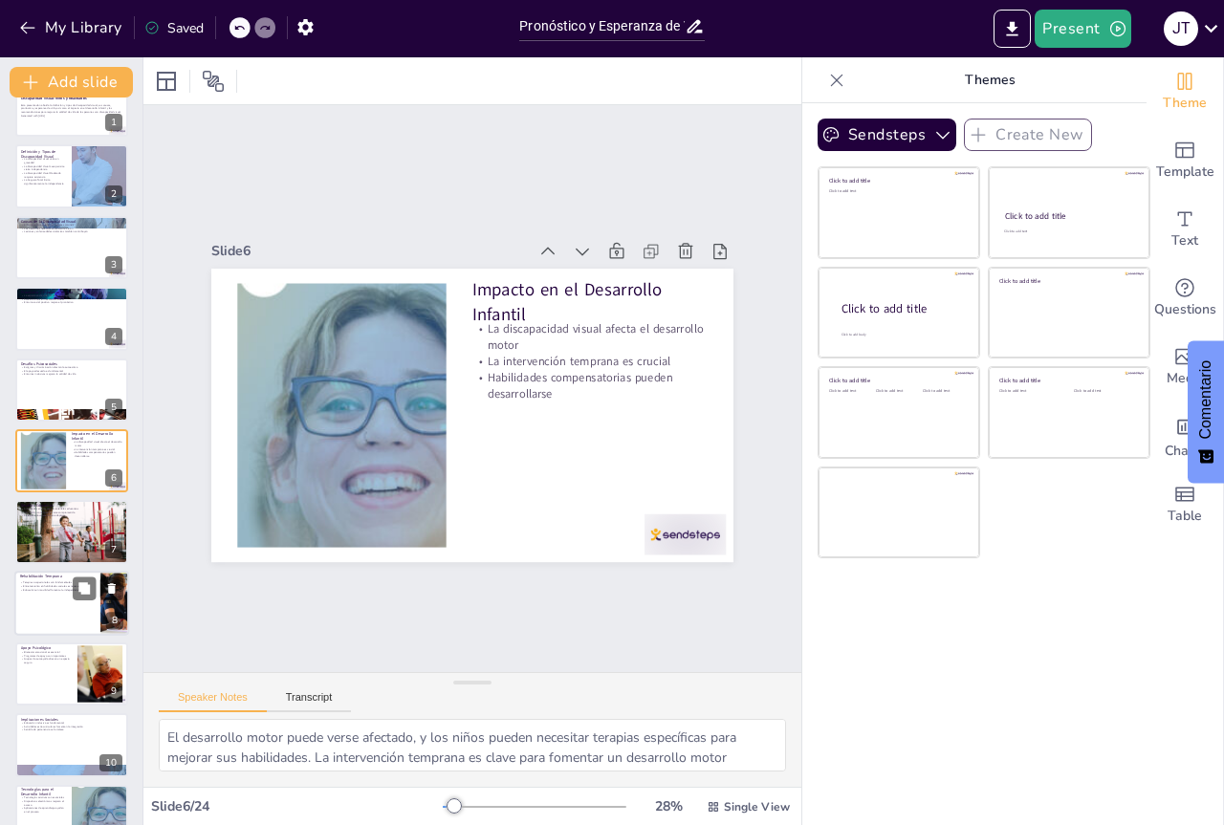
checkbox input "true"
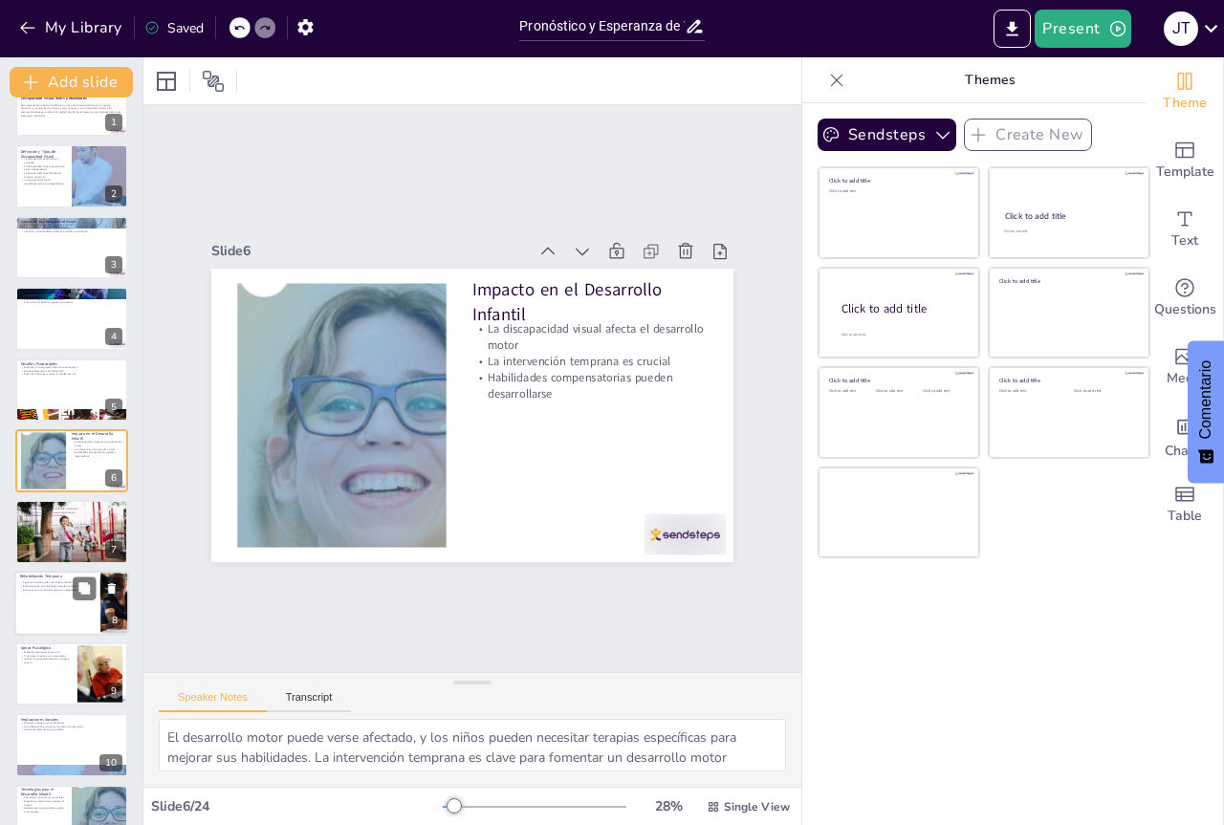
checkbox input "true"
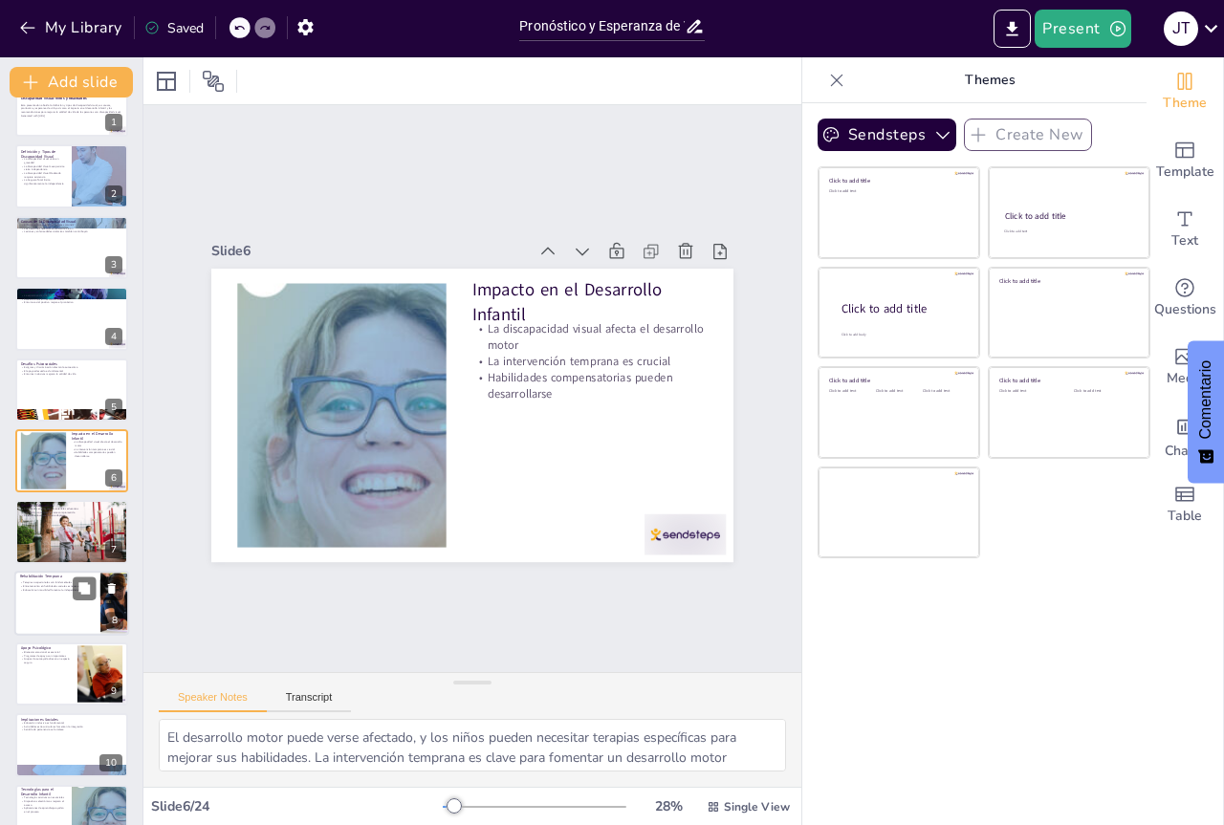
checkbox input "true"
click at [66, 537] on div at bounding box center [71, 531] width 115 height 76
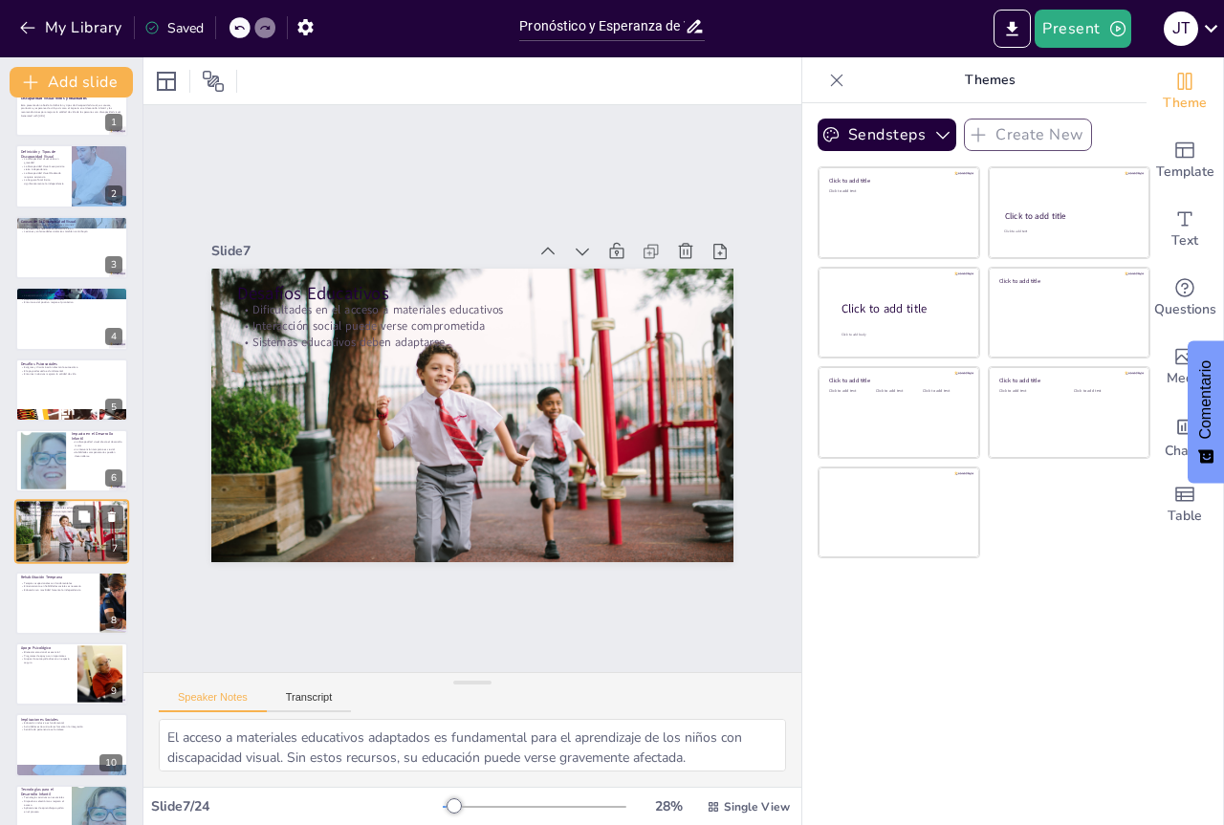
scroll to position [110, 0]
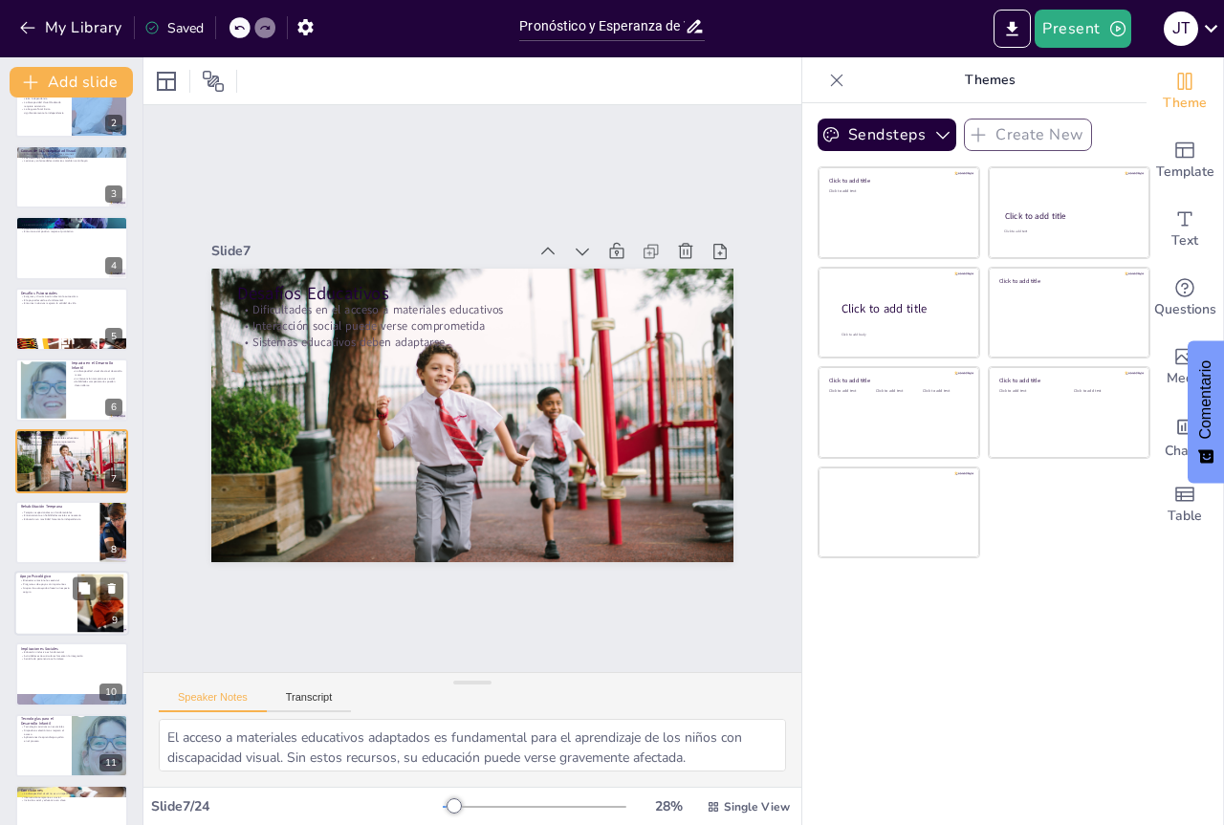
click at [33, 613] on div at bounding box center [71, 603] width 115 height 65
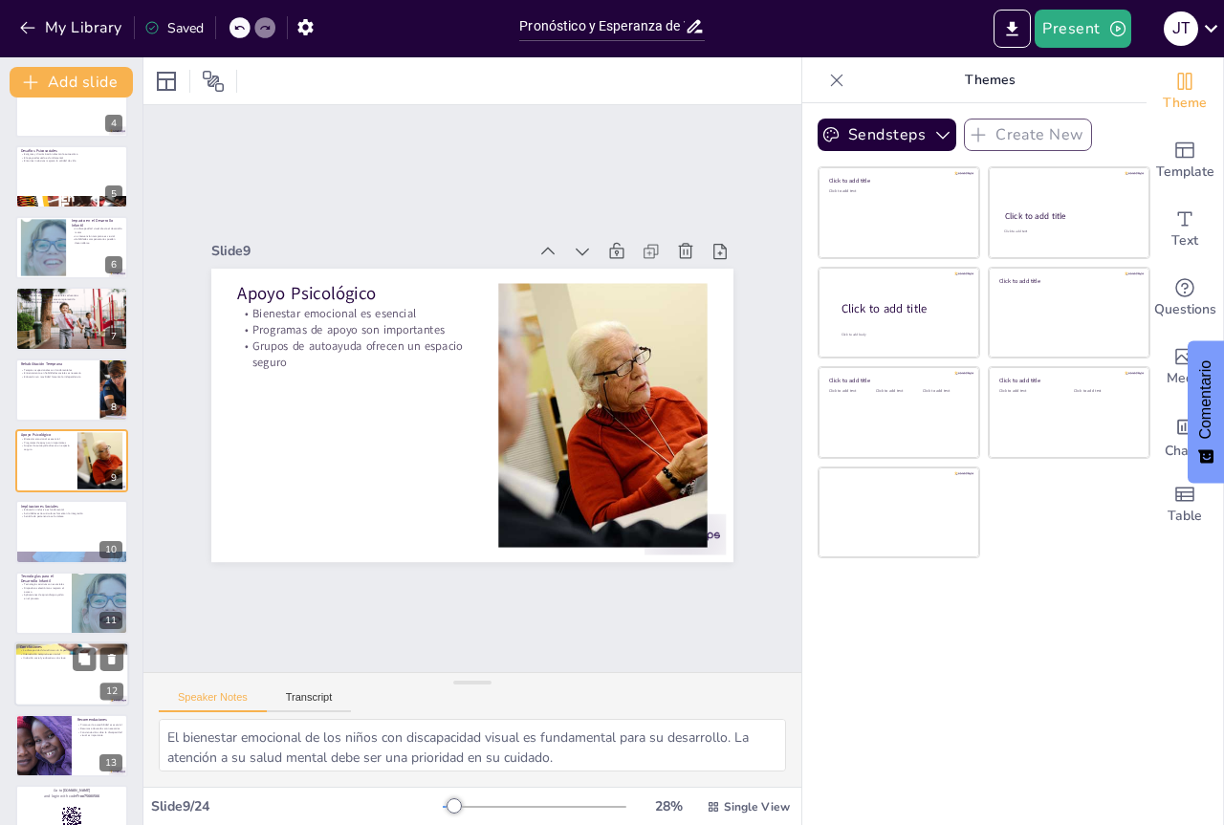
click at [52, 679] on div at bounding box center [71, 674] width 115 height 65
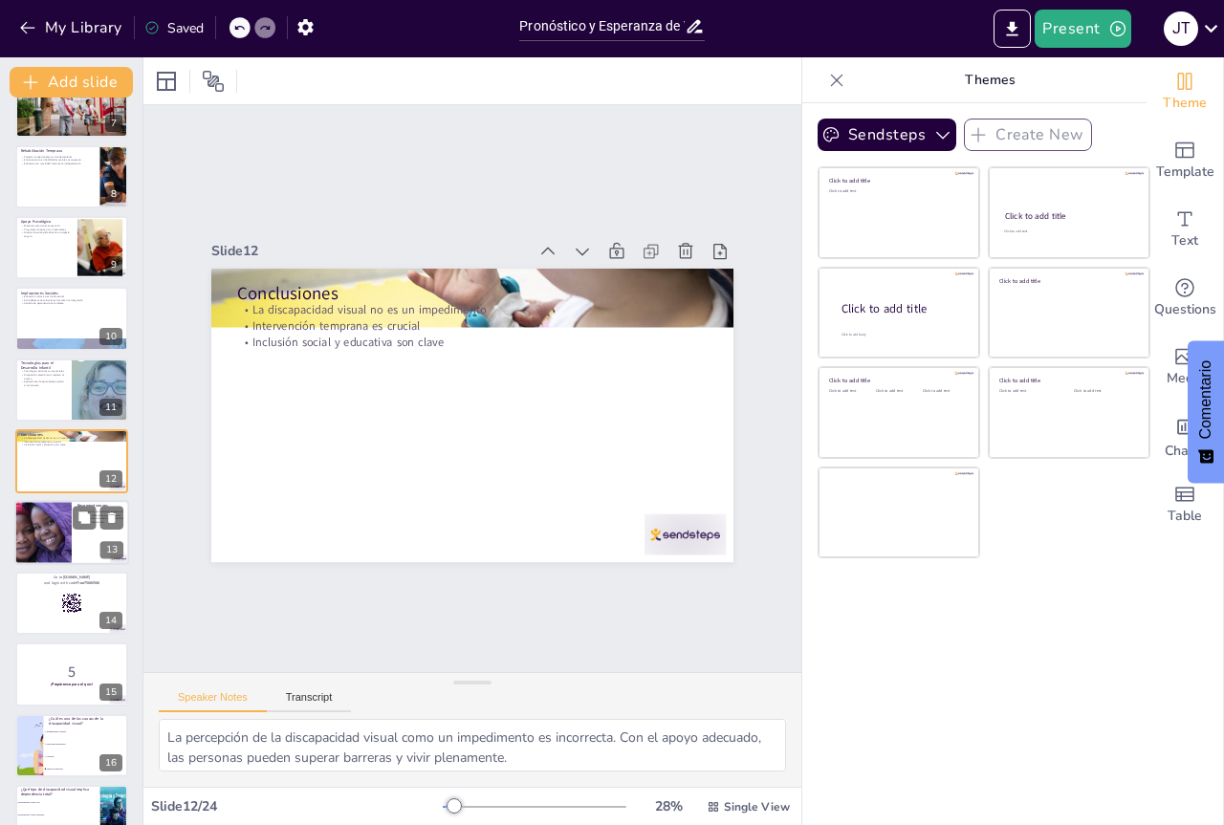
click at [50, 541] on div at bounding box center [43, 532] width 181 height 65
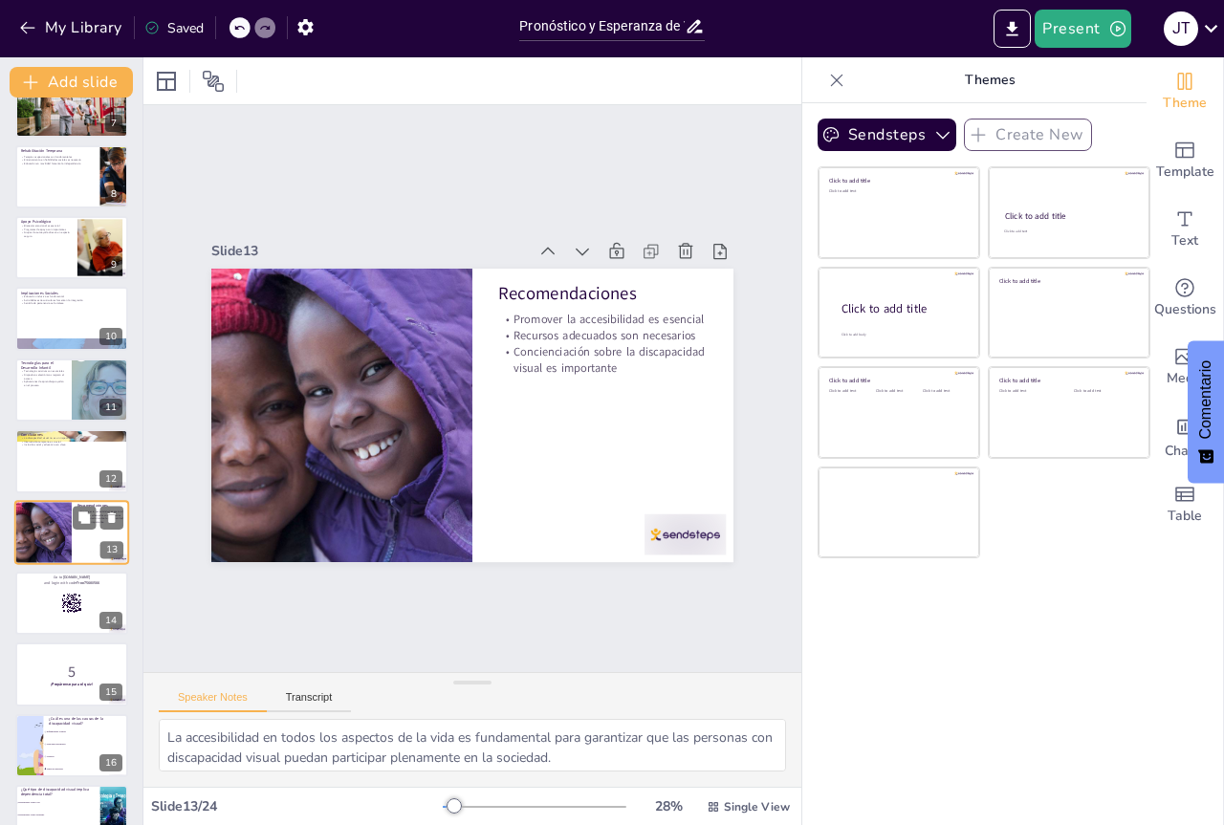
scroll to position [536, 0]
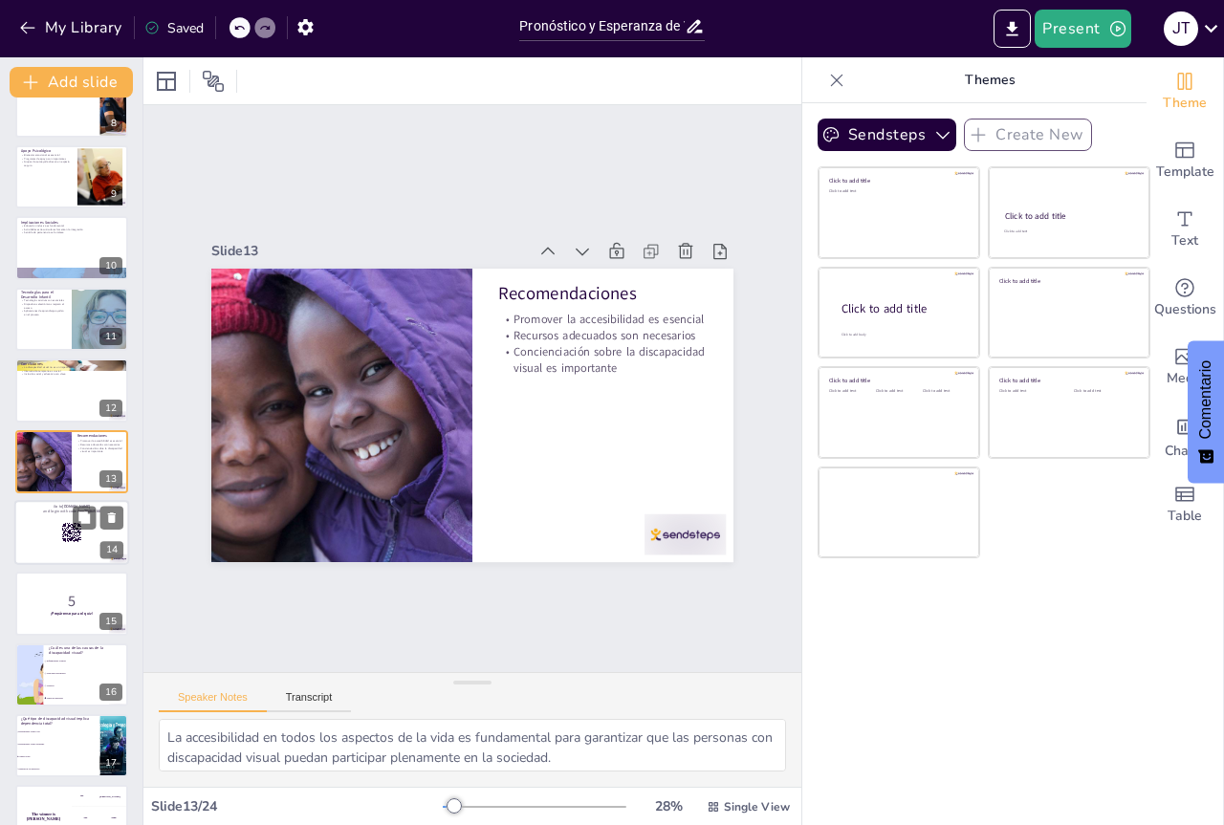
click at [48, 543] on div at bounding box center [71, 532] width 115 height 65
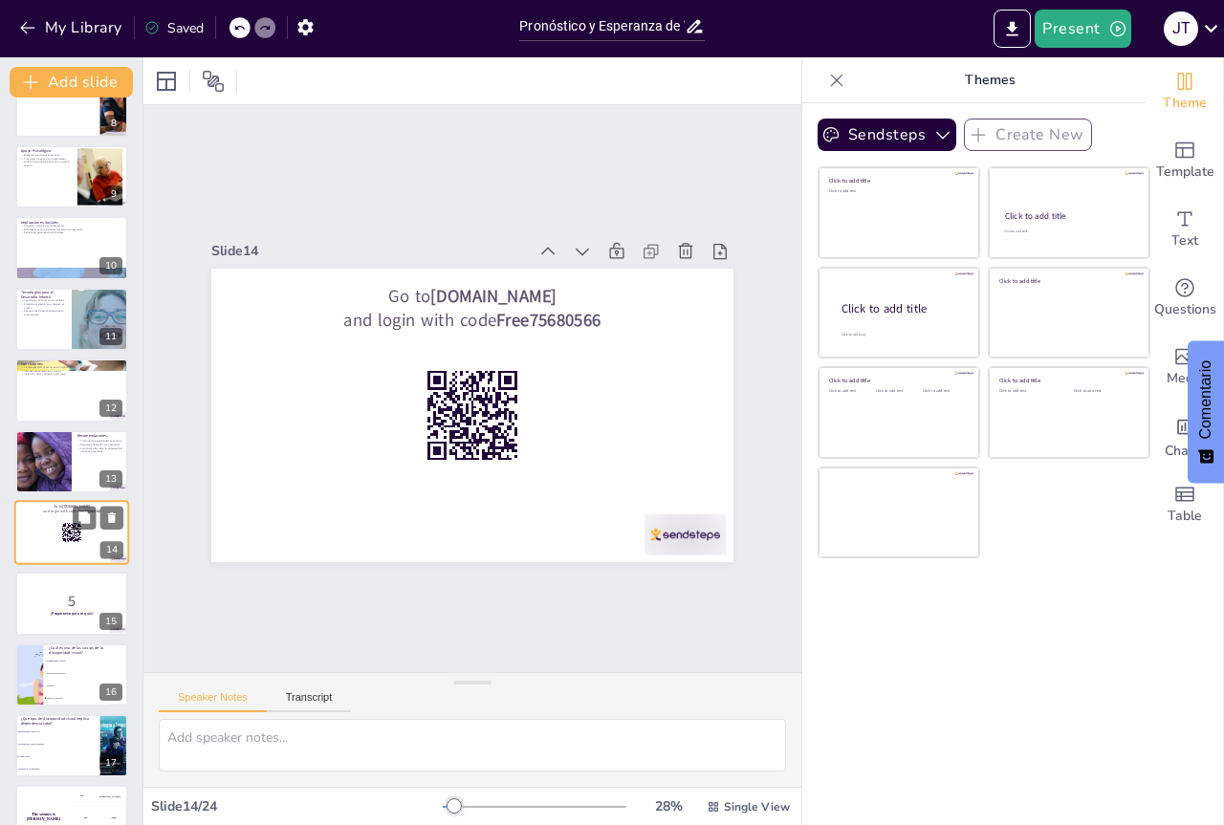
scroll to position [608, 0]
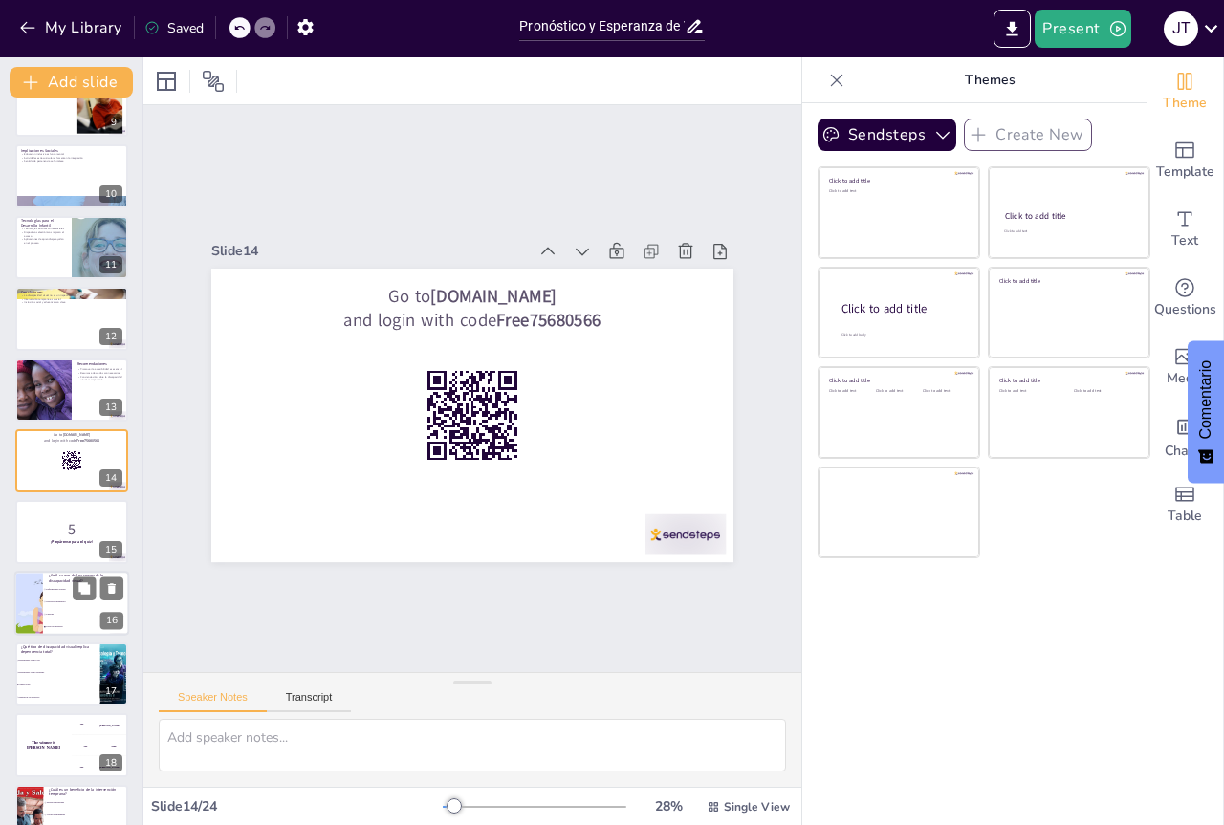
click at [45, 620] on li "Lesiones" at bounding box center [86, 614] width 86 height 12
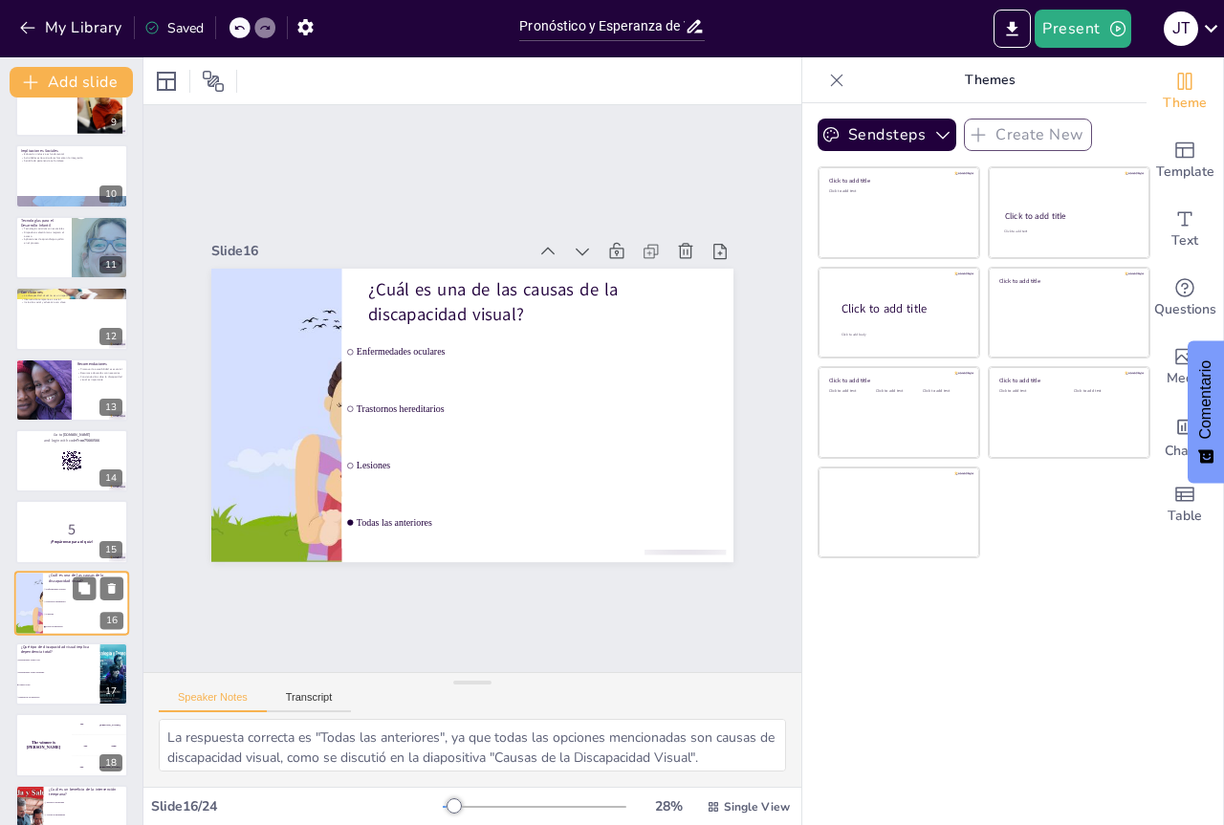
scroll to position [750, 0]
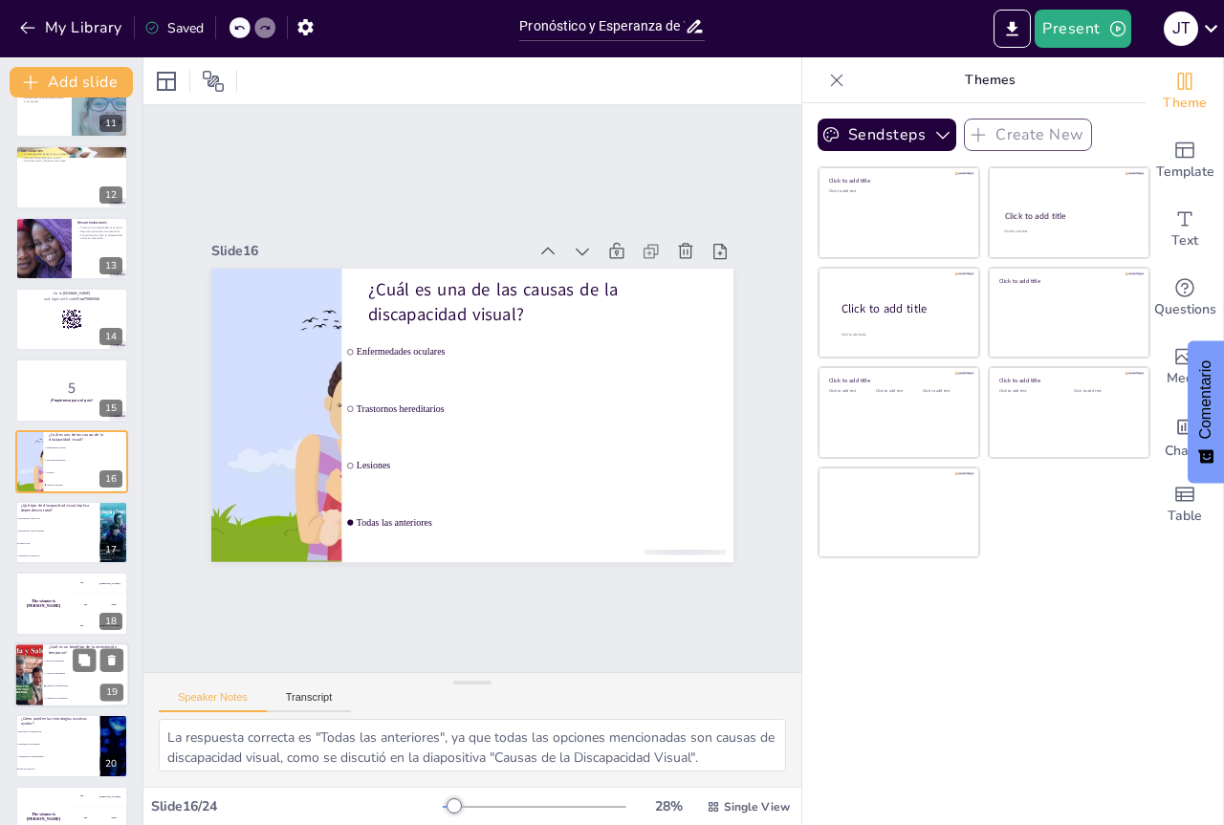
click at [79, 686] on span "Fomenta la independencia" at bounding box center [87, 686] width 82 height 3
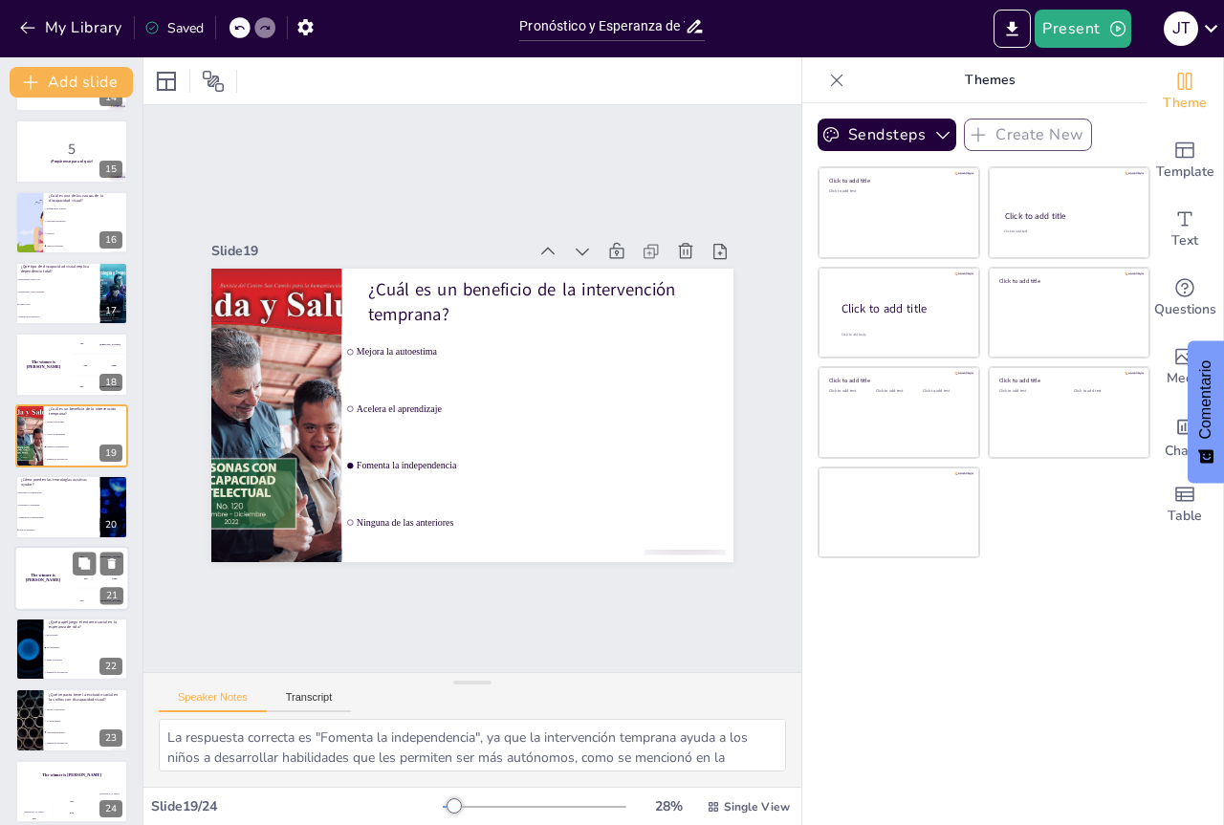
scroll to position [1002, 0]
